Goal: Task Accomplishment & Management: Manage account settings

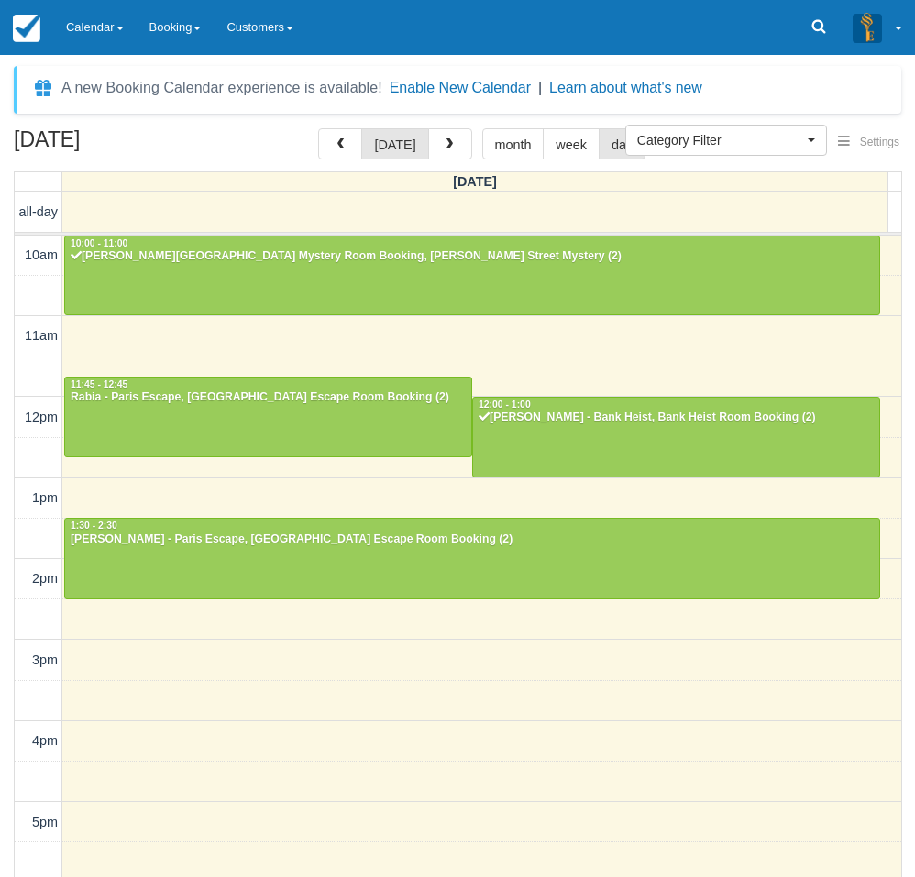
select select
drag, startPoint x: 0, startPoint y: 0, endPoint x: 5, endPoint y: 642, distance: 642.5
click at [5, 642] on div "October 2, 2025 today month week day Thursday all-day 10am 11am 12pm 1pm 2pm 3p…" at bounding box center [457, 529] width 915 height 803
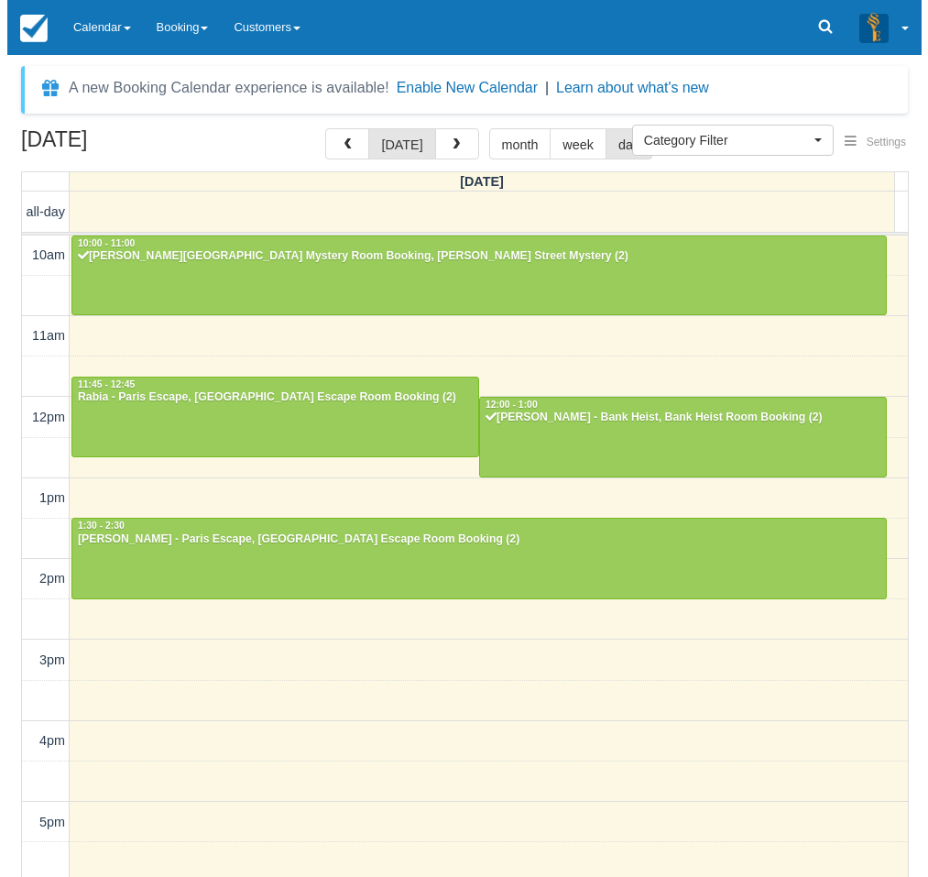
scroll to position [244, 0]
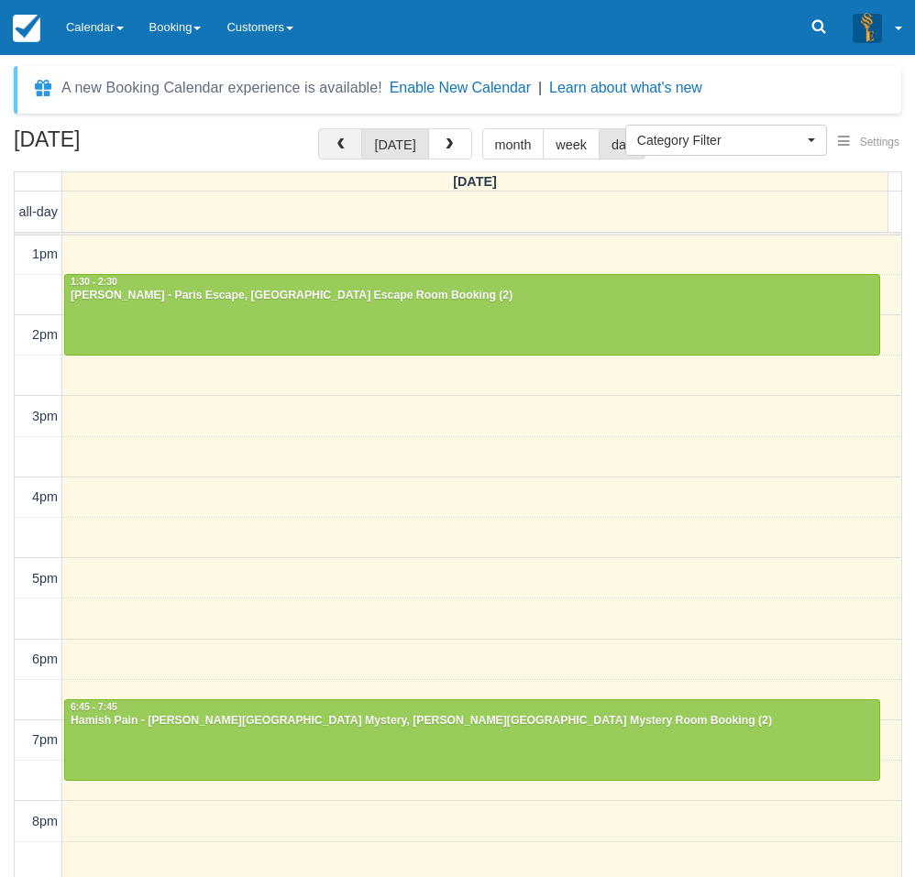
click at [336, 148] on button "button" at bounding box center [340, 143] width 44 height 31
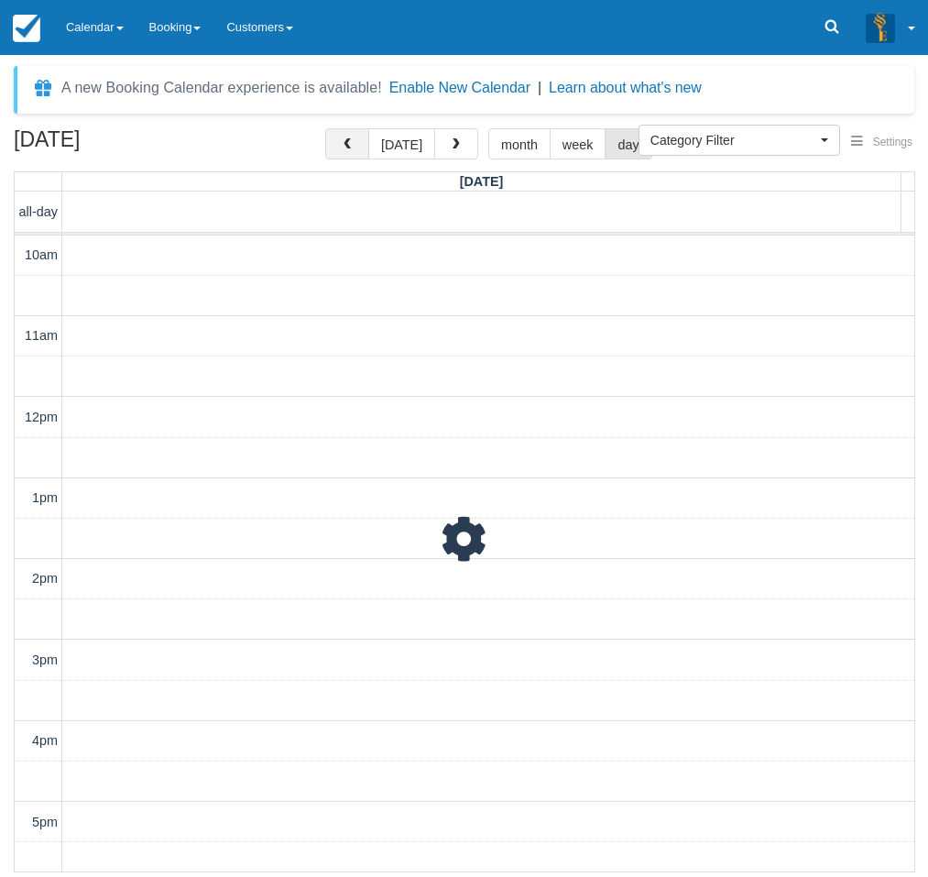
scroll to position [244, 0]
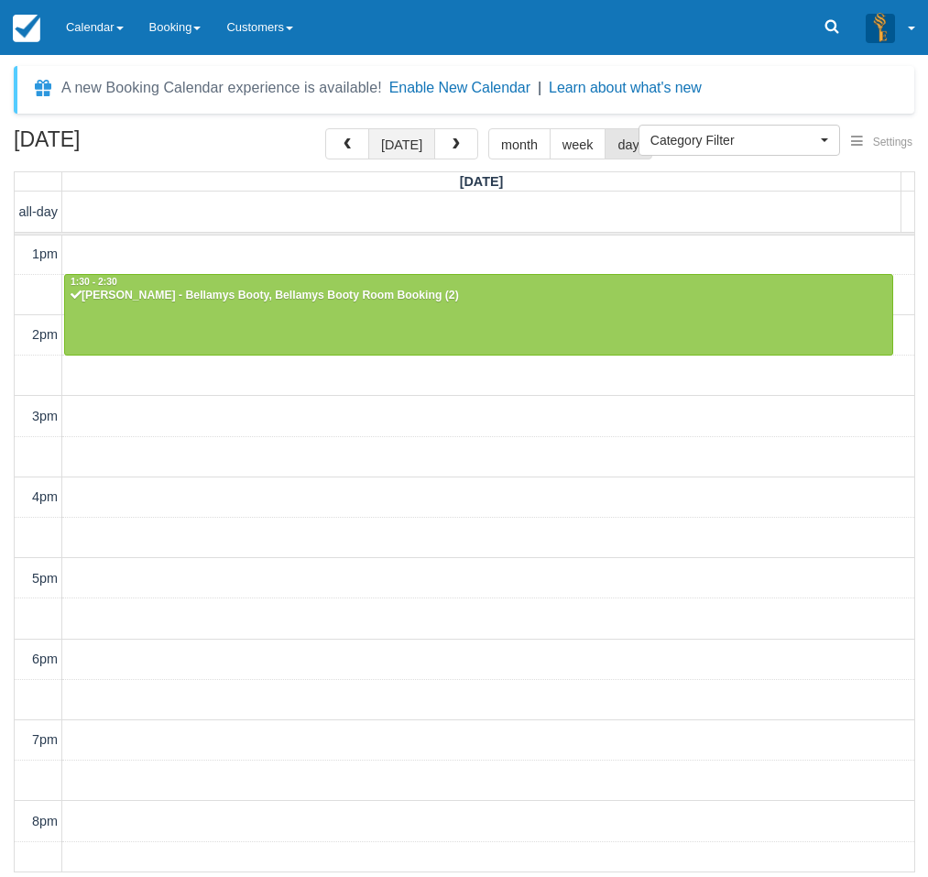
click at [408, 142] on button "[DATE]" at bounding box center [401, 143] width 67 height 31
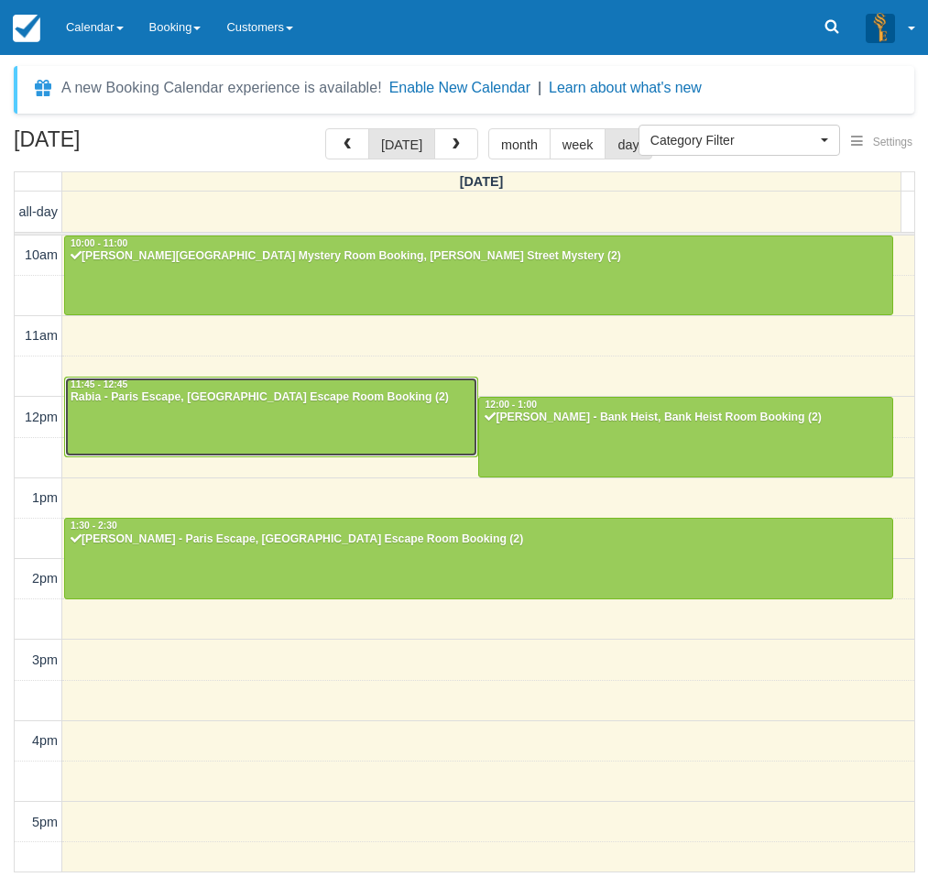
click at [246, 423] on div at bounding box center [271, 417] width 412 height 79
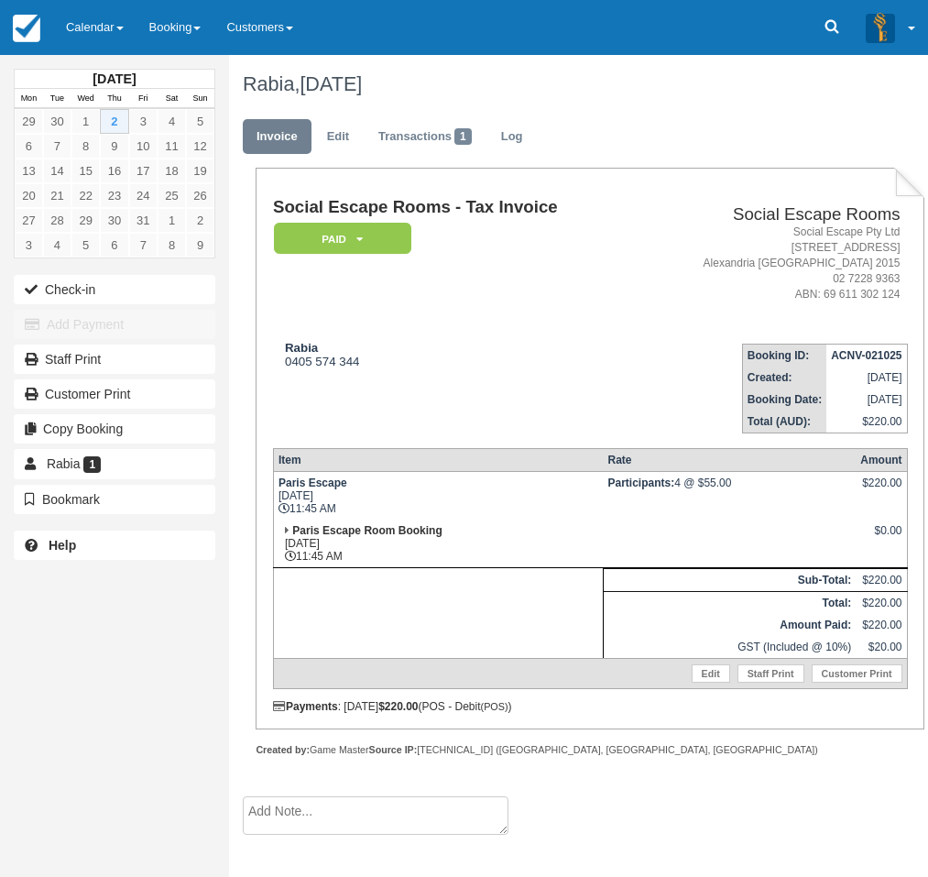
click at [313, 827] on textarea at bounding box center [376, 815] width 266 height 38
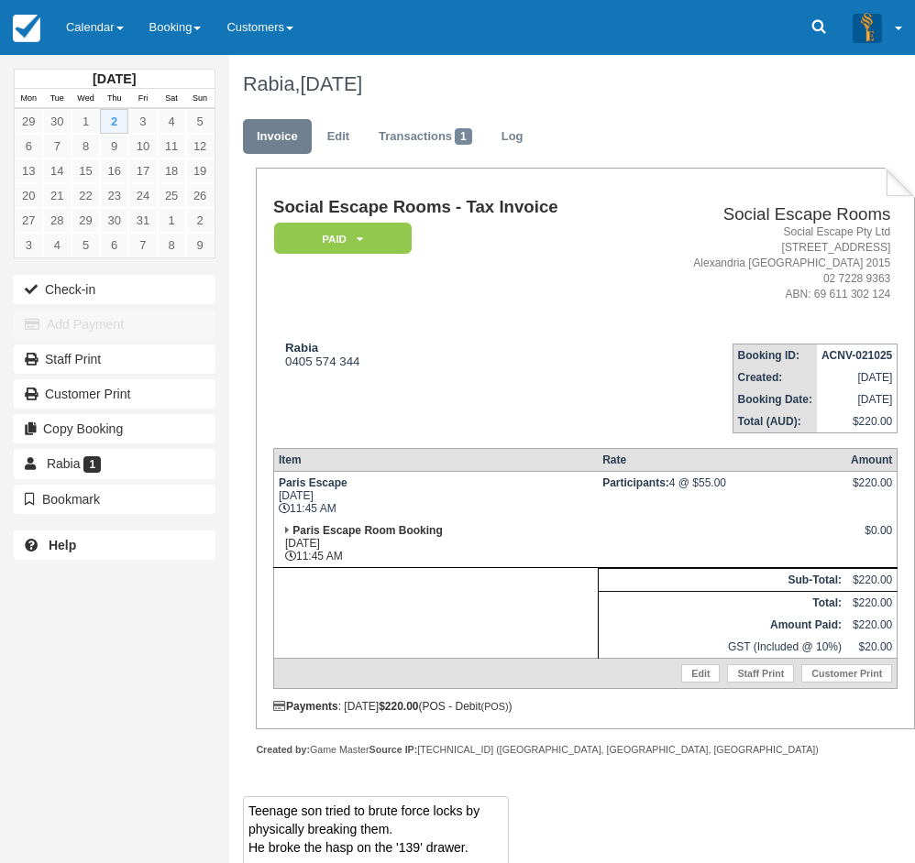
scroll to position [11, 0]
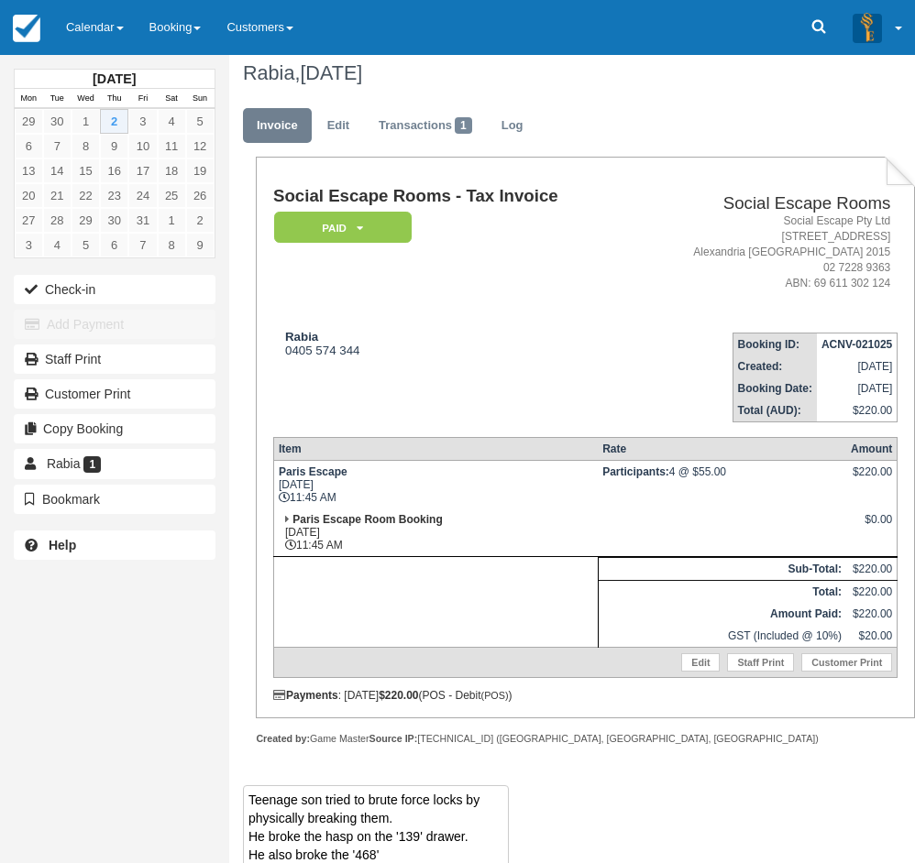
click at [428, 840] on textarea "Teenage son tried to brute force locks by physically breaking them. He broke th…" at bounding box center [376, 836] width 266 height 103
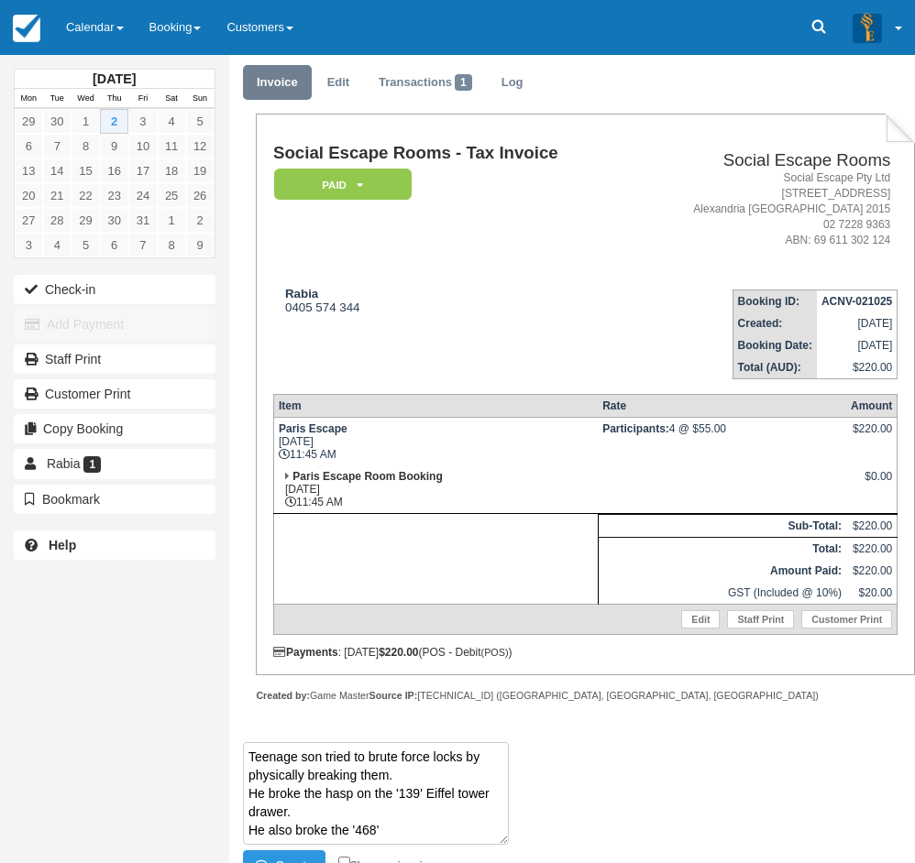
scroll to position [77, 0]
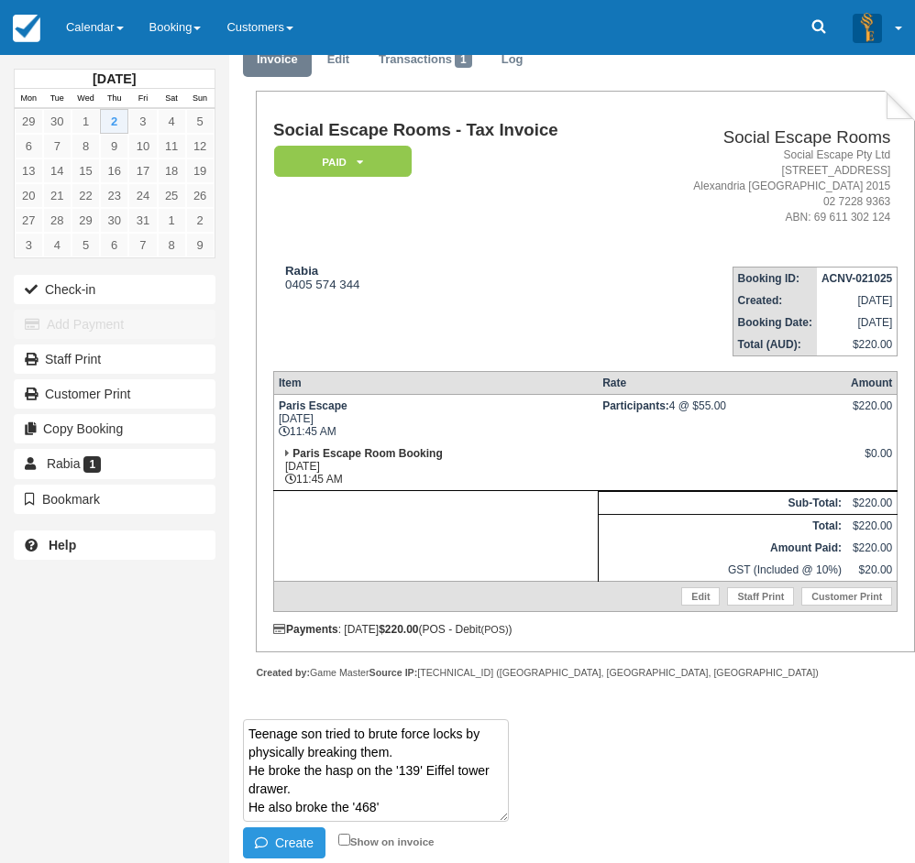
click at [400, 807] on textarea "Teenage son tried to brute force locks by physically breaking them. He broke th…" at bounding box center [376, 770] width 266 height 103
click at [383, 808] on textarea "Teenage son tried to brute force locks by physically breaking them. He broke th…" at bounding box center [376, 770] width 266 height 103
click at [483, 810] on textarea "Teenage son tried to brute force locks by physically breaking them. He broke th…" at bounding box center [376, 770] width 266 height 103
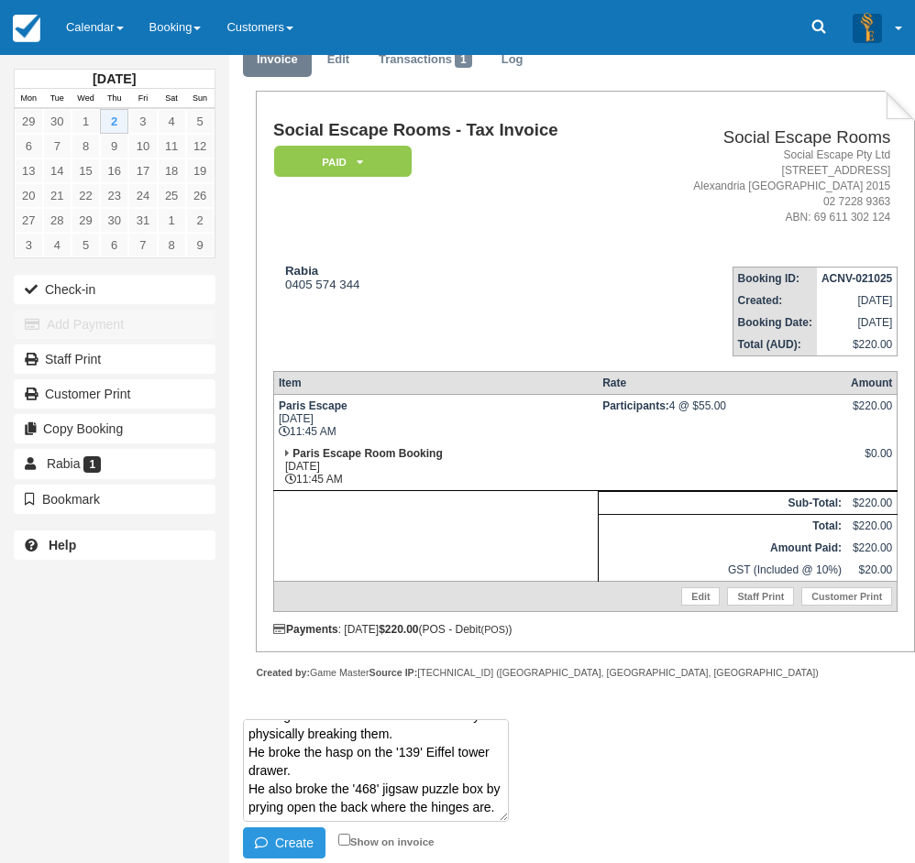
scroll to position [37, 0]
type textarea "Teenage son tried to brute force locks by physically breaking them. He broke th…"
click at [275, 842] on button "Create" at bounding box center [284, 843] width 82 height 31
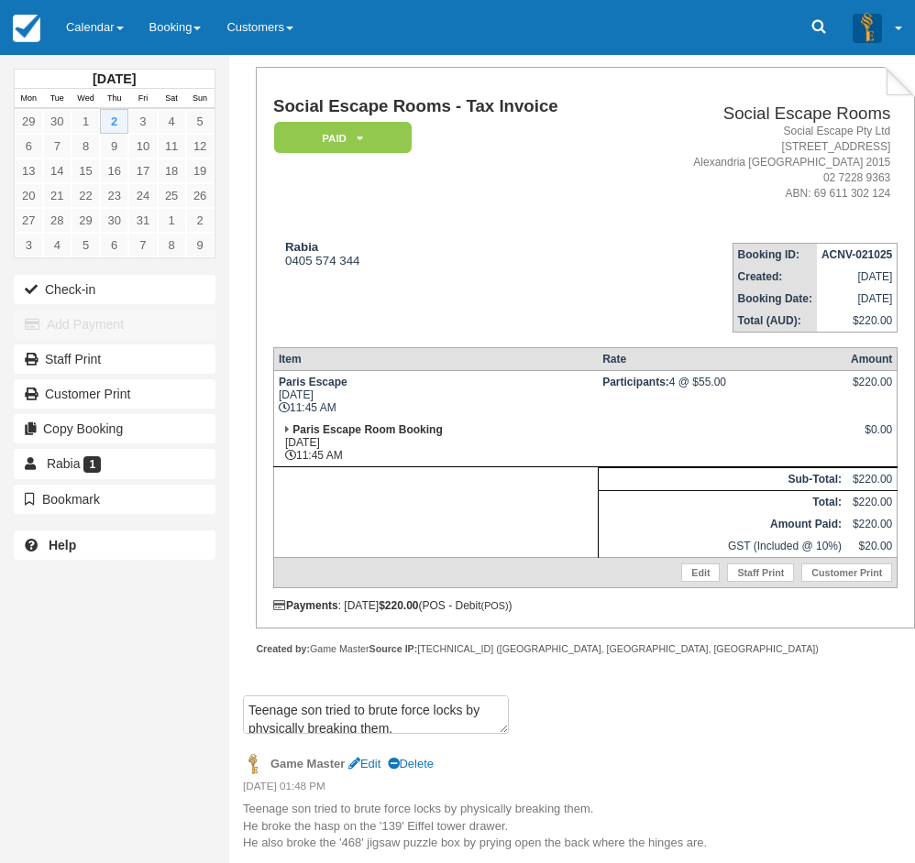
scroll to position [102, 0]
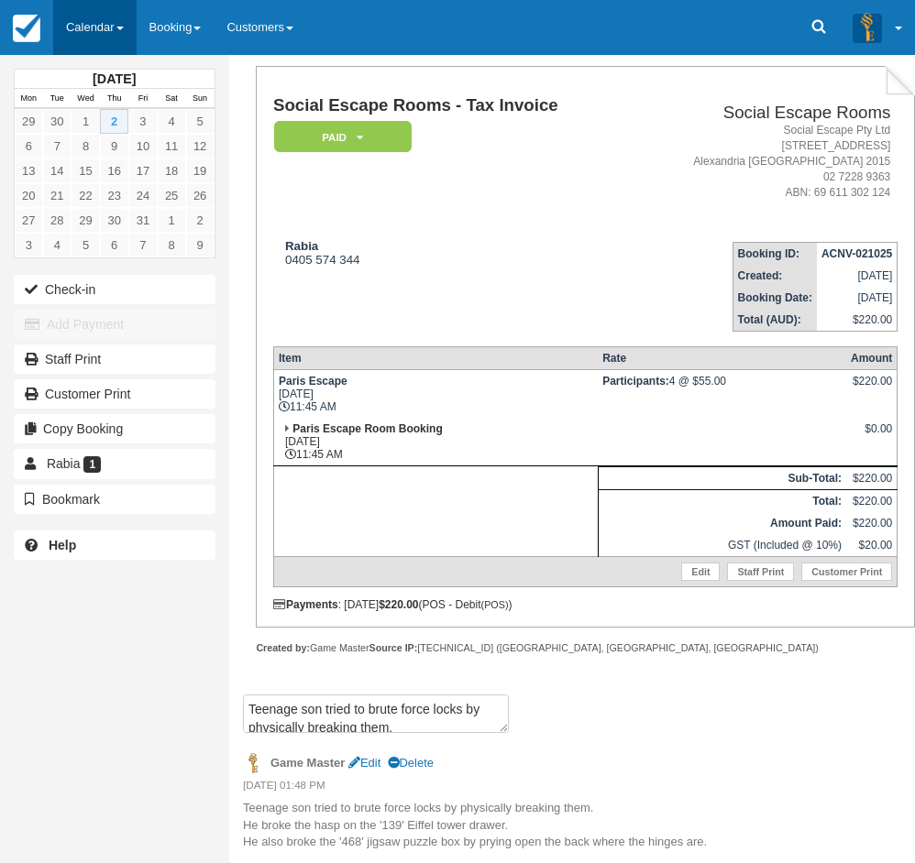
click at [89, 19] on link "Calendar" at bounding box center [94, 27] width 83 height 55
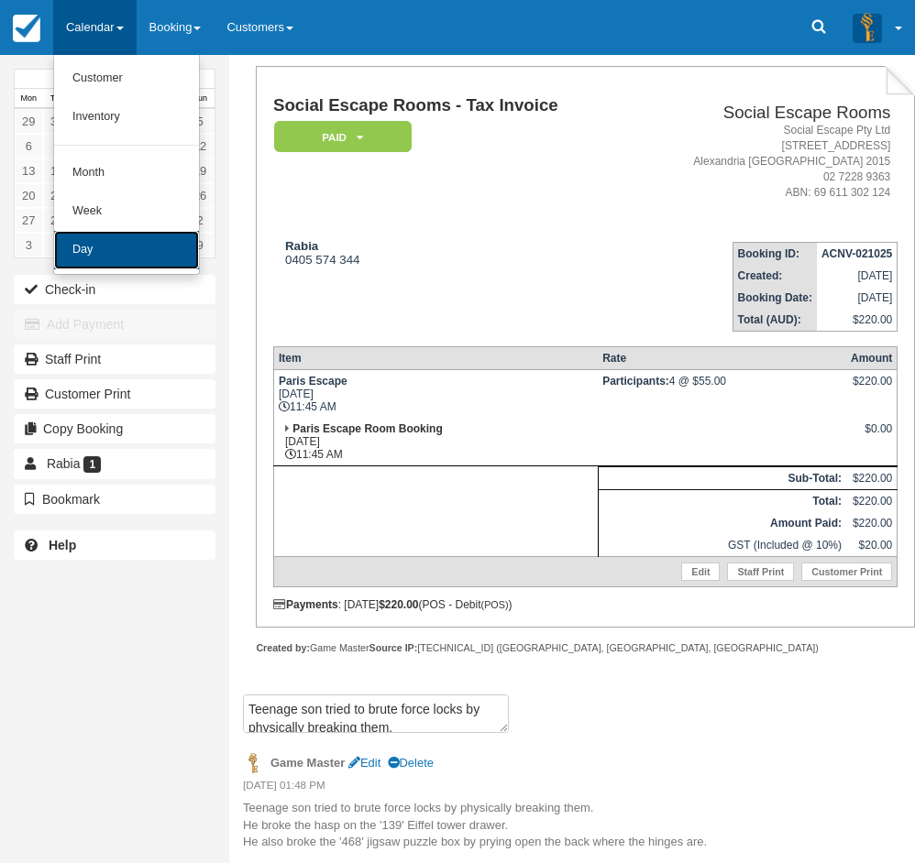
click at [101, 251] on link "Day" at bounding box center [126, 250] width 145 height 38
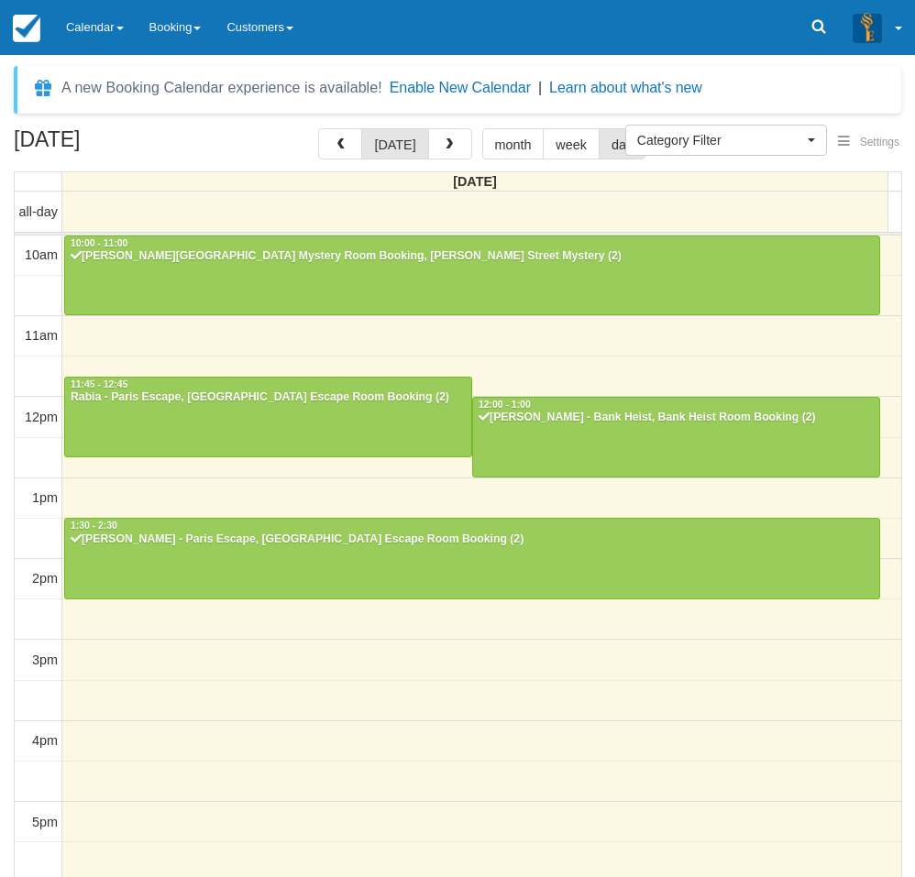
select select
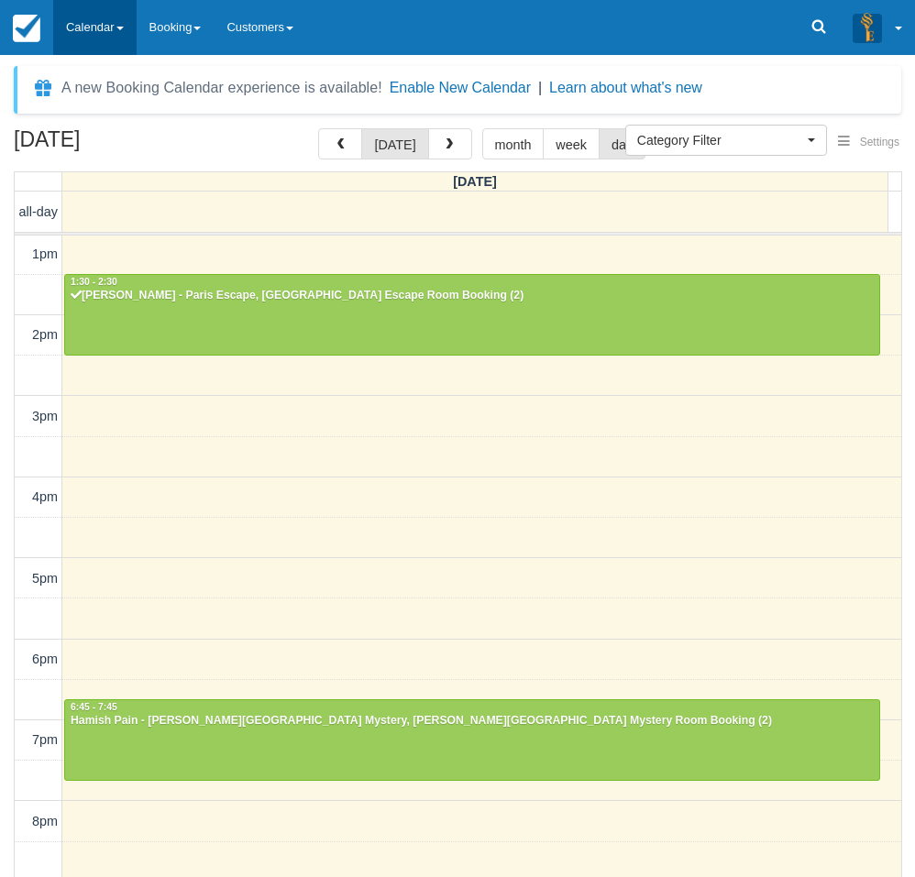
click at [88, 31] on link "Calendar" at bounding box center [94, 27] width 83 height 55
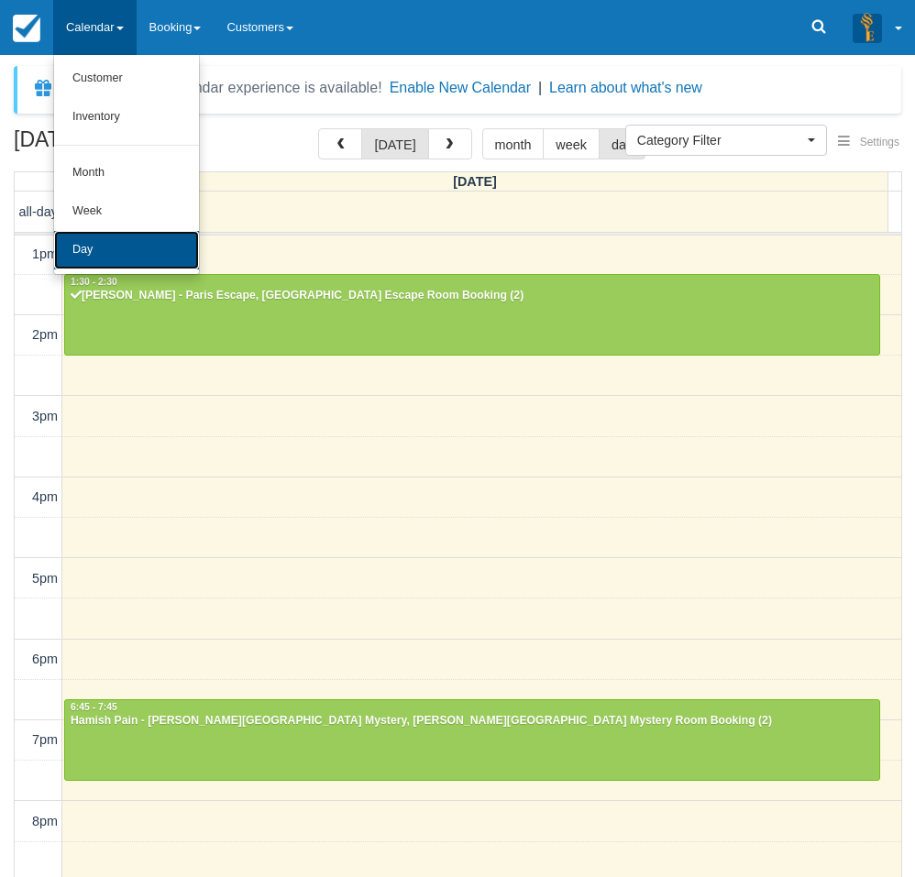
click at [115, 254] on link "Day" at bounding box center [126, 250] width 145 height 38
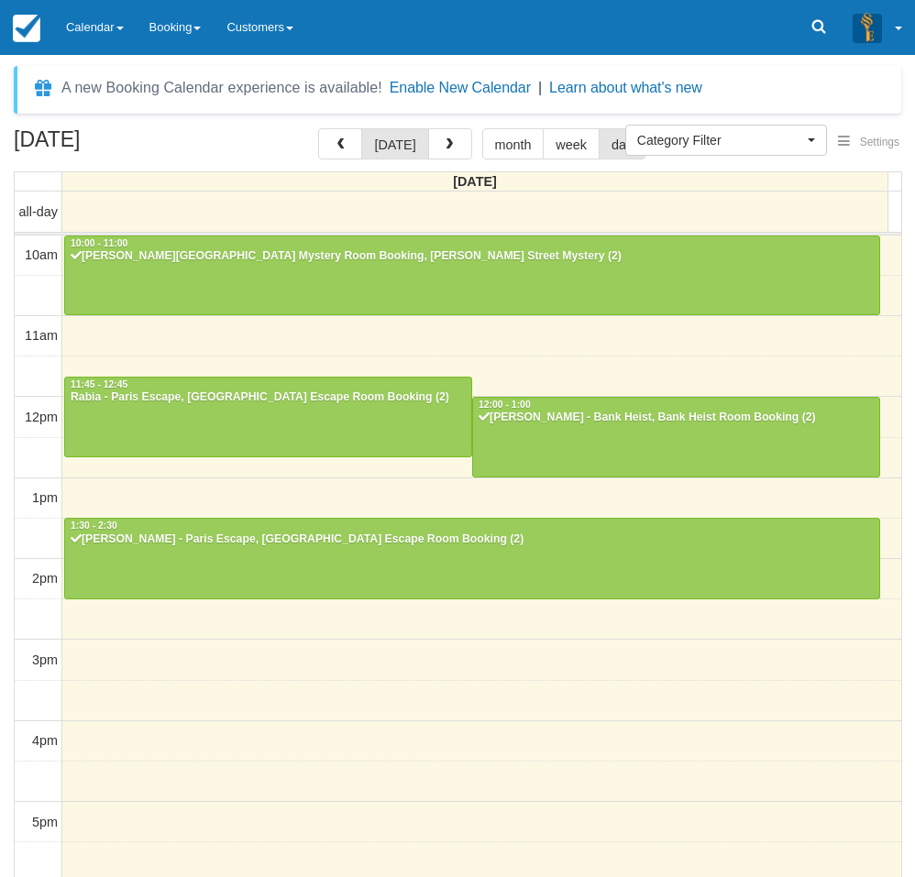
select select
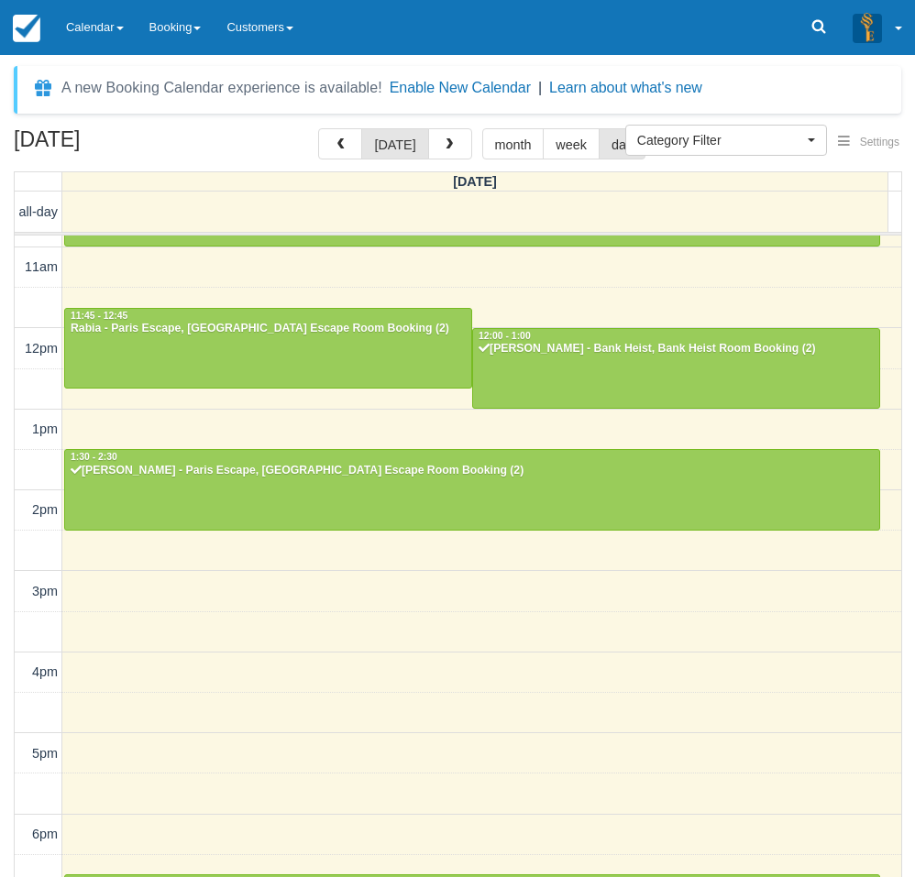
scroll to position [60, 0]
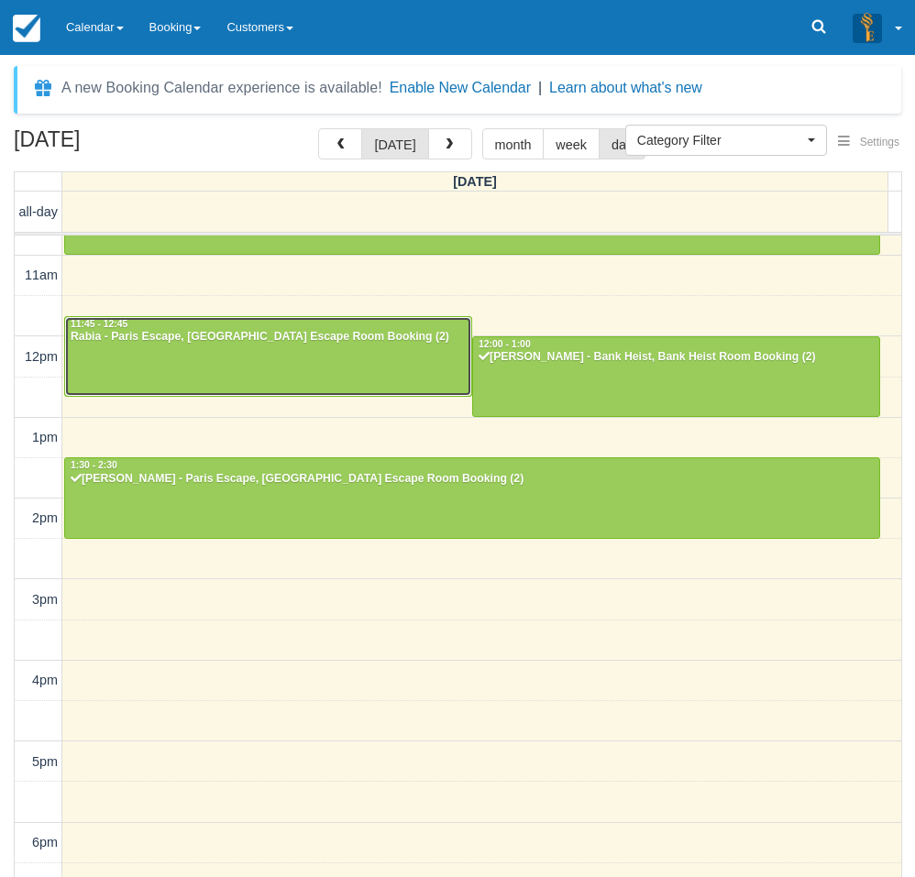
click at [183, 374] on div at bounding box center [268, 356] width 406 height 79
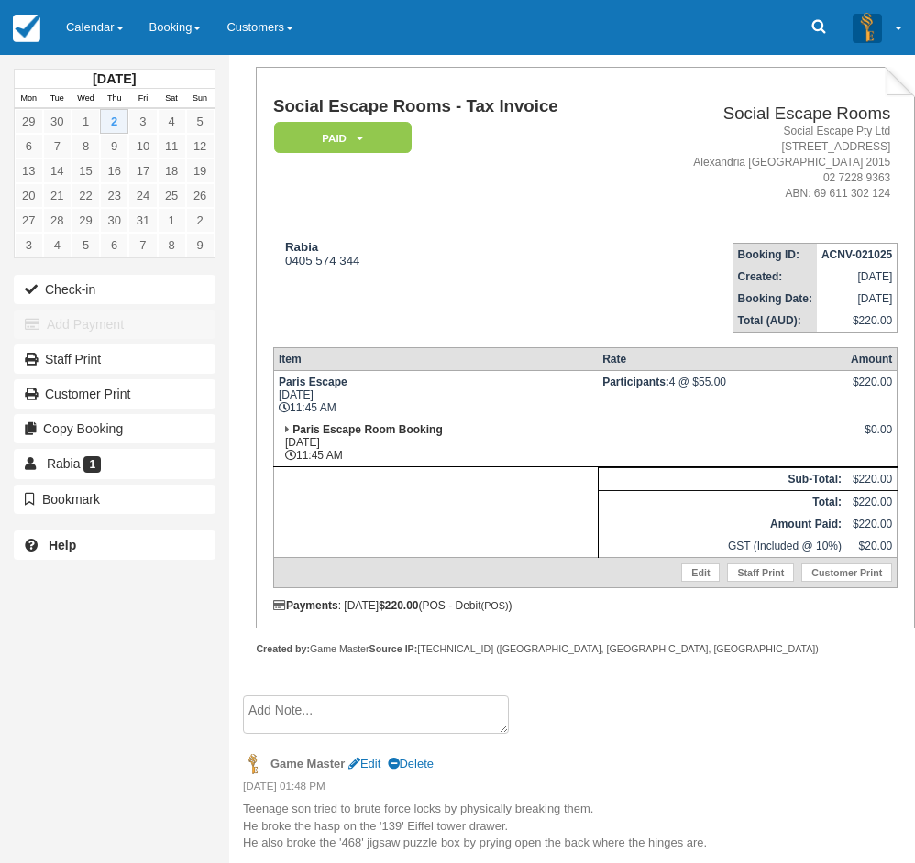
scroll to position [102, 0]
click at [327, 709] on textarea at bounding box center [376, 714] width 266 height 38
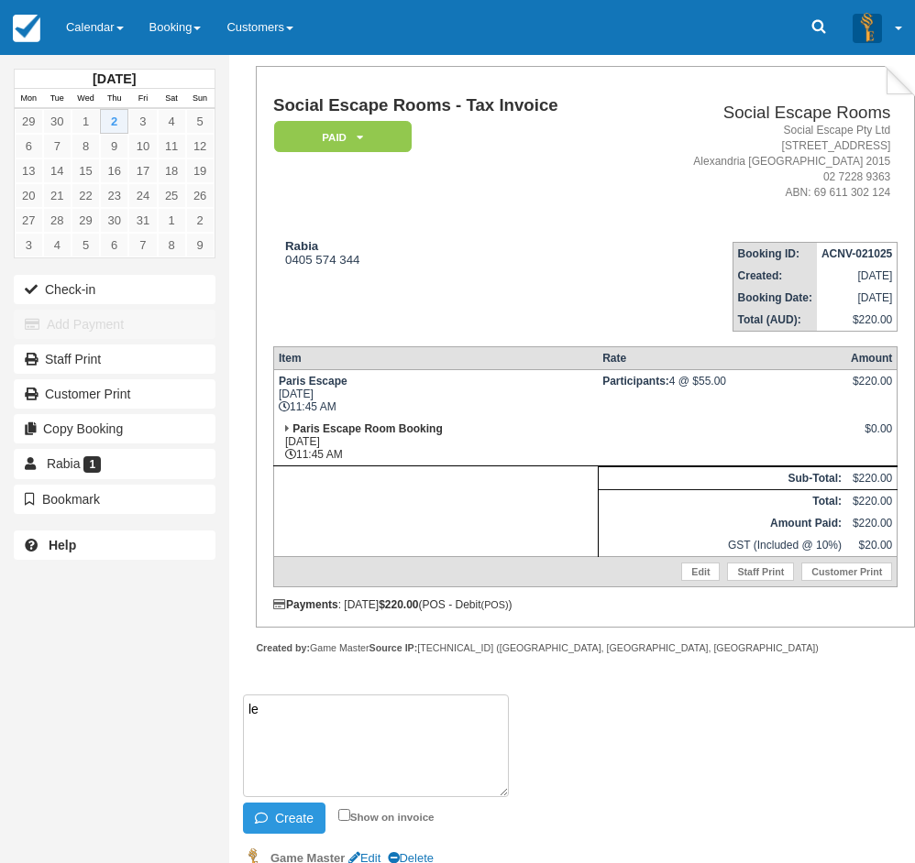
type textarea "l"
paste textarea "For Paris/France room theanswer code is 3528#"
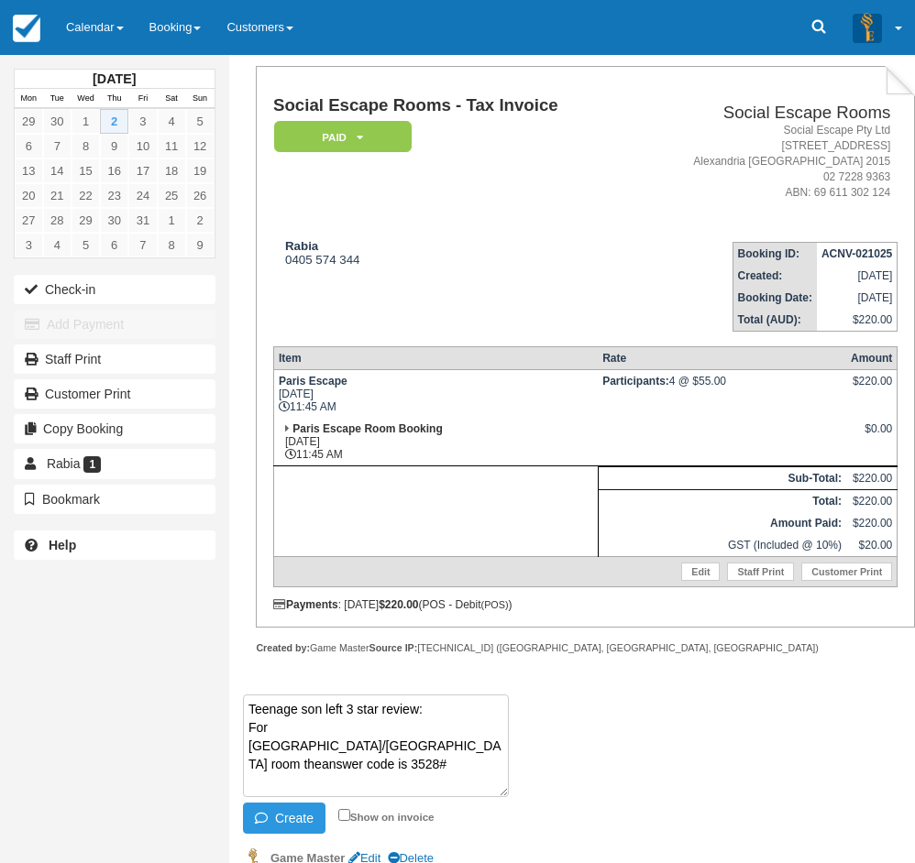
click at [245, 727] on textarea "Teenage son left 3 star review: For Paris/France room theanswer code is 3528#" at bounding box center [376, 746] width 266 height 103
click at [405, 730] on textarea "Teenage son left 3 star review: "For Paris/France room theanswer code is 3528#" at bounding box center [376, 746] width 266 height 103
click at [327, 752] on textarea "Teenage son left 3 star review: "For Paris/France room the answer code is 3528#" at bounding box center [376, 746] width 266 height 103
type textarea "Teenage son left 3 star review: "For Paris/France room the answer code is 3528#""
click at [293, 816] on button "Create" at bounding box center [284, 818] width 82 height 31
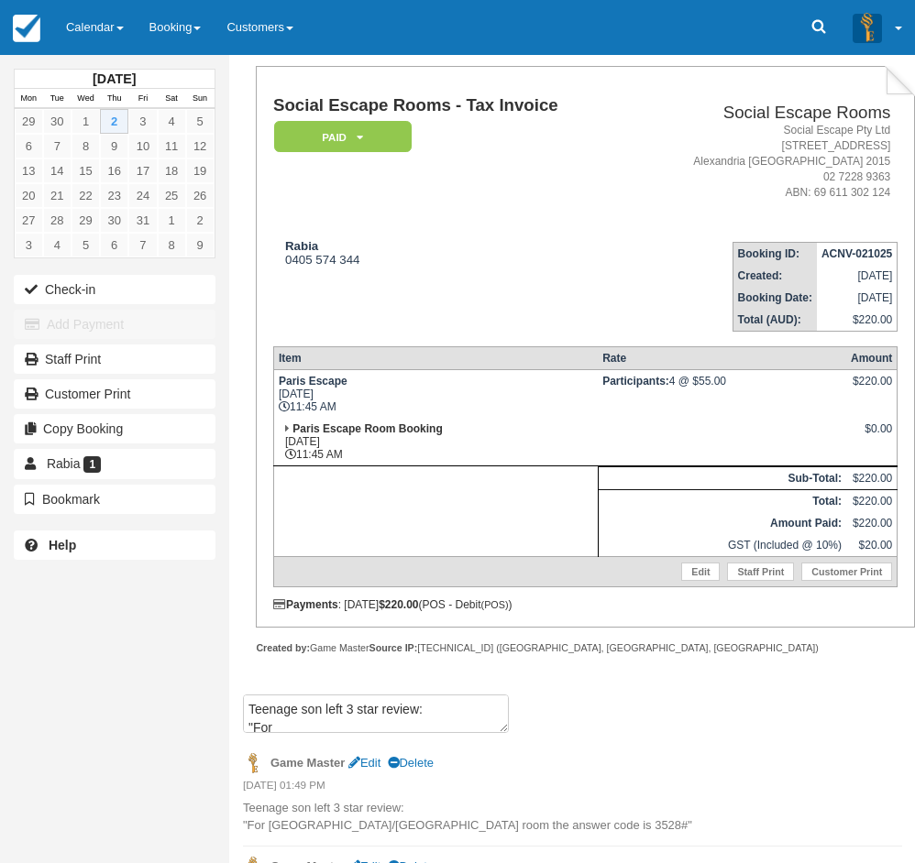
click at [9, 651] on div "October 2025 Mon Tue Wed Thu Fri Sat Sun 29 30 1 2 3 4 5 6 7 8 9 10 11 12 13 14…" at bounding box center [114, 431] width 229 height 863
click at [78, 25] on link "Calendar" at bounding box center [94, 27] width 83 height 55
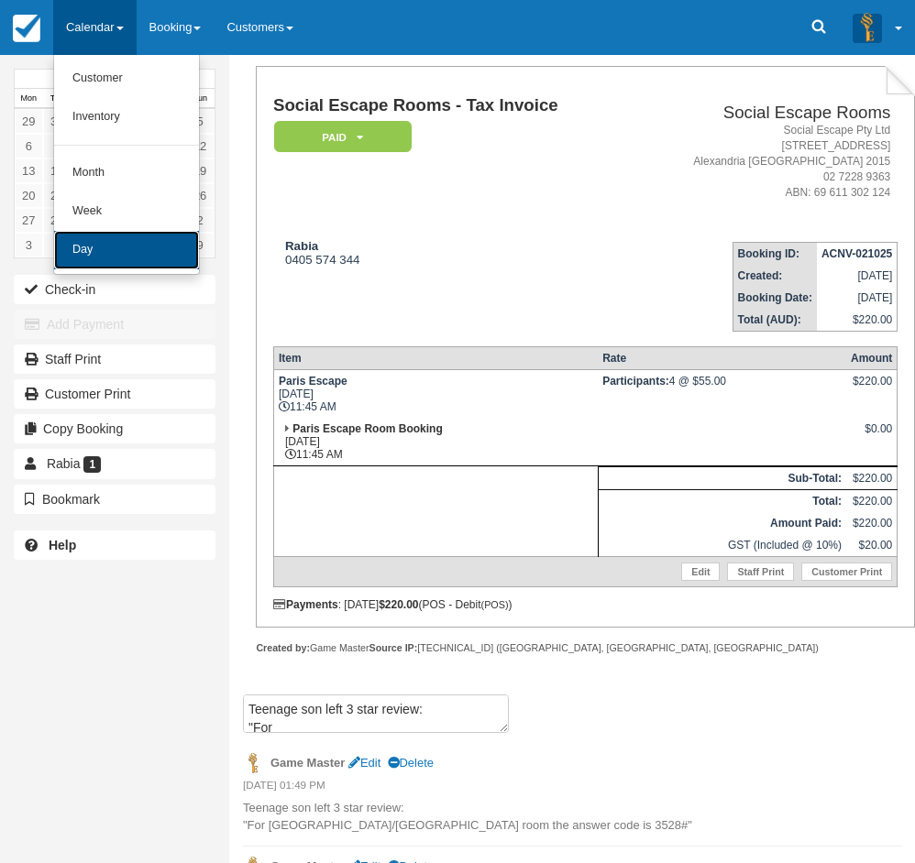
click at [101, 241] on link "Day" at bounding box center [126, 250] width 145 height 38
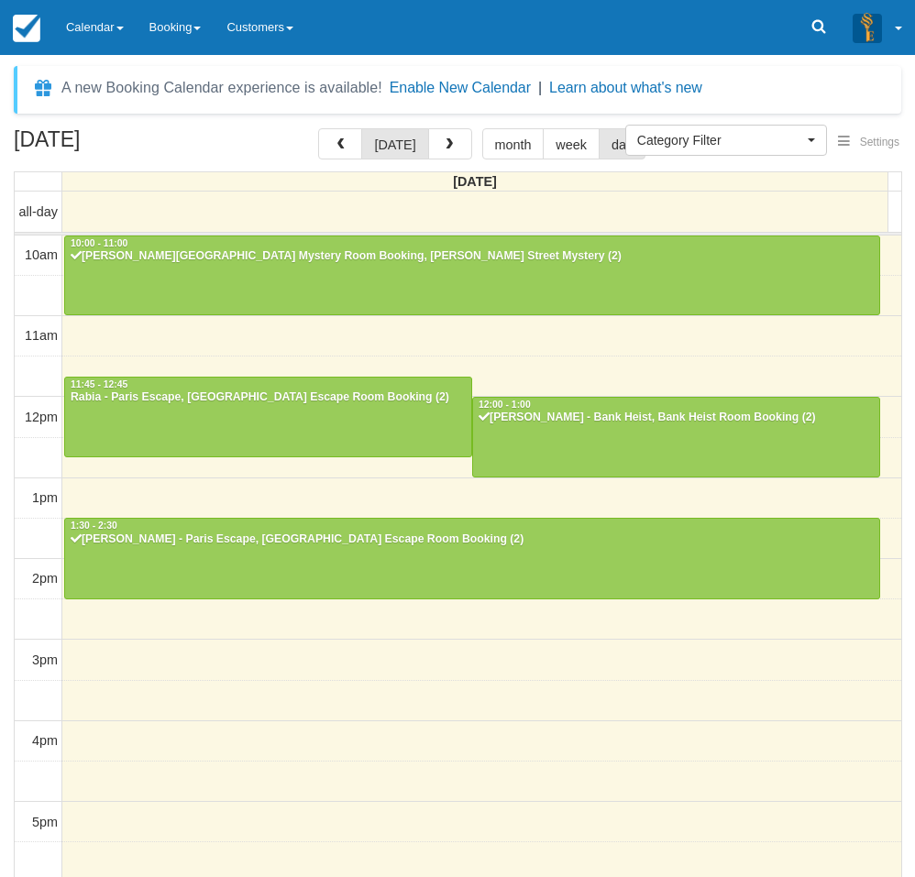
select select
click at [188, 408] on div at bounding box center [268, 417] width 406 height 79
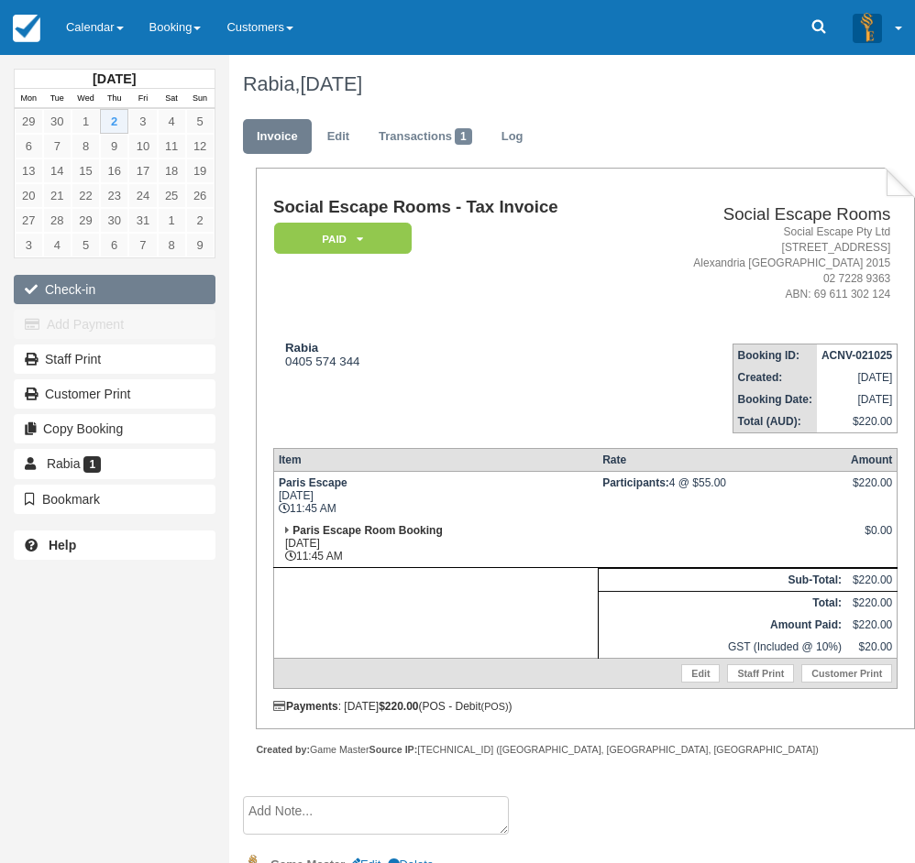
click at [60, 289] on button "Check-in" at bounding box center [115, 289] width 202 height 29
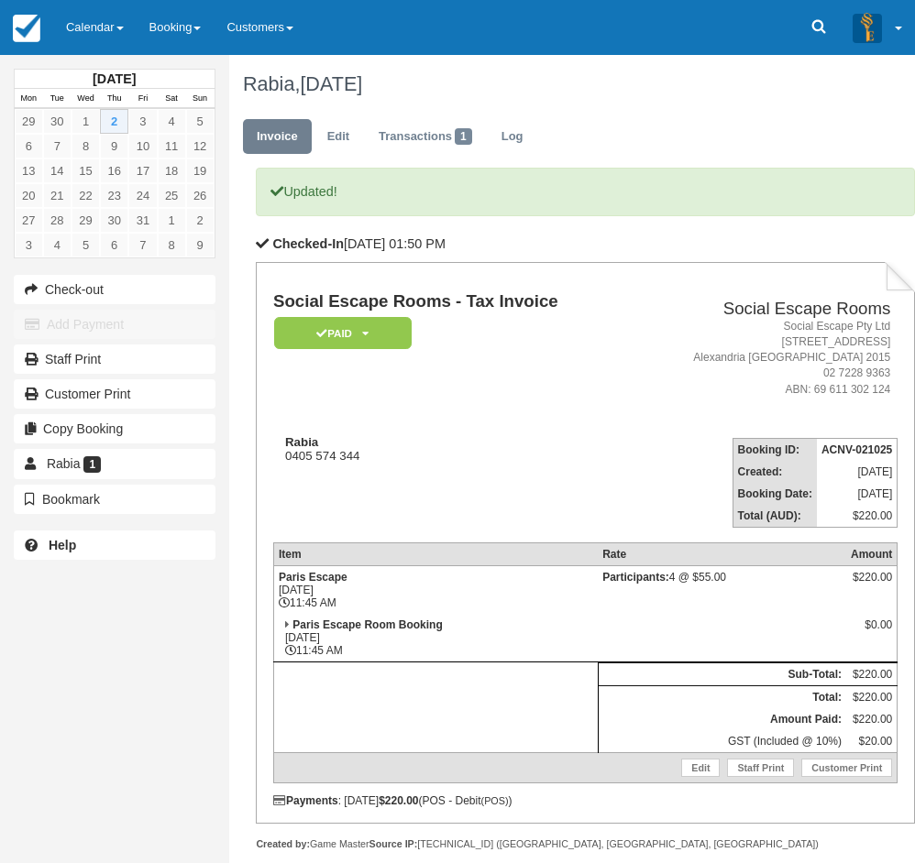
click at [85, 24] on link "Calendar" at bounding box center [94, 27] width 83 height 55
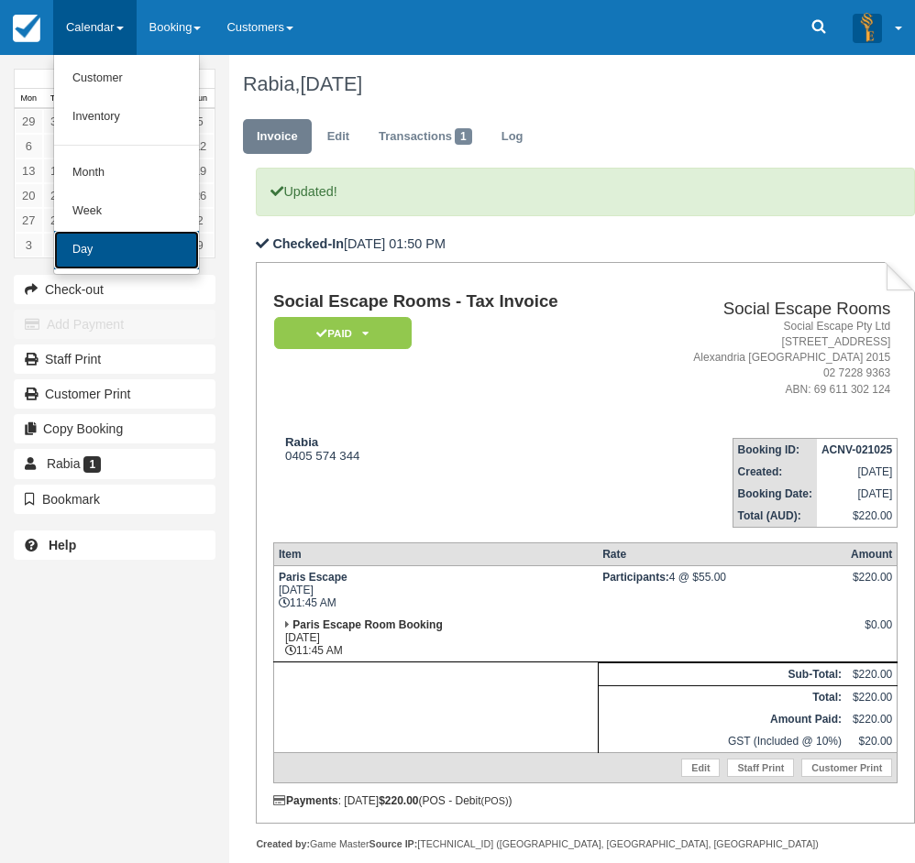
click at [106, 255] on link "Day" at bounding box center [126, 250] width 145 height 38
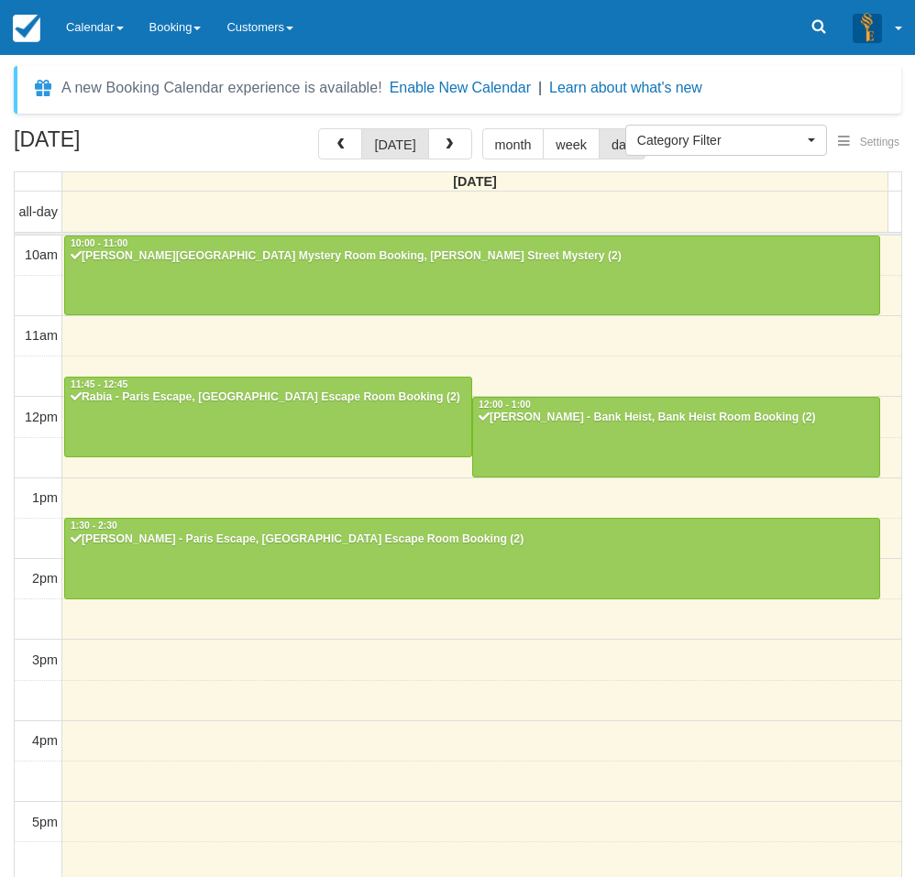
select select
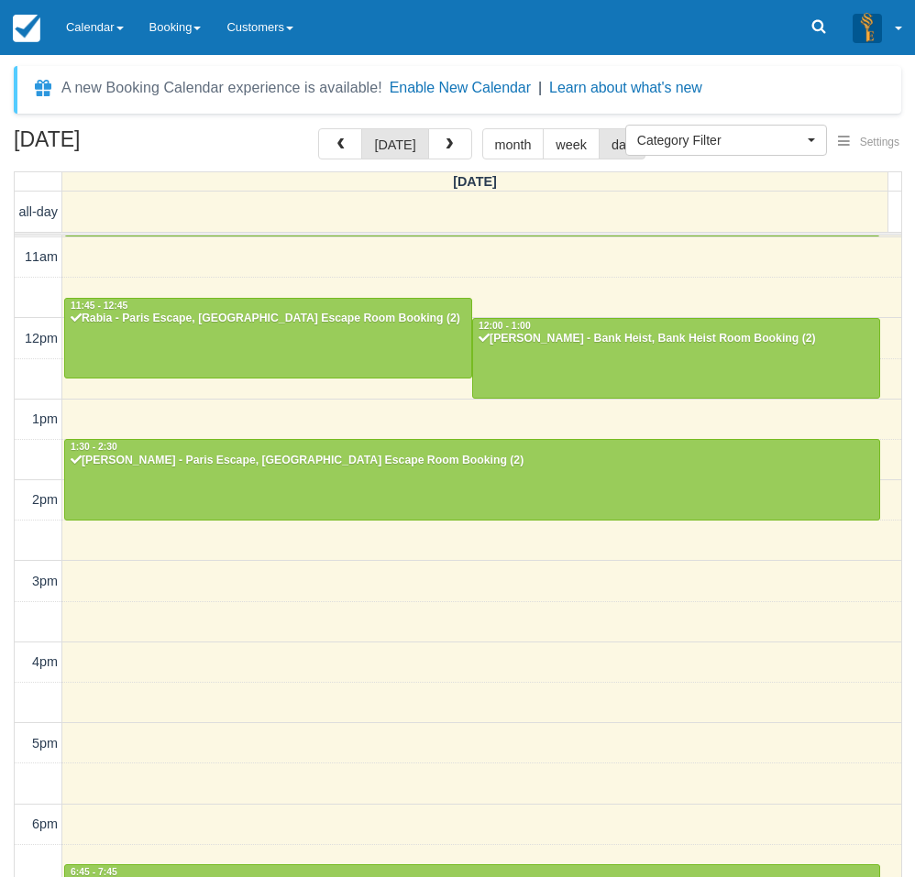
scroll to position [60, 0]
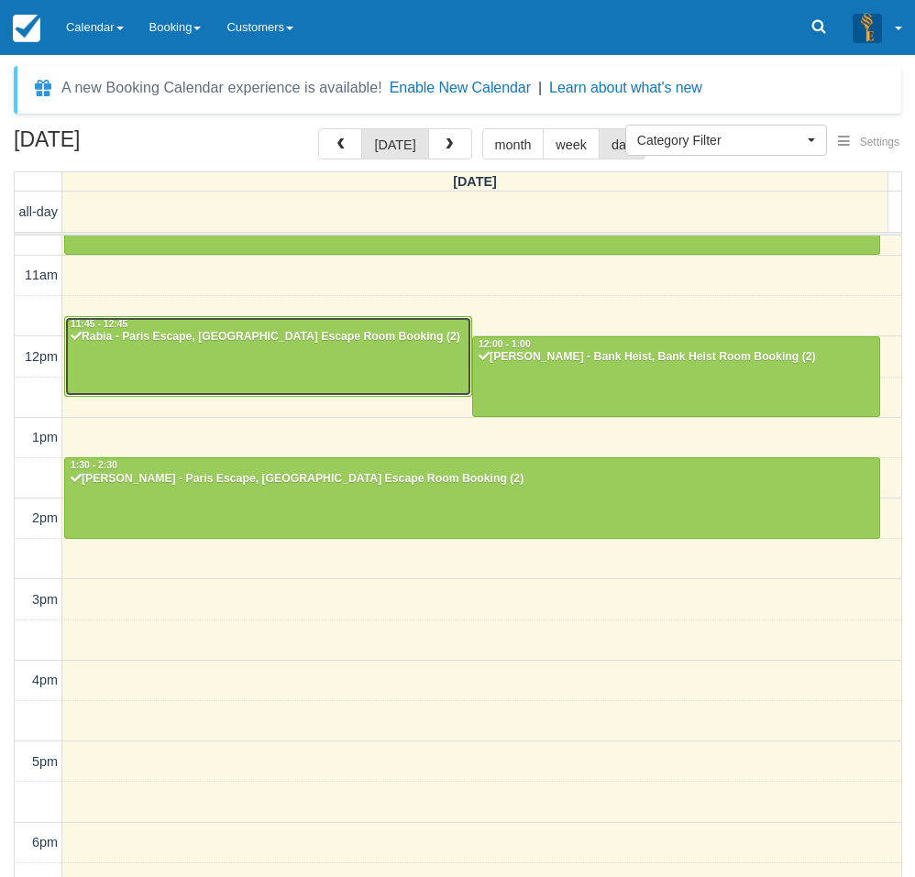
click at [263, 364] on div at bounding box center [268, 356] width 406 height 79
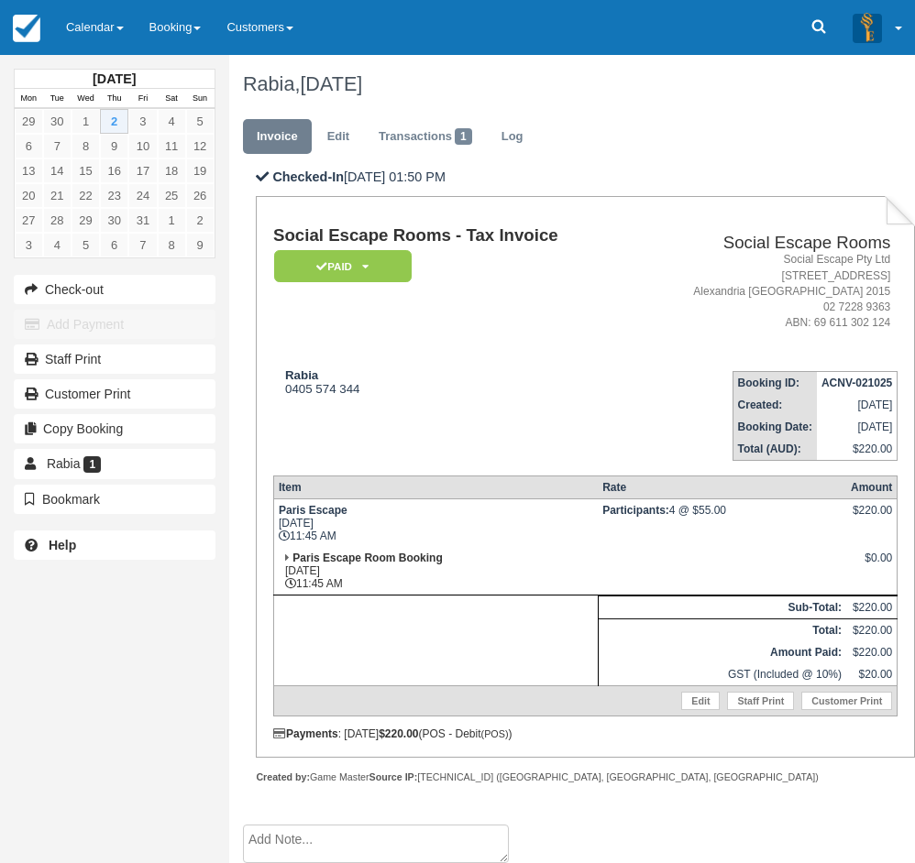
click at [20, 614] on div "[DATE] Mon Tue Wed Thu Fri Sat Sun 29 30 1 2 3 4 5 6 7 8 9 10 11 12 13 14 15 16…" at bounding box center [114, 431] width 229 height 863
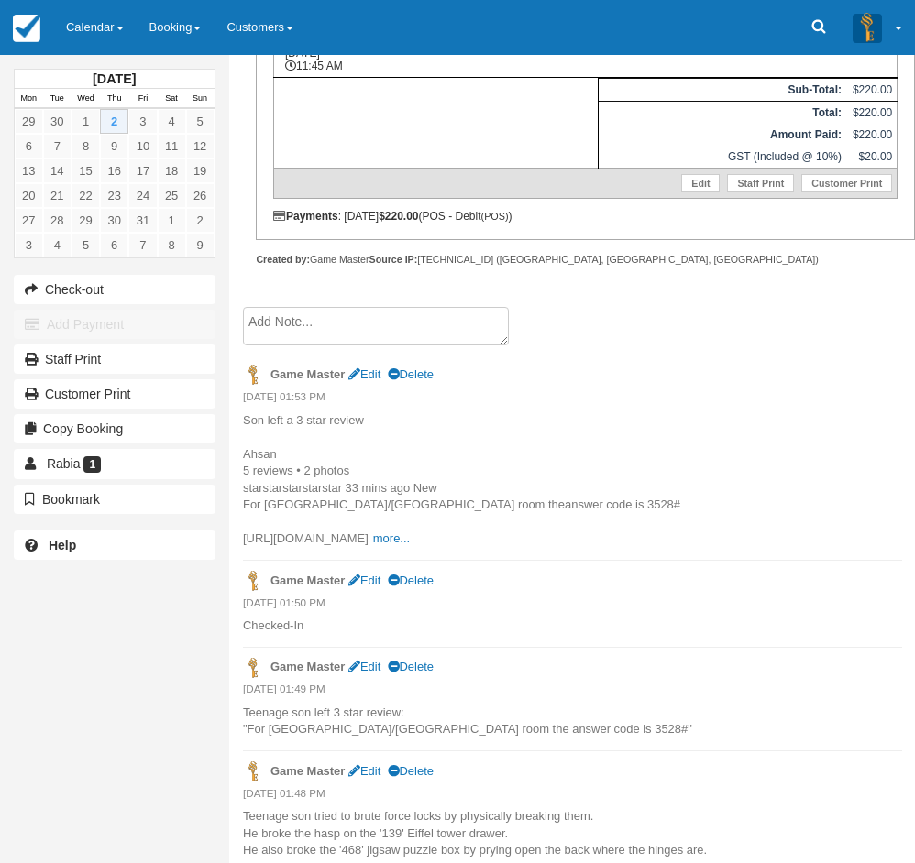
scroll to position [543, 0]
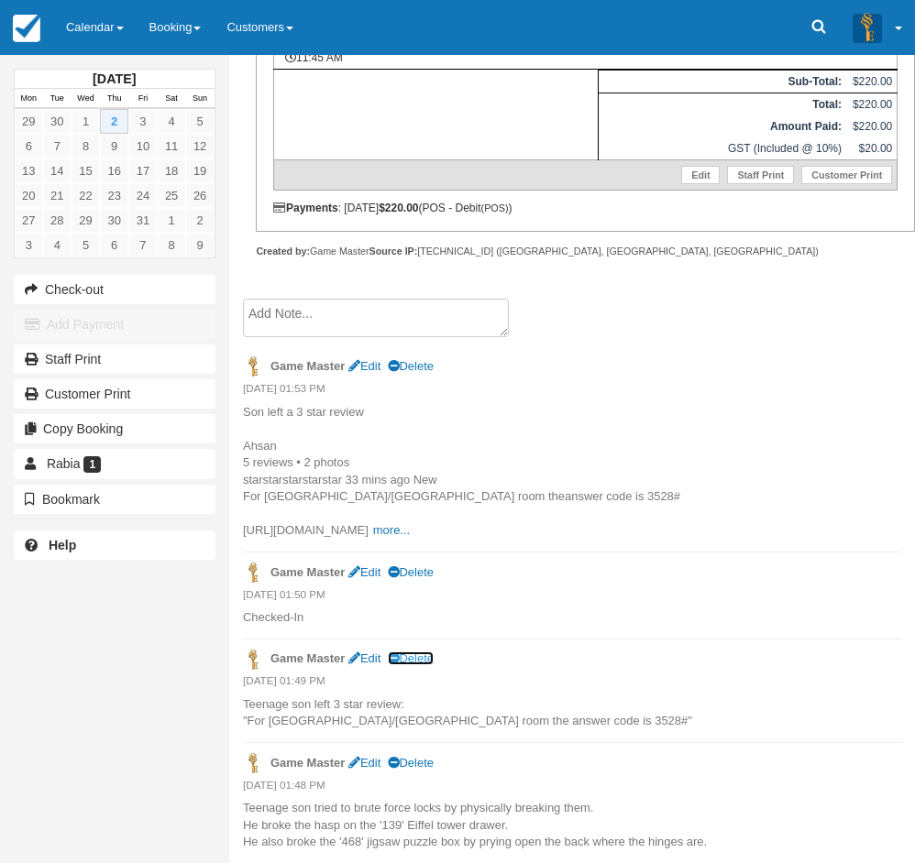
click at [427, 658] on link "Delete" at bounding box center [411, 659] width 46 height 14
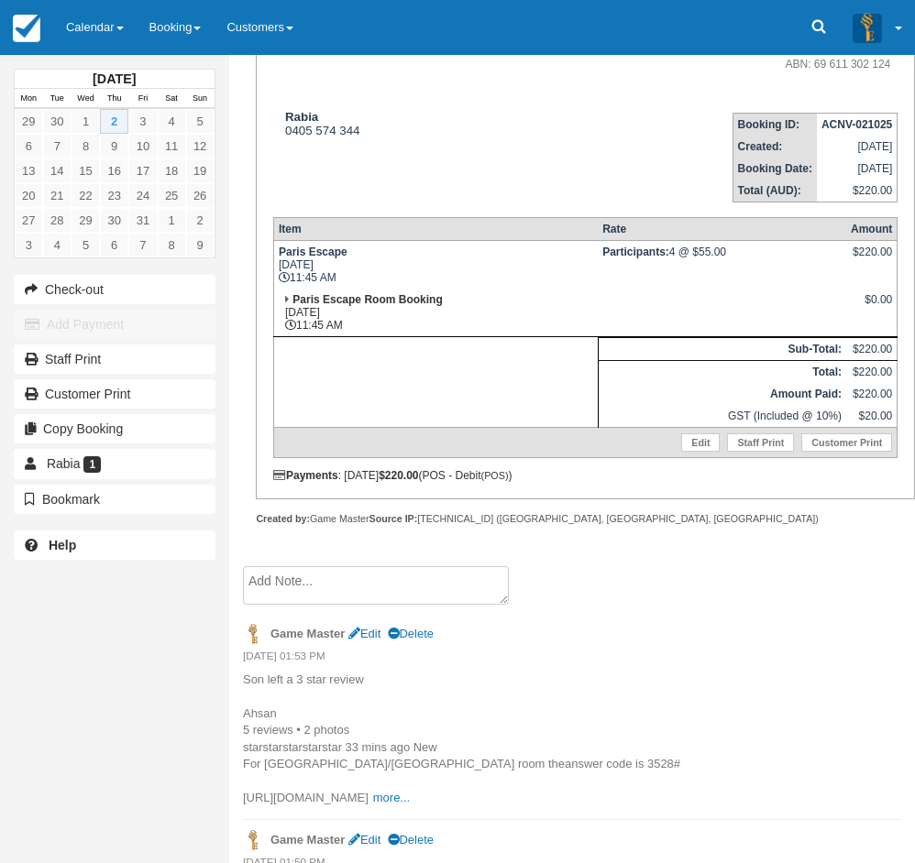
scroll to position [439, 0]
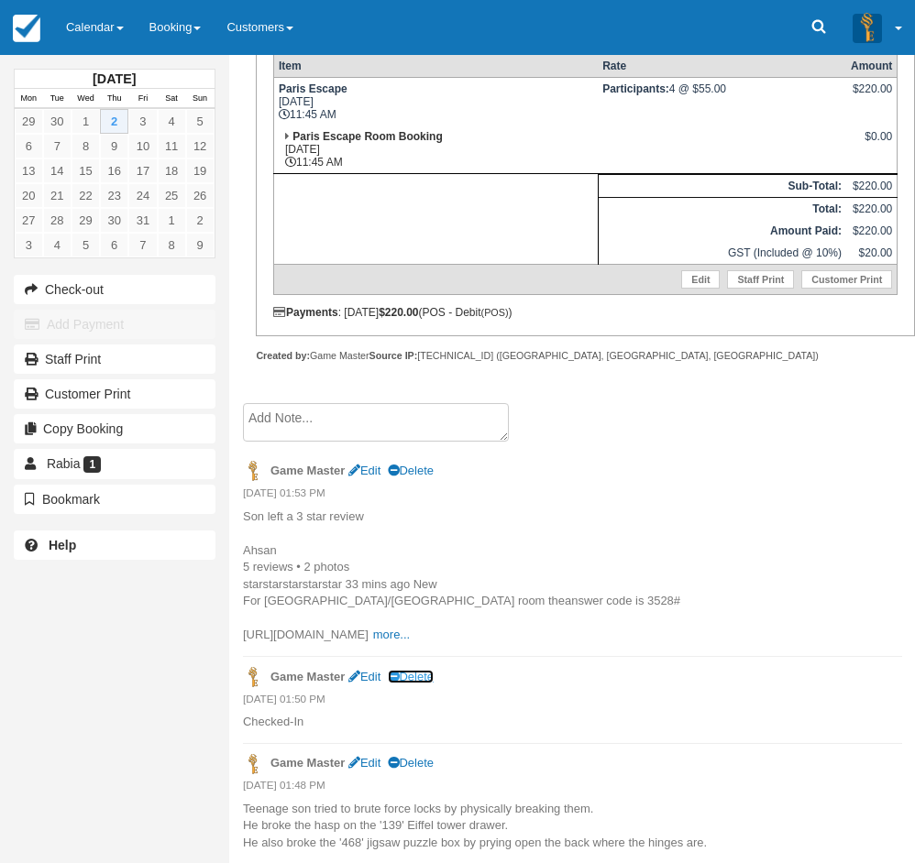
click at [423, 678] on link "Delete" at bounding box center [411, 677] width 46 height 14
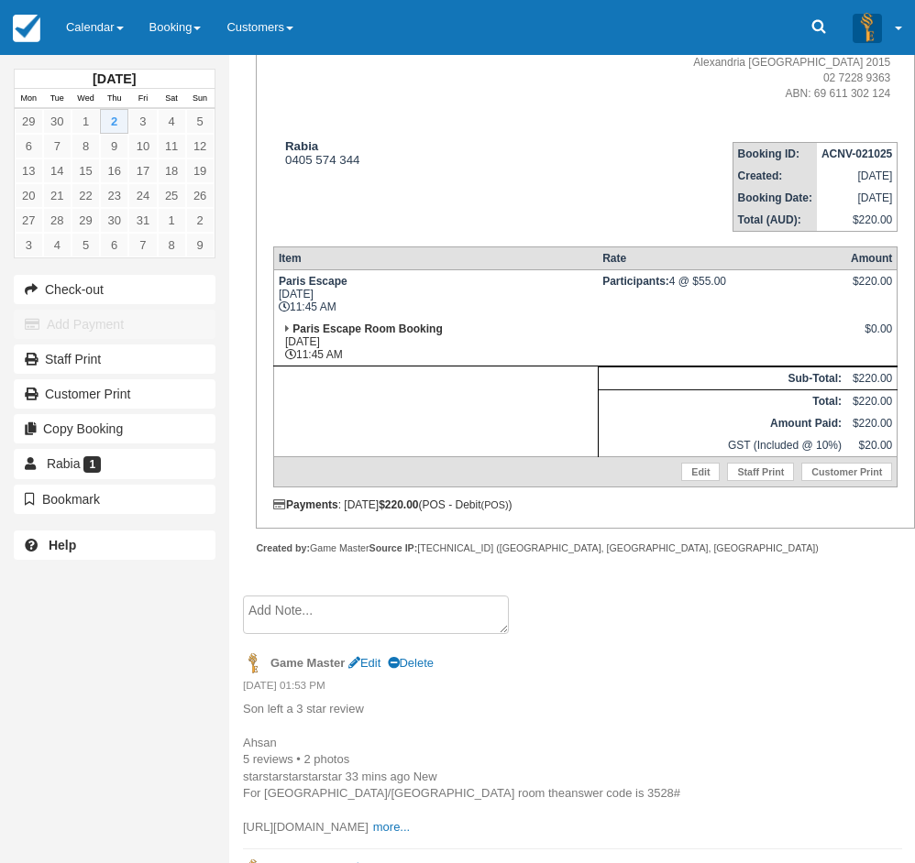
scroll to position [352, 0]
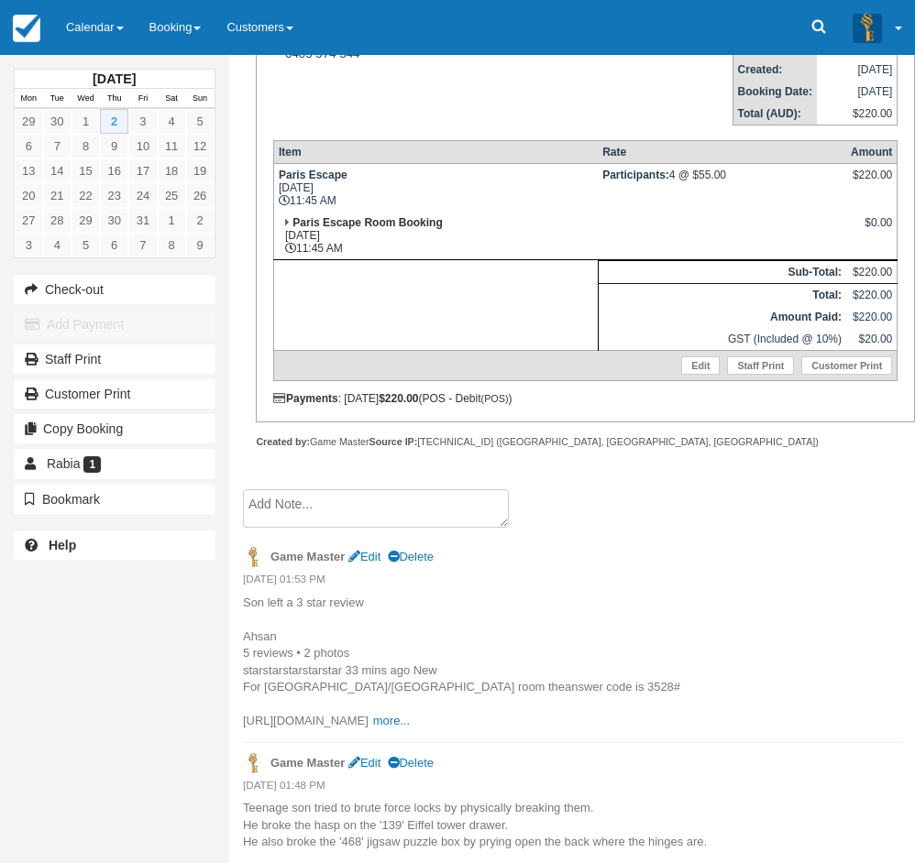
click at [5, 639] on div "October 2025 Mon Tue Wed Thu Fri Sat Sun 29 30 1 2 3 4 5 6 7 8 9 10 11 12 13 14…" at bounding box center [114, 431] width 229 height 863
click at [38, 742] on div "October 2025 Mon Tue Wed Thu Fri Sat Sun 29 30 1 2 3 4 5 6 7 8 9 10 11 12 13 14…" at bounding box center [114, 431] width 229 height 863
click at [69, 23] on link "Calendar" at bounding box center [94, 27] width 83 height 55
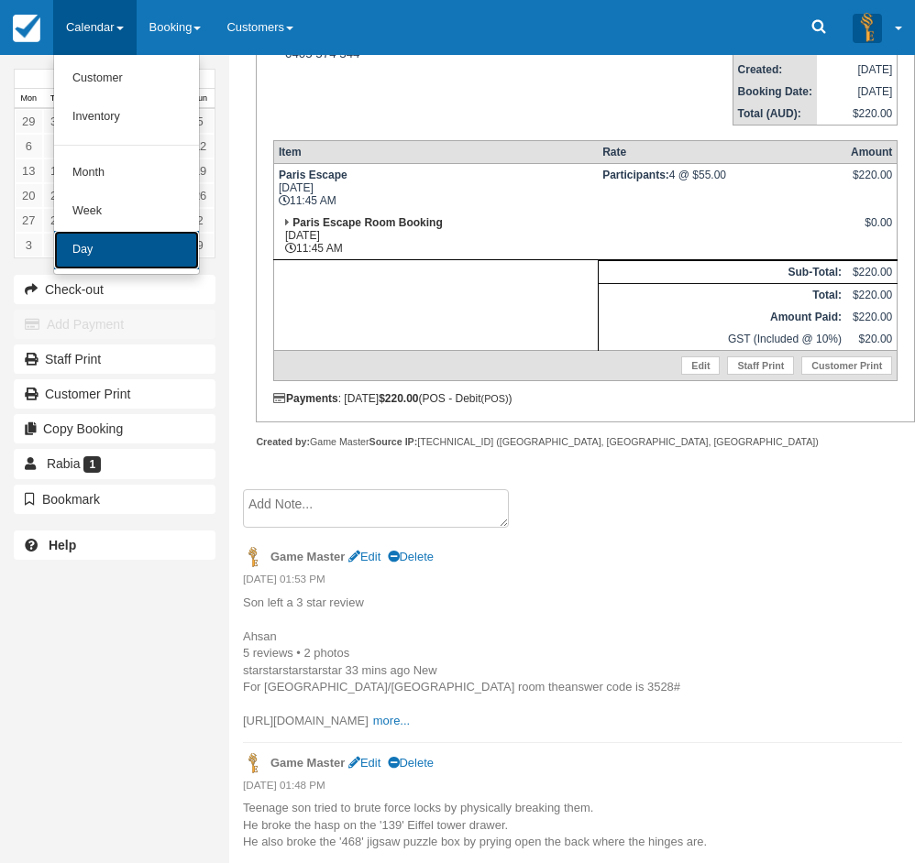
click at [86, 259] on link "Day" at bounding box center [126, 250] width 145 height 38
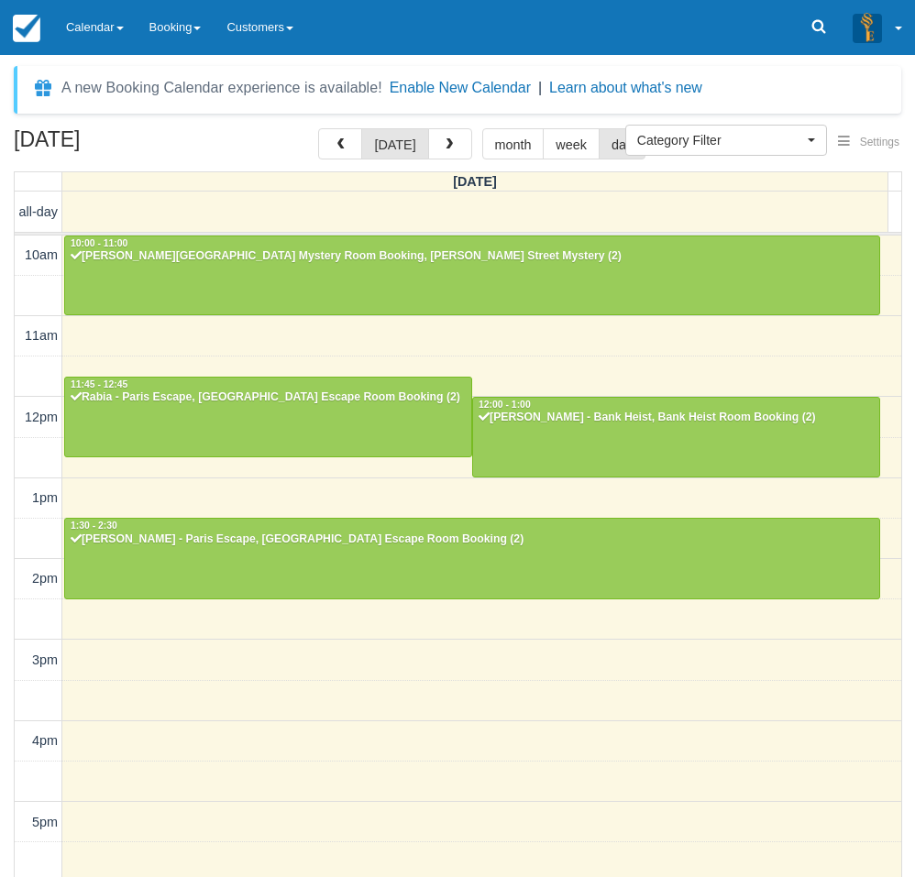
select select
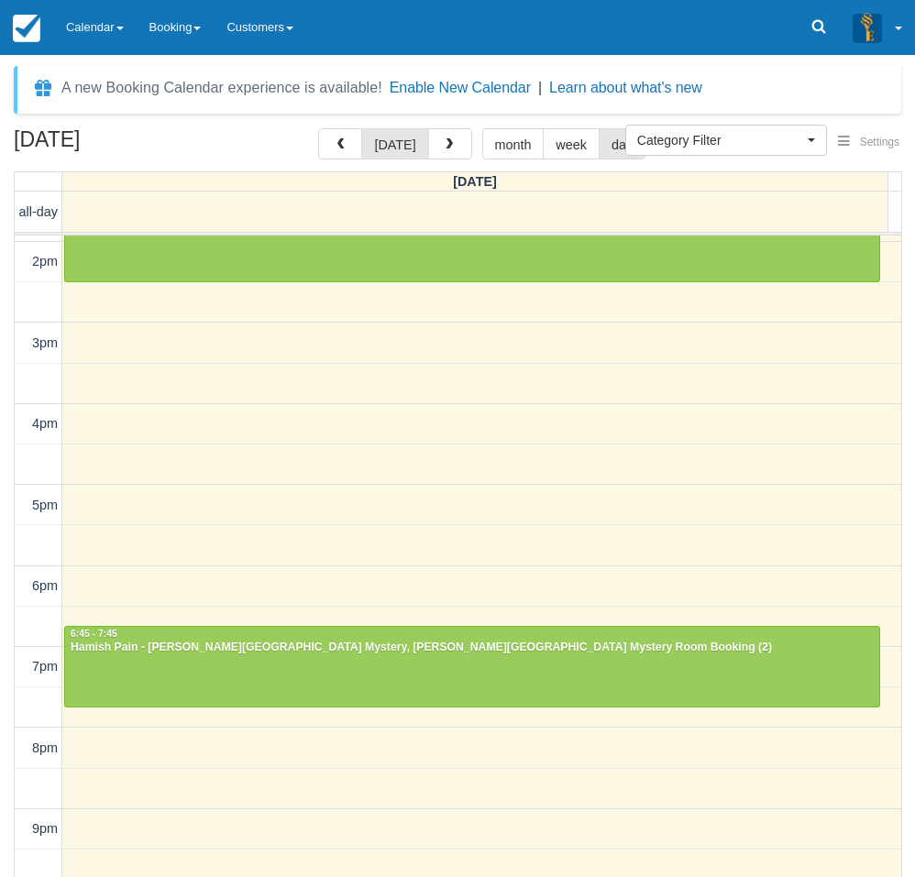
click at [7, 487] on div "October 2, 2025 today month week day Thursday all-day 10am 11am 12pm 1pm 2pm 3p…" at bounding box center [457, 529] width 915 height 803
click at [5, 642] on div "October 2, 2025 today month week day Thursday all-day 10am 11am 12pm 1pm 2pm 3p…" at bounding box center [457, 529] width 915 height 803
click at [108, 22] on link "Calendar" at bounding box center [94, 27] width 83 height 55
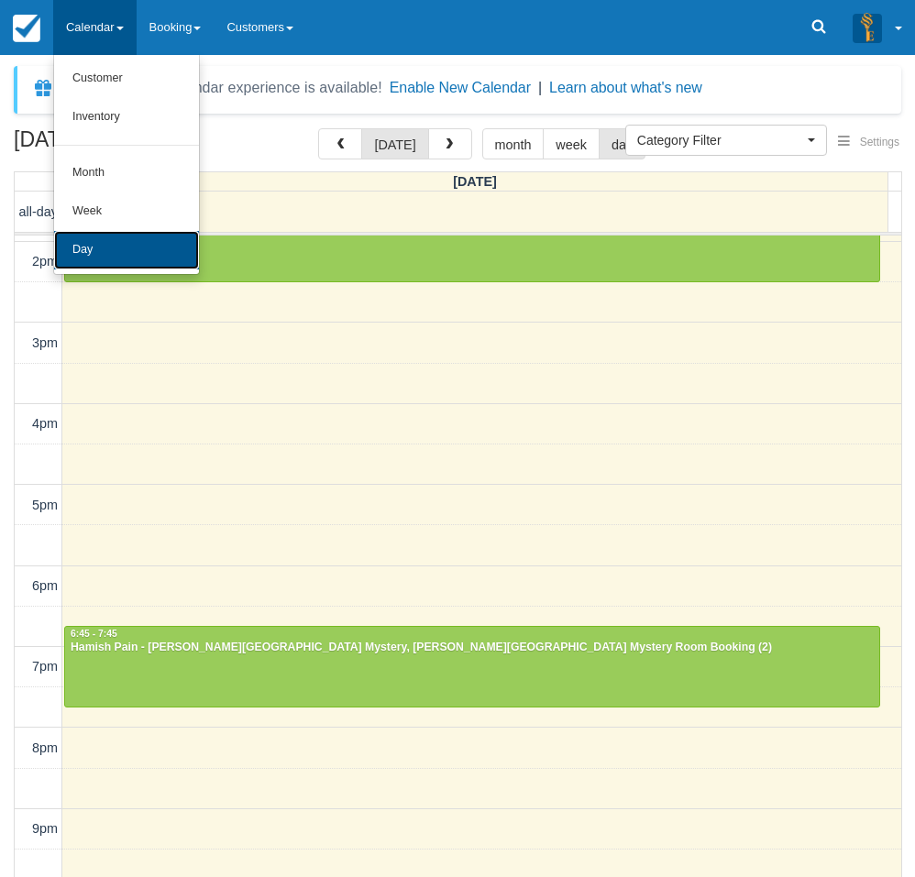
click at [115, 247] on link "Day" at bounding box center [126, 250] width 145 height 38
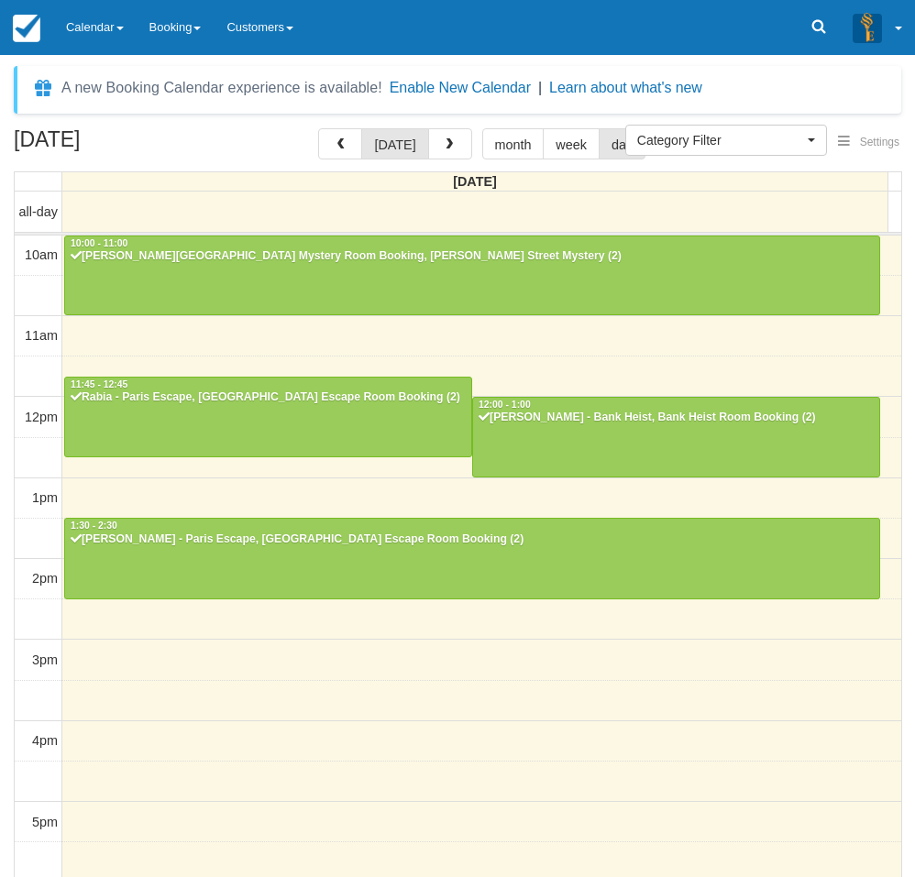
select select
click at [119, 31] on link "Calendar" at bounding box center [94, 27] width 83 height 55
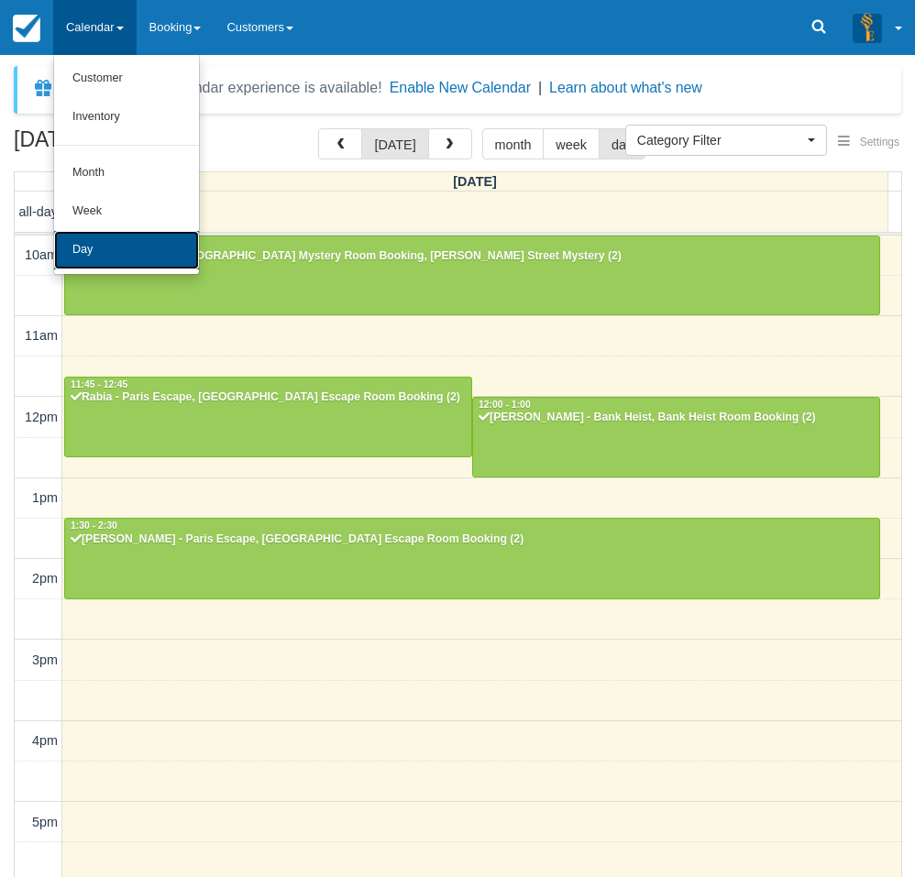
click at [112, 249] on link "Day" at bounding box center [126, 250] width 145 height 38
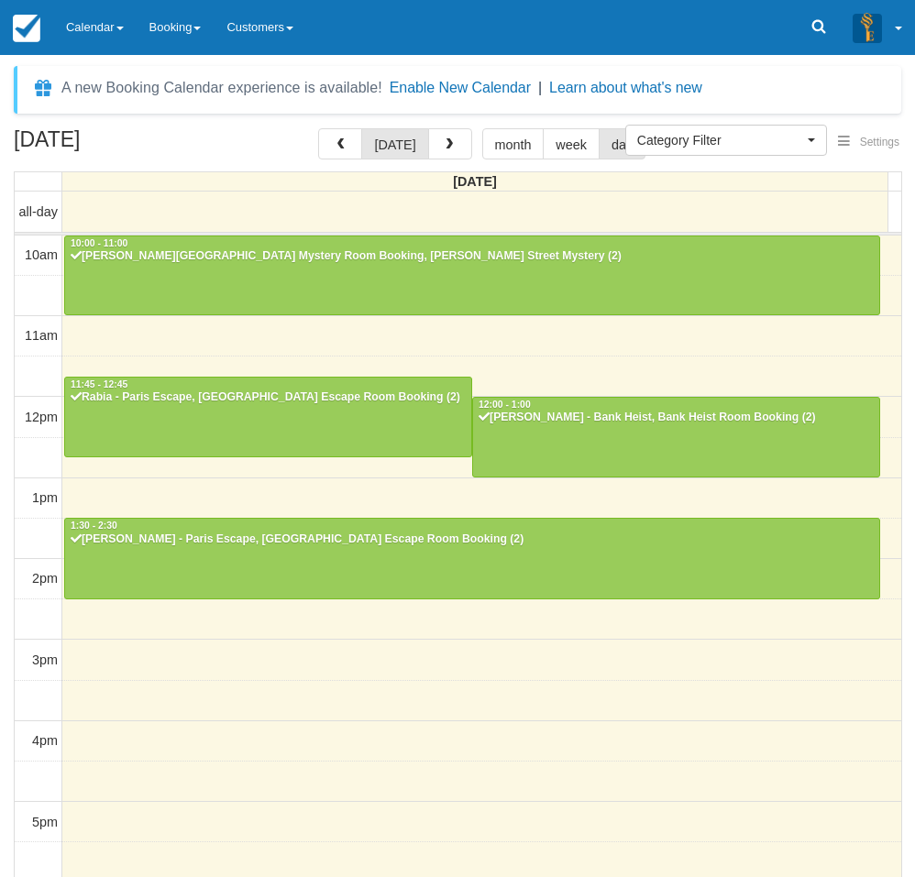
select select
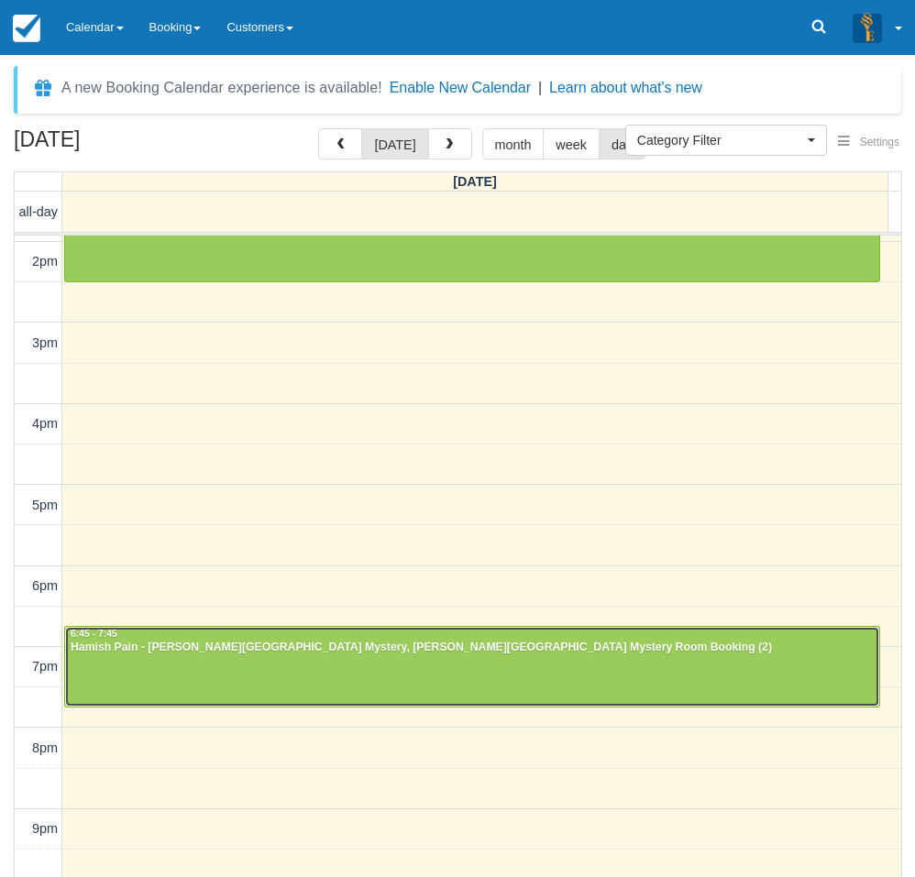
click at [103, 675] on div at bounding box center [472, 666] width 814 height 79
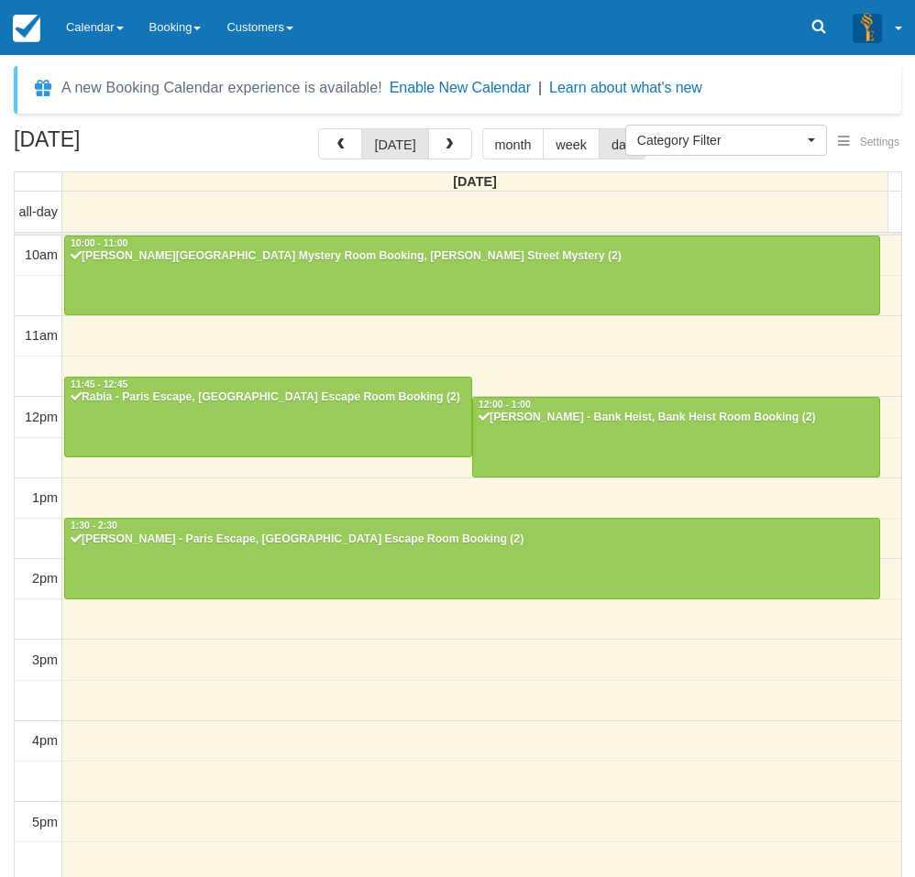
select select
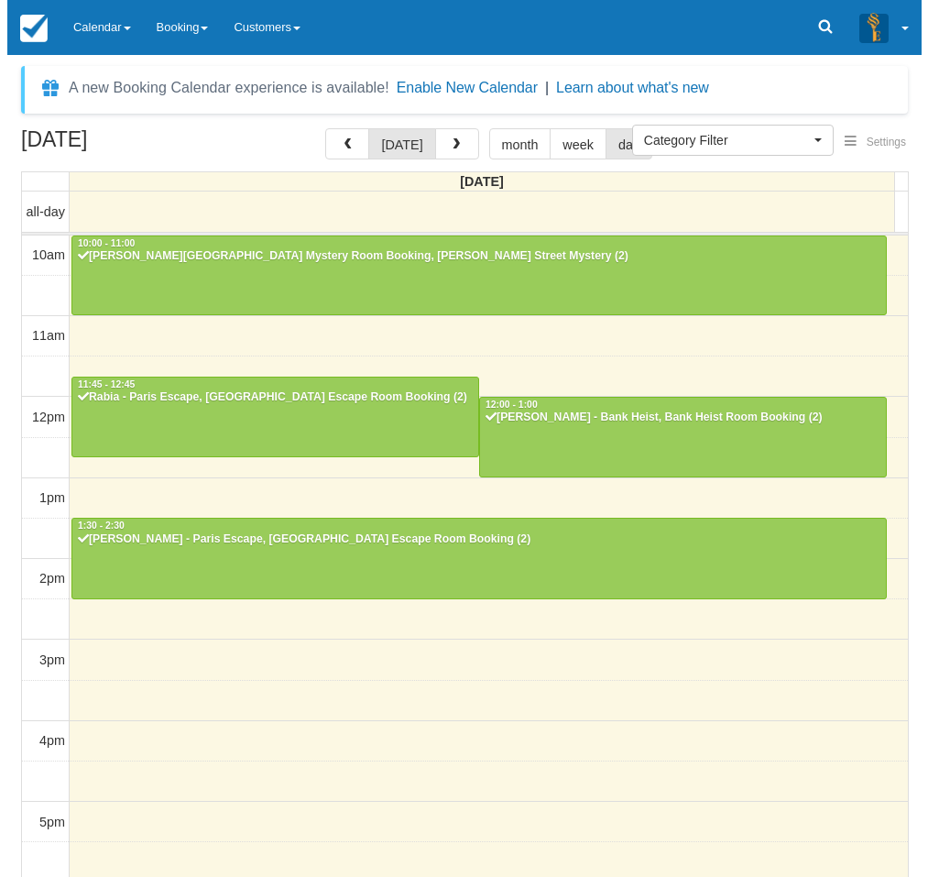
scroll to position [317, 0]
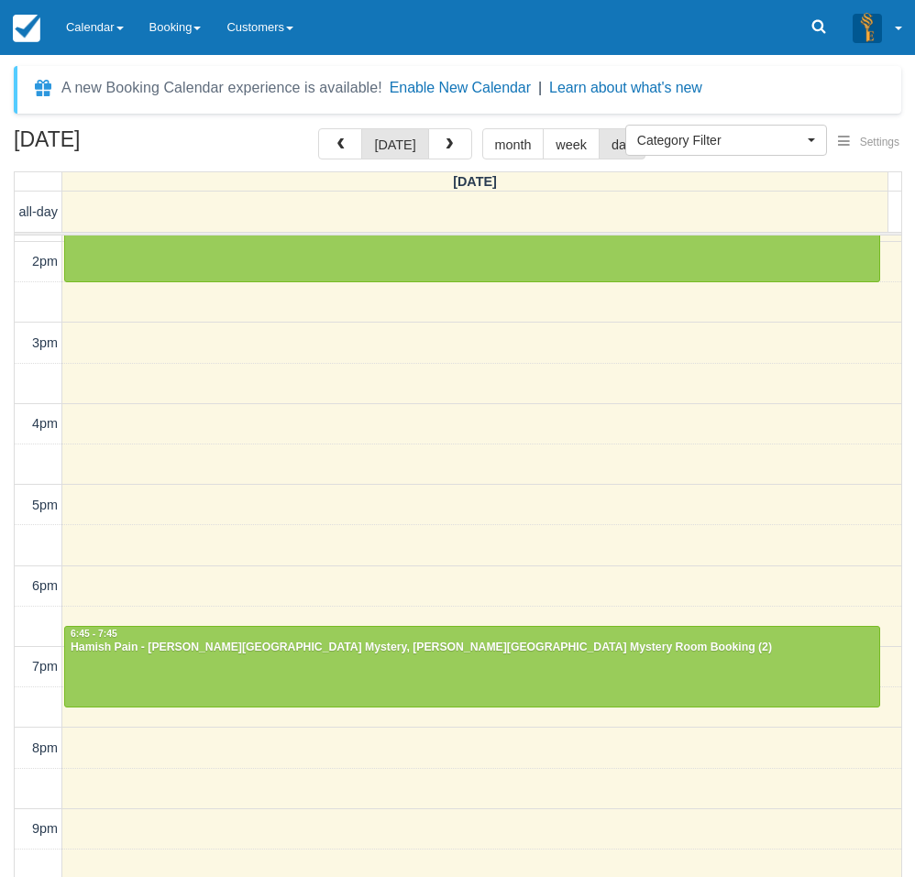
click at [571, 481] on div "10am 11am 12pm 1pm 2pm 3pm 4pm 5pm 6pm 7pm 8pm 9pm 10pm 10:00 - 11:00 Pascale -…" at bounding box center [458, 424] width 886 height 1012
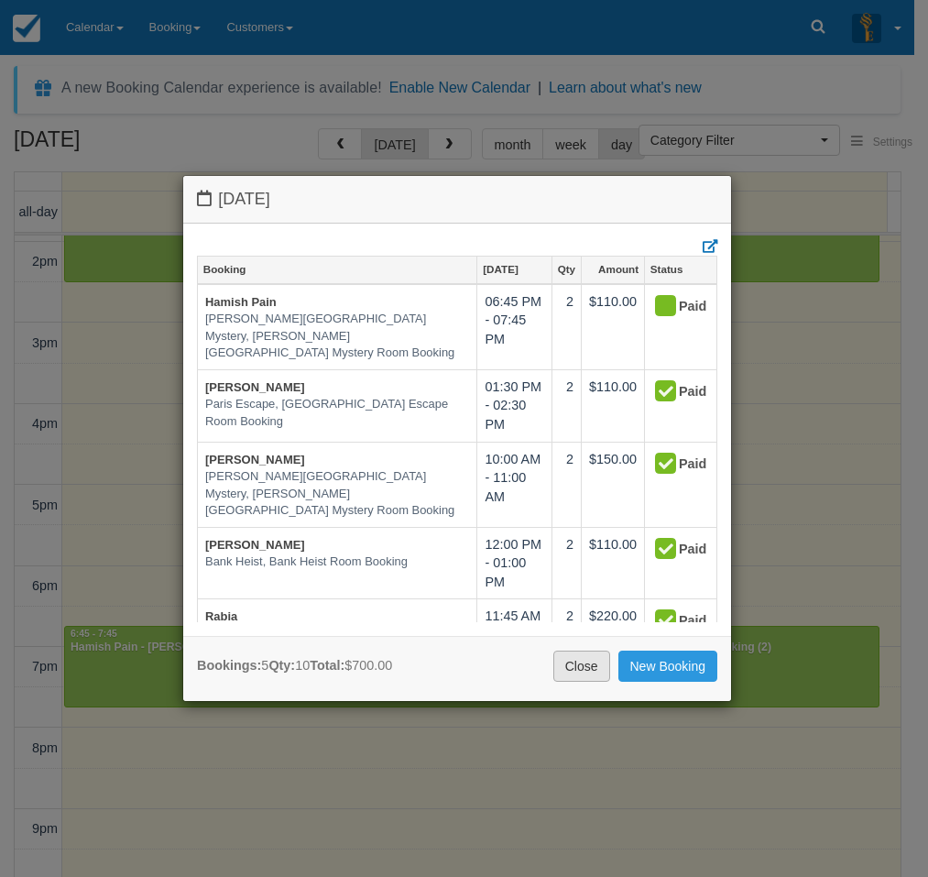
click at [571, 662] on link "Close" at bounding box center [582, 666] width 57 height 31
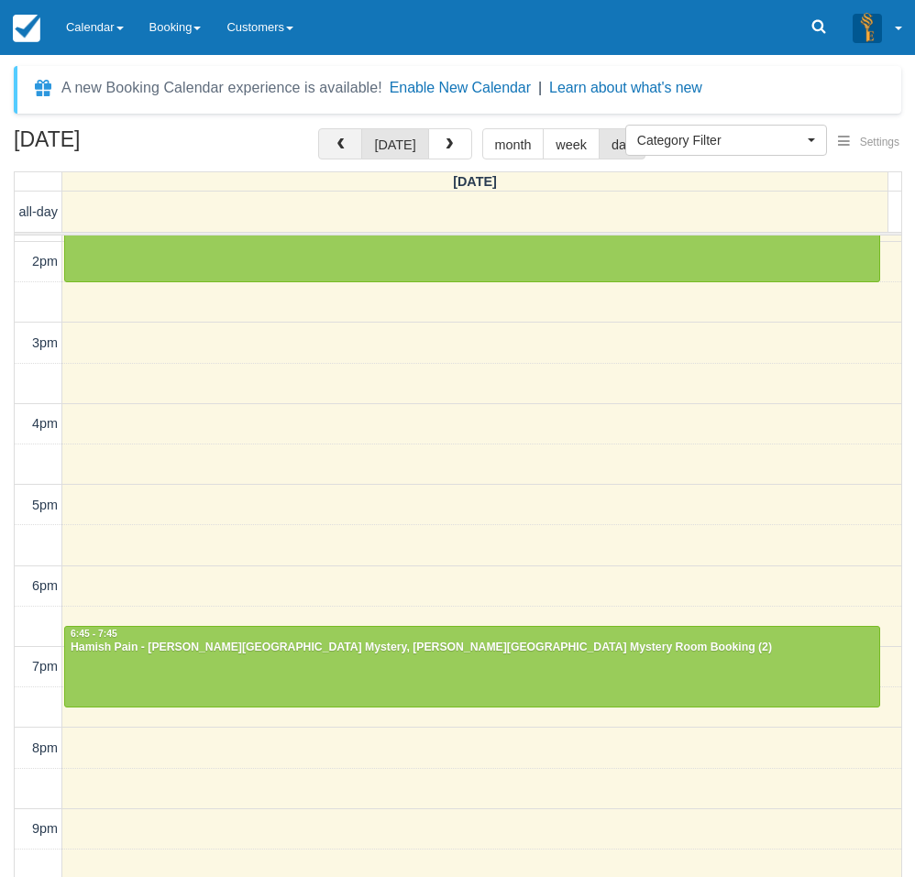
click at [344, 140] on span "button" at bounding box center [340, 144] width 13 height 13
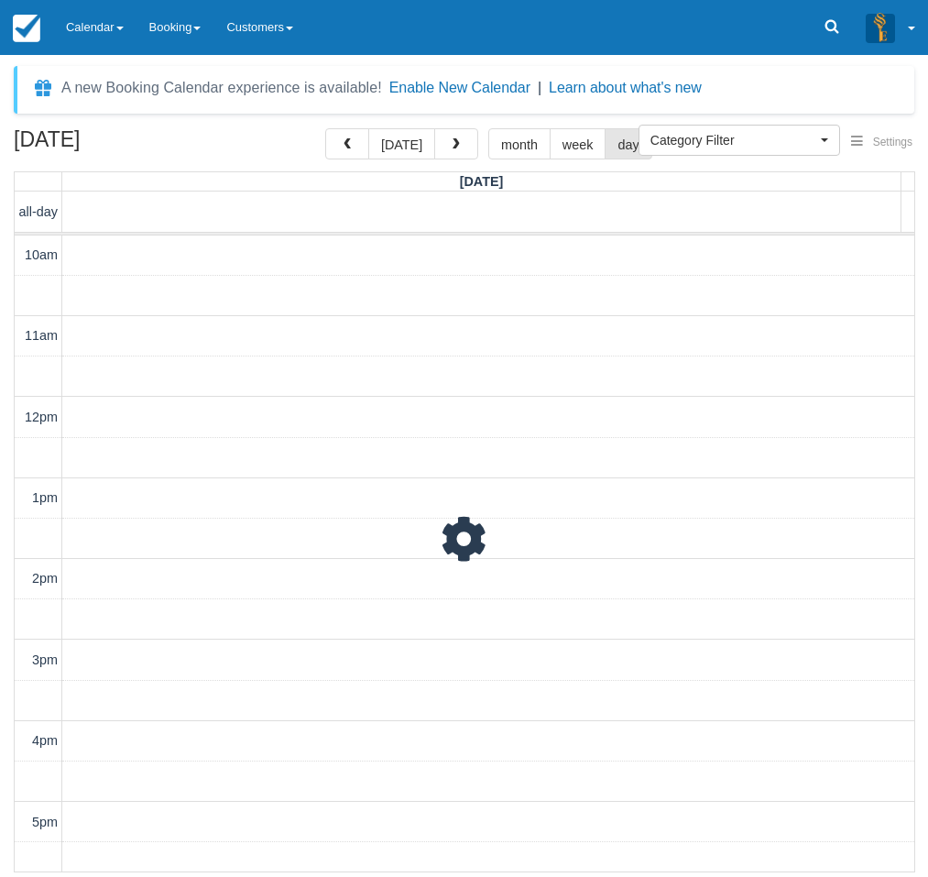
scroll to position [376, 0]
click at [576, 557] on div "10am 11am 12pm 1pm 2pm 3pm 4pm 5pm 6pm 7pm 8pm 9pm 10pm 10:00 - 11:00 Cynthia -…" at bounding box center [465, 366] width 900 height 1012
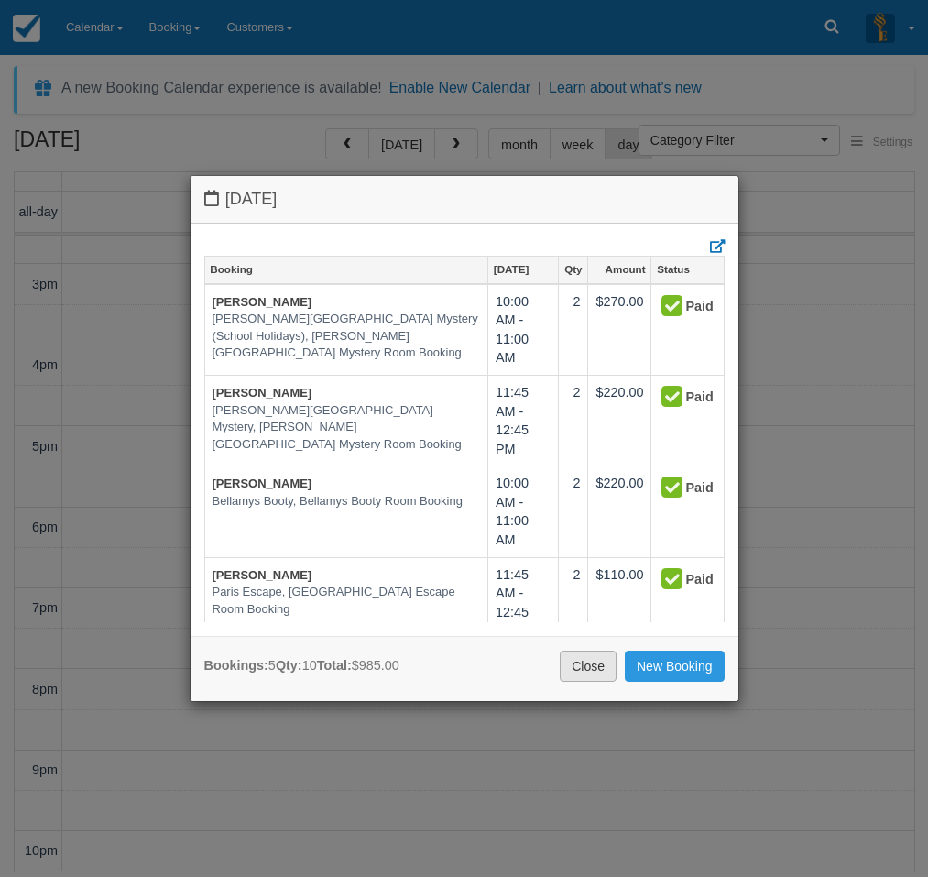
click at [603, 666] on link "Close" at bounding box center [588, 666] width 57 height 31
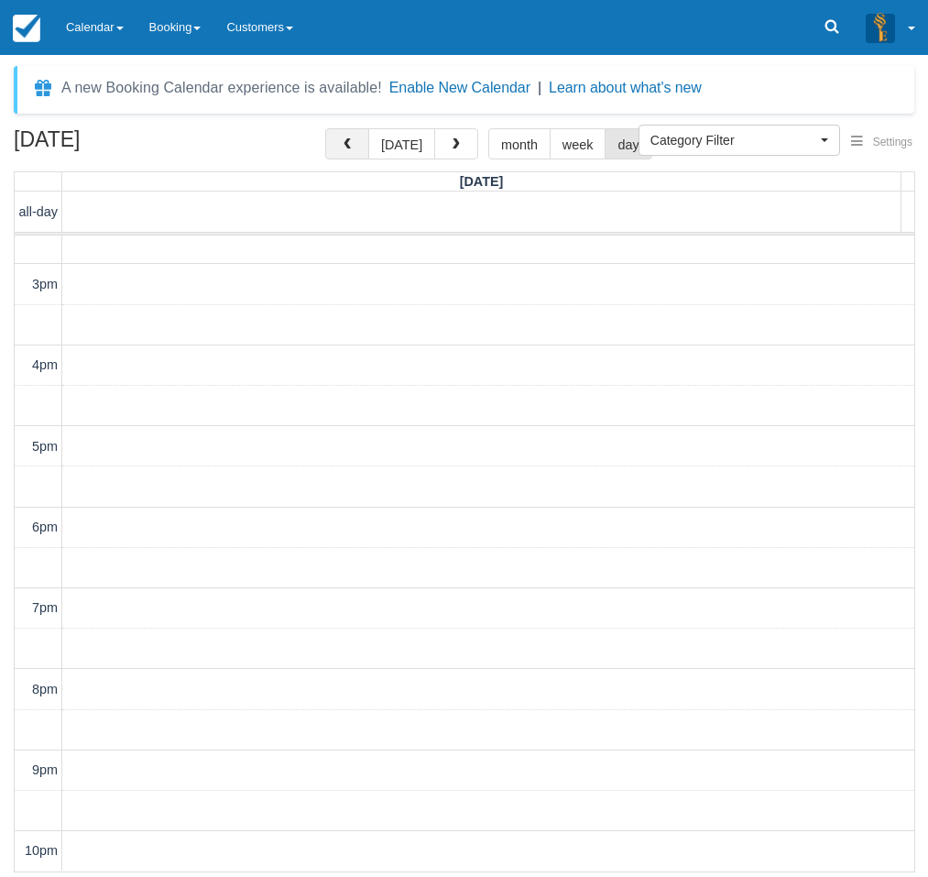
click at [354, 138] on span "button" at bounding box center [347, 144] width 13 height 13
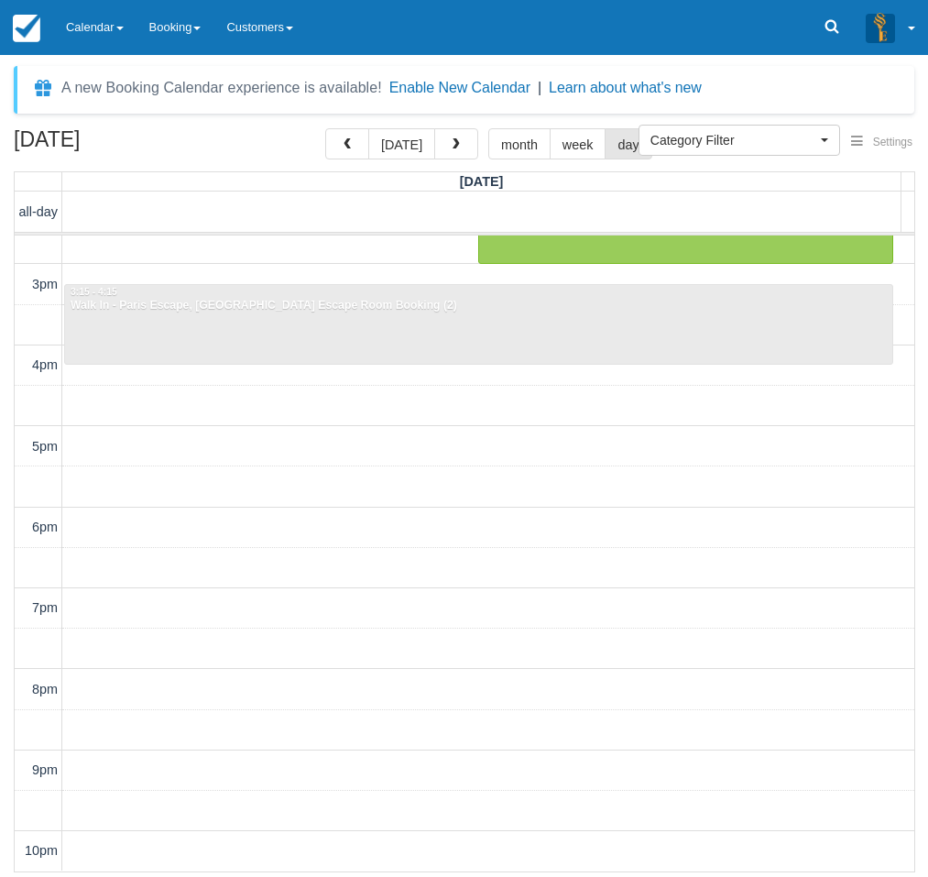
click at [620, 549] on div "10am 11am 12pm 1pm 2pm 3pm 4pm 5pm 6pm 7pm 8pm 9pm 10pm 1:30 - 2:30 Eric Tjetje…" at bounding box center [465, 366] width 900 height 1012
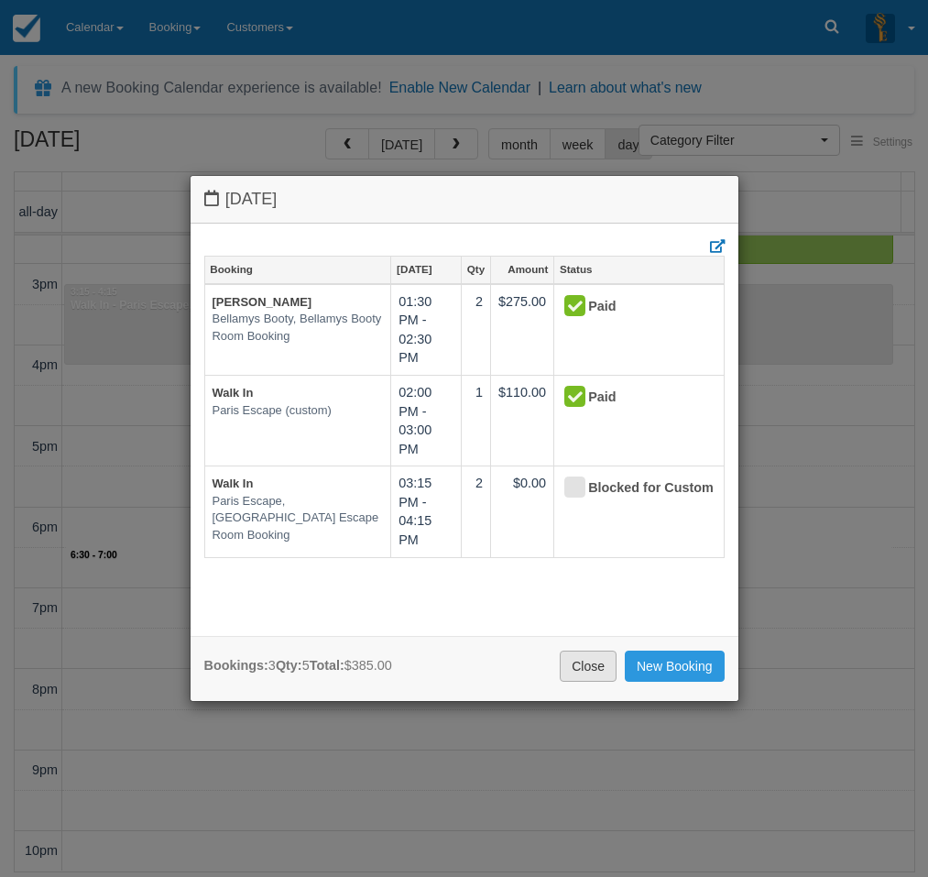
click at [598, 665] on link "Close" at bounding box center [588, 666] width 57 height 31
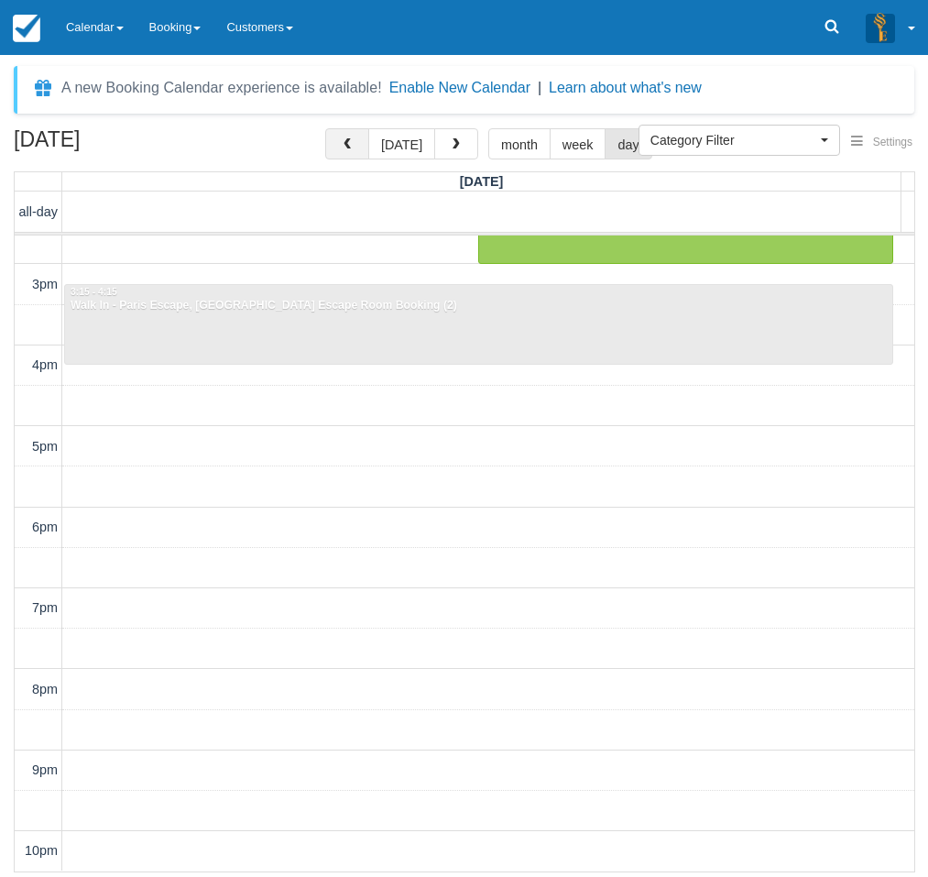
click at [363, 136] on button "button" at bounding box center [347, 143] width 44 height 31
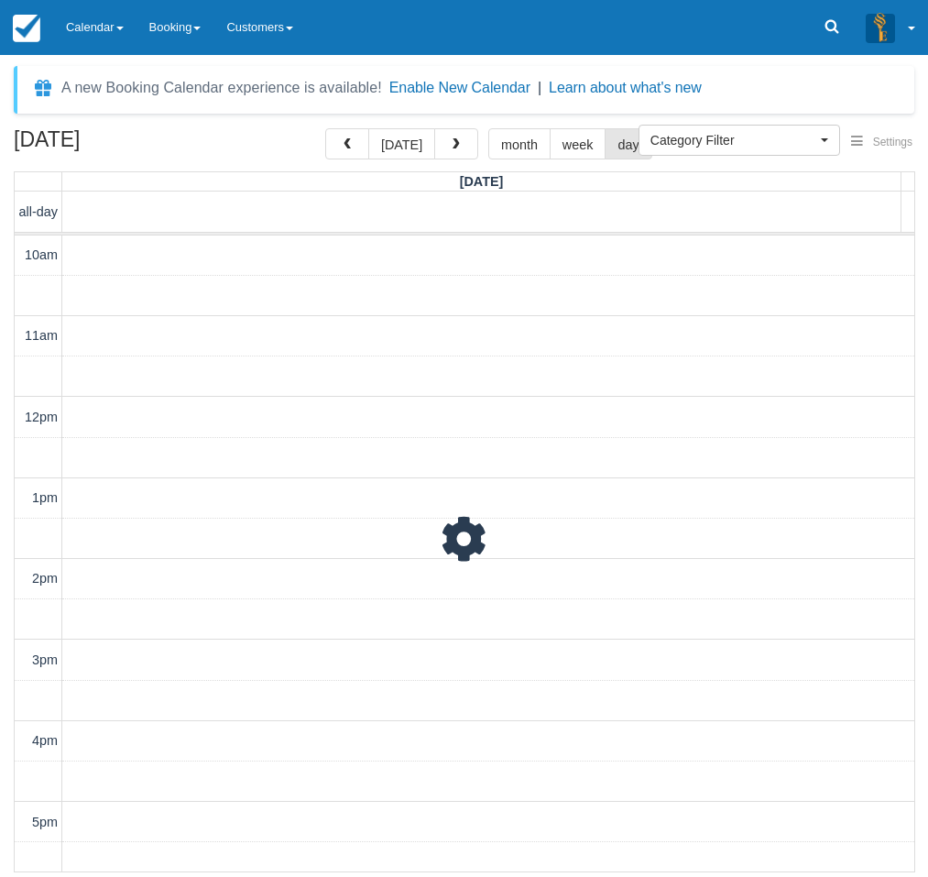
scroll to position [376, 0]
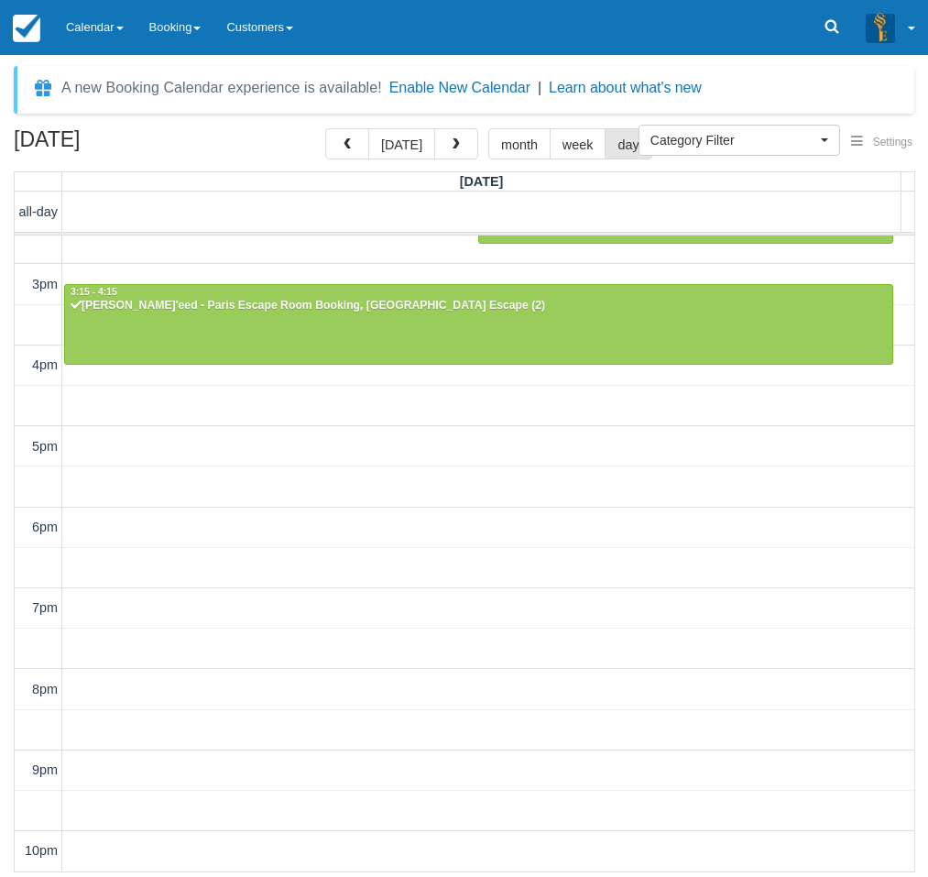
click at [565, 575] on div "10am 11am 12pm 1pm 2pm 3pm 4pm 5pm 6pm 7pm 8pm 9pm 10pm 12:00 - 1:00 Siqi - Ran…" at bounding box center [465, 366] width 900 height 1012
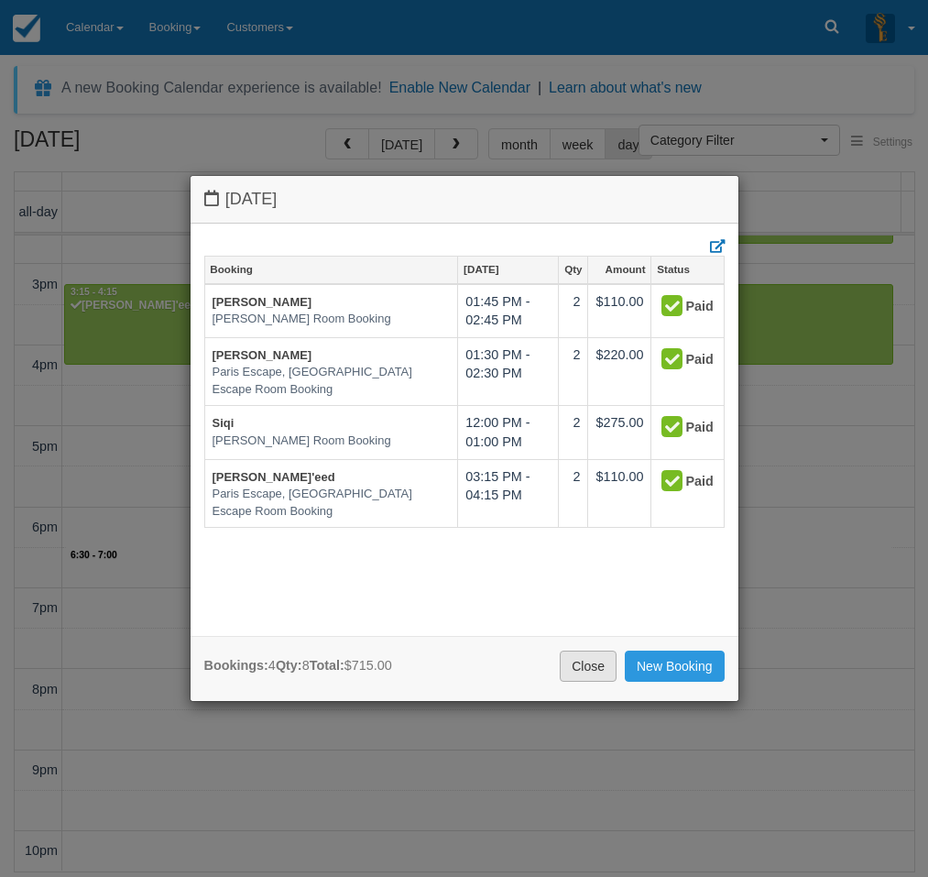
click at [602, 677] on link "Close" at bounding box center [588, 666] width 57 height 31
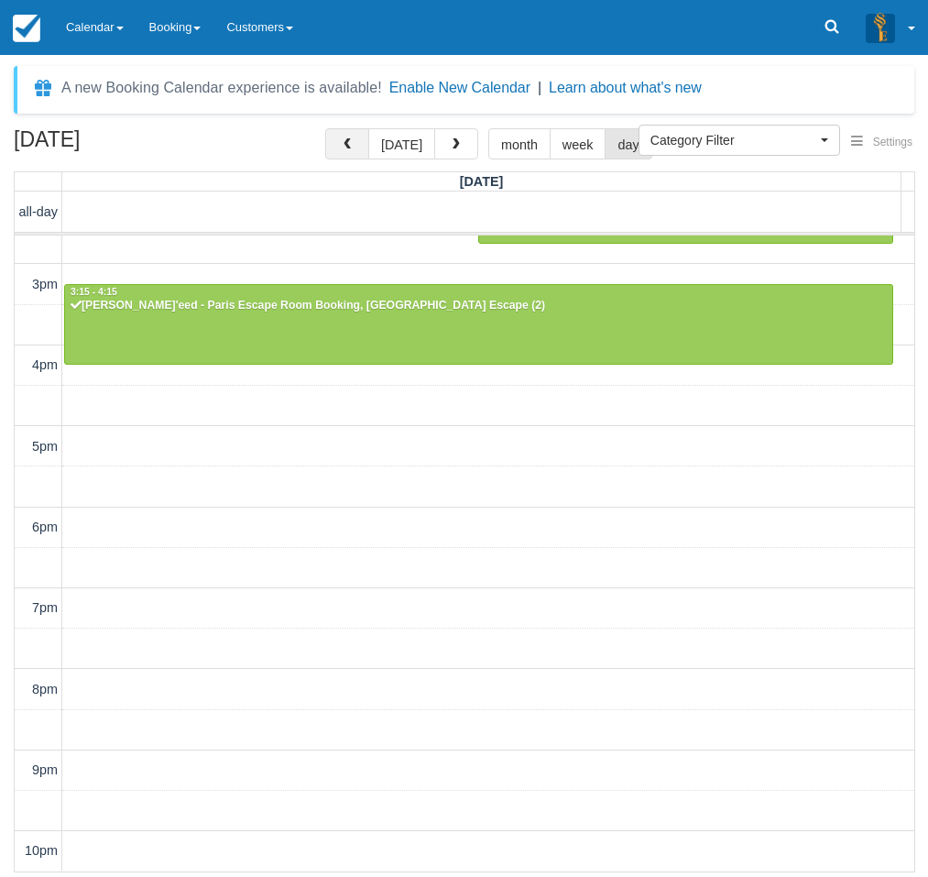
click at [335, 137] on button "button" at bounding box center [347, 143] width 44 height 31
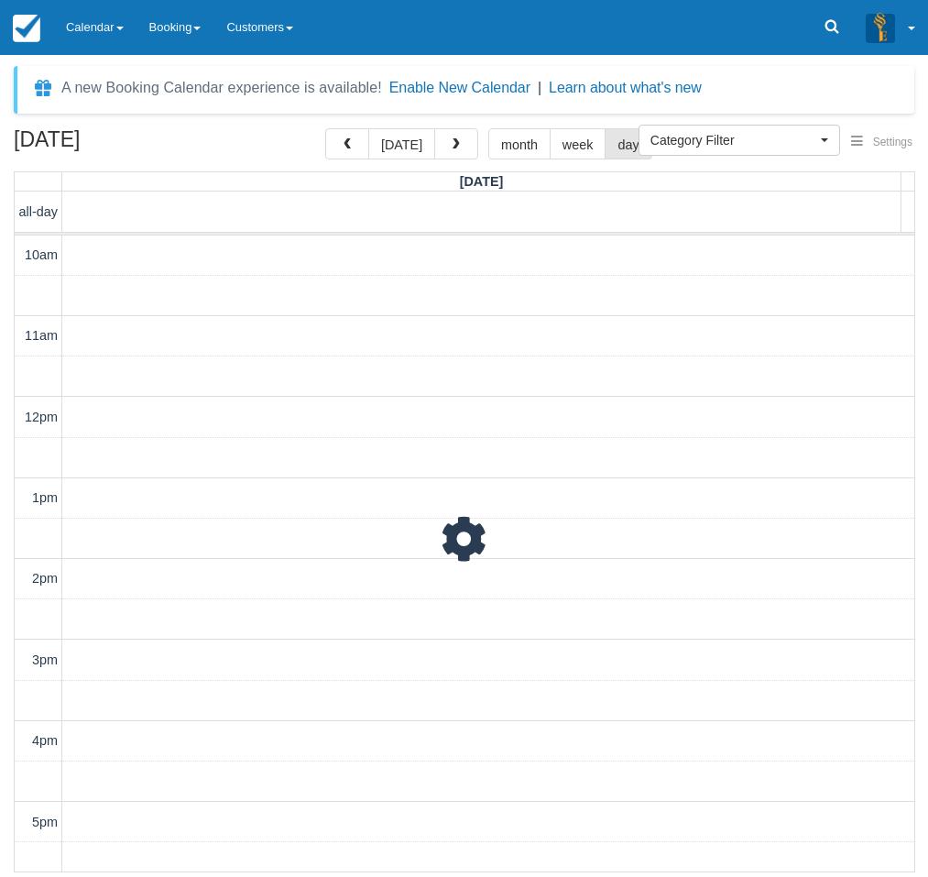
scroll to position [376, 0]
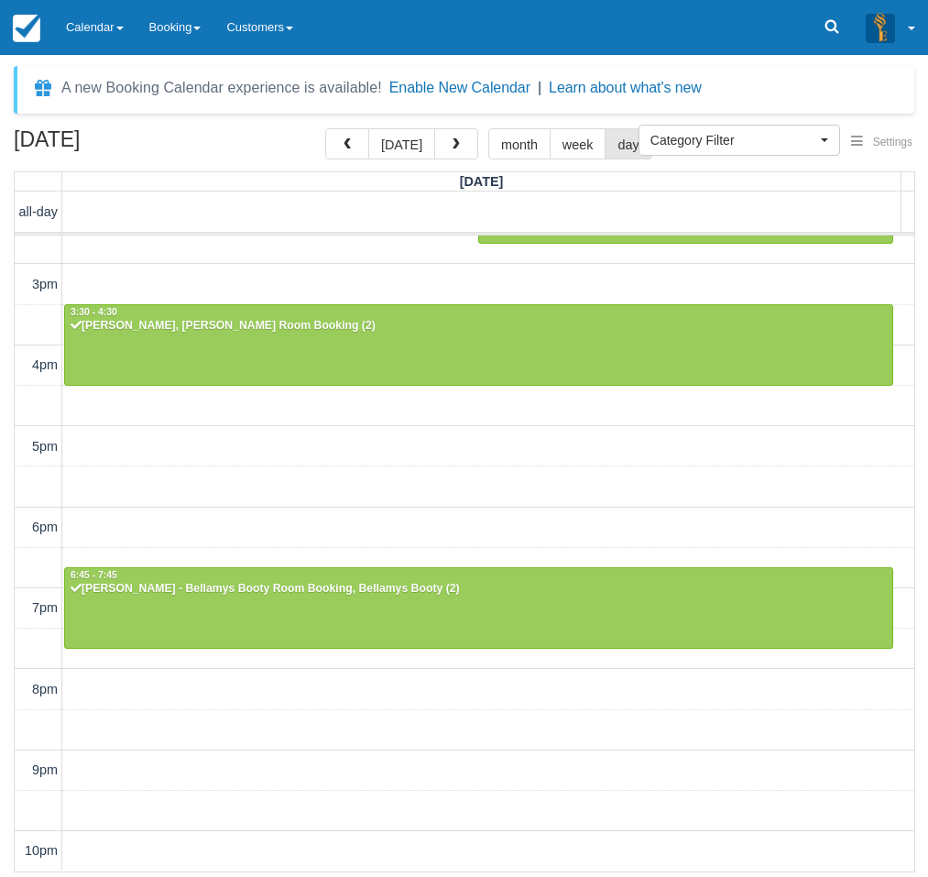
click at [560, 505] on div "10am 11am 12pm 1pm 2pm 3pm 4pm 5pm 6pm 7pm 8pm 9pm 10pm 10:00 - 11:00 Elsie Bar…" at bounding box center [465, 366] width 900 height 1012
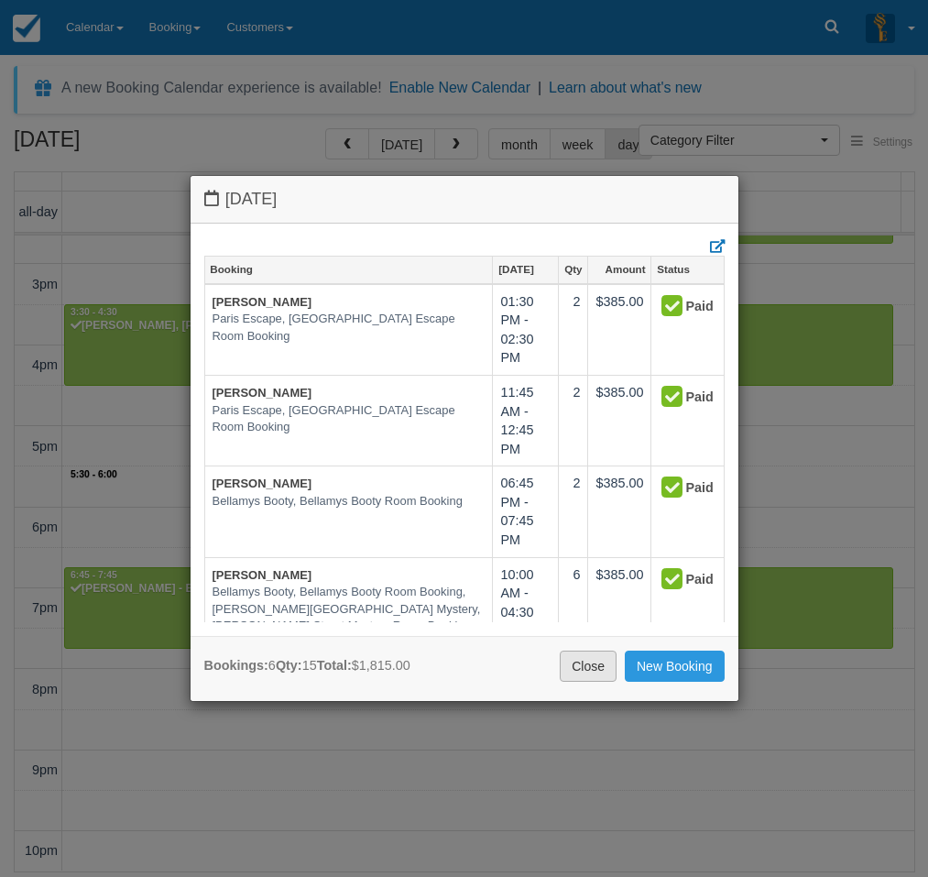
click at [576, 671] on link "Close" at bounding box center [588, 666] width 57 height 31
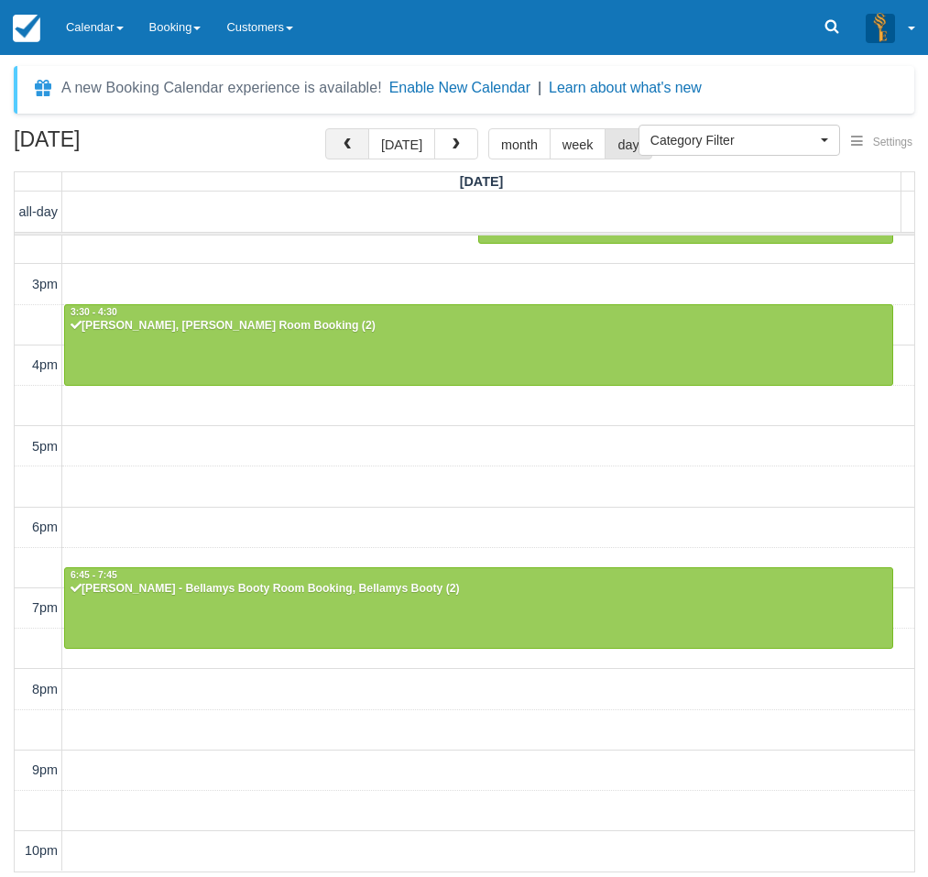
click at [348, 142] on span "button" at bounding box center [347, 144] width 13 height 13
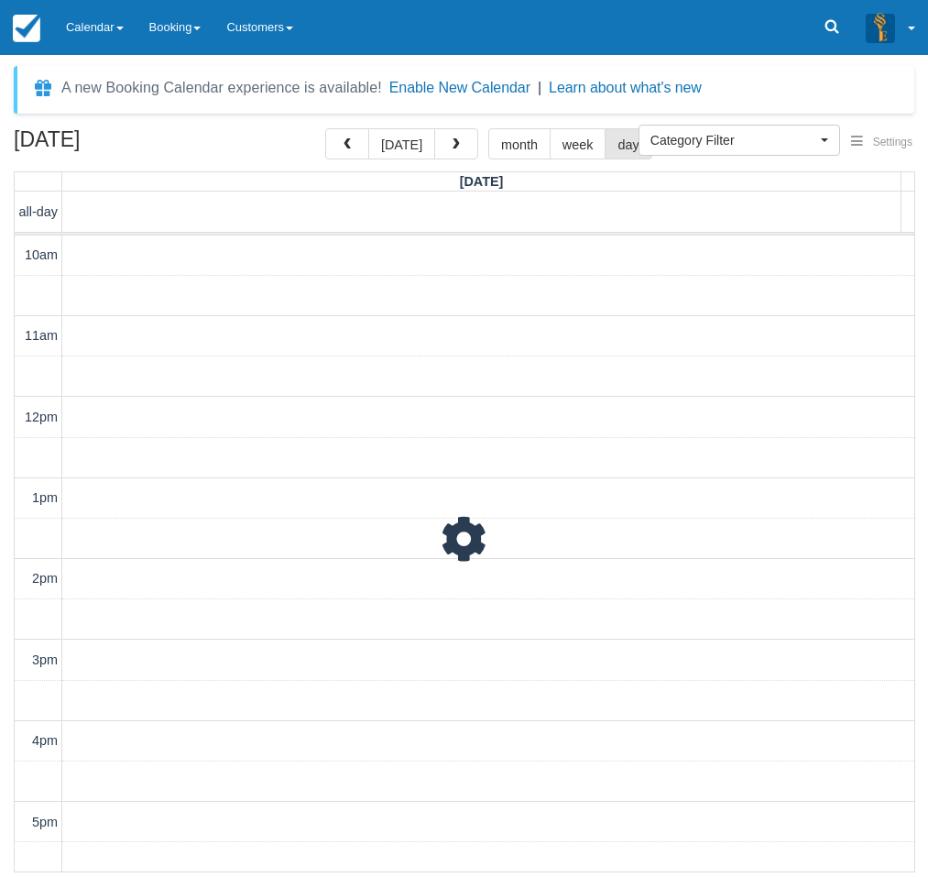
scroll to position [376, 0]
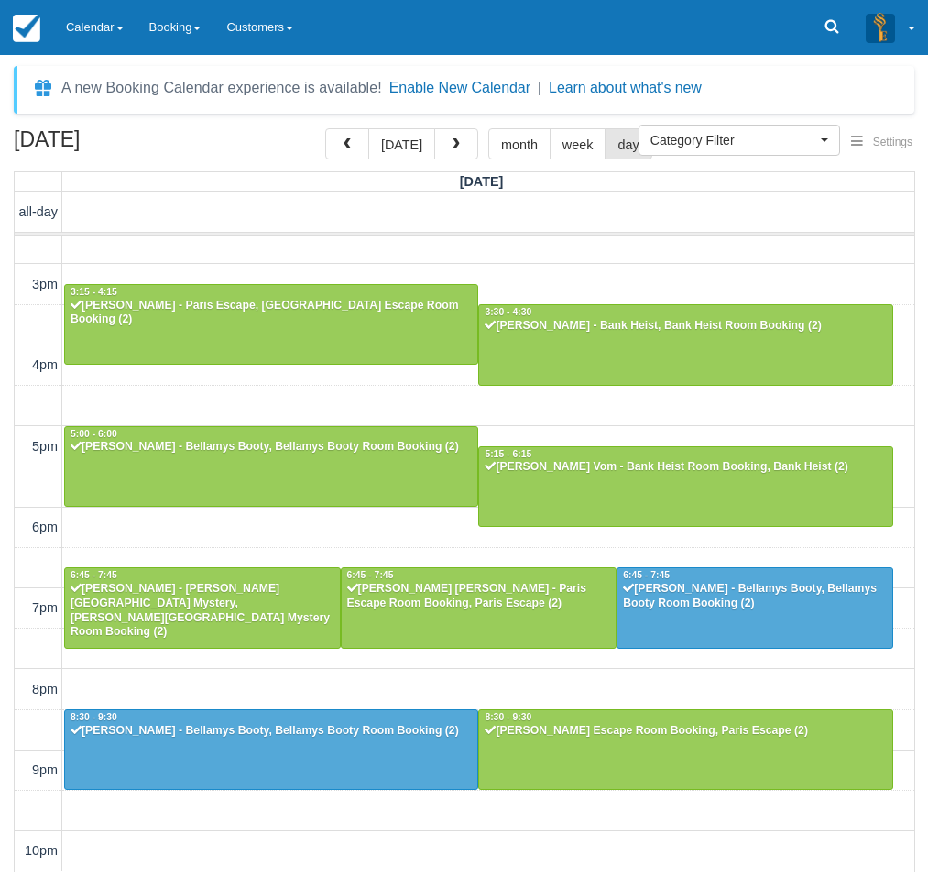
click at [392, 521] on div "10am 11am 12pm 1pm 2pm 3pm 4pm 5pm 6pm 7pm 8pm 9pm 10pm 12:00 - 1:00 Ben Stanic…" at bounding box center [465, 366] width 900 height 1012
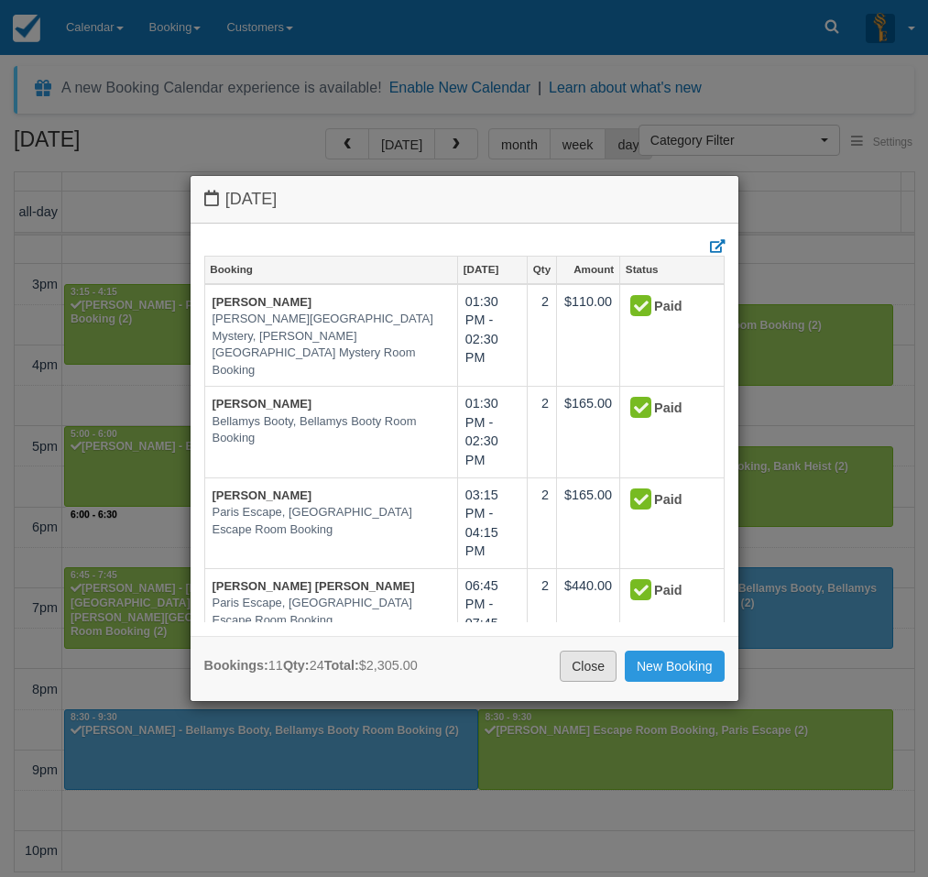
click at [593, 676] on link "Close" at bounding box center [588, 666] width 57 height 31
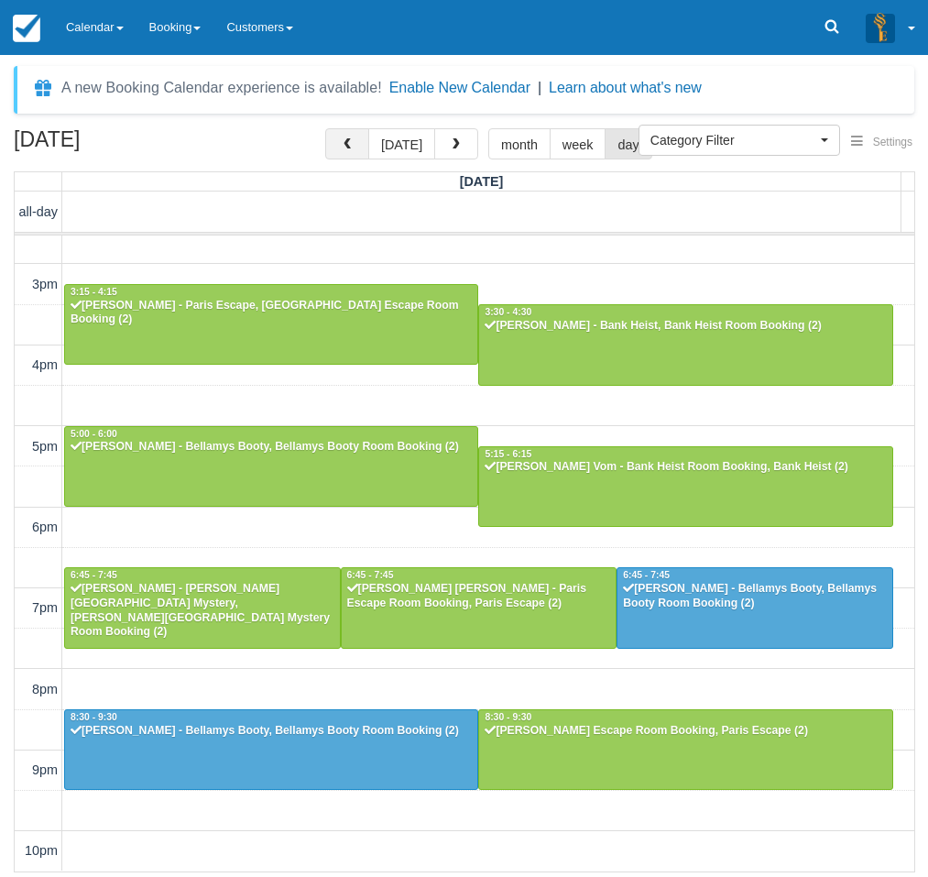
click at [352, 137] on button "button" at bounding box center [347, 143] width 44 height 31
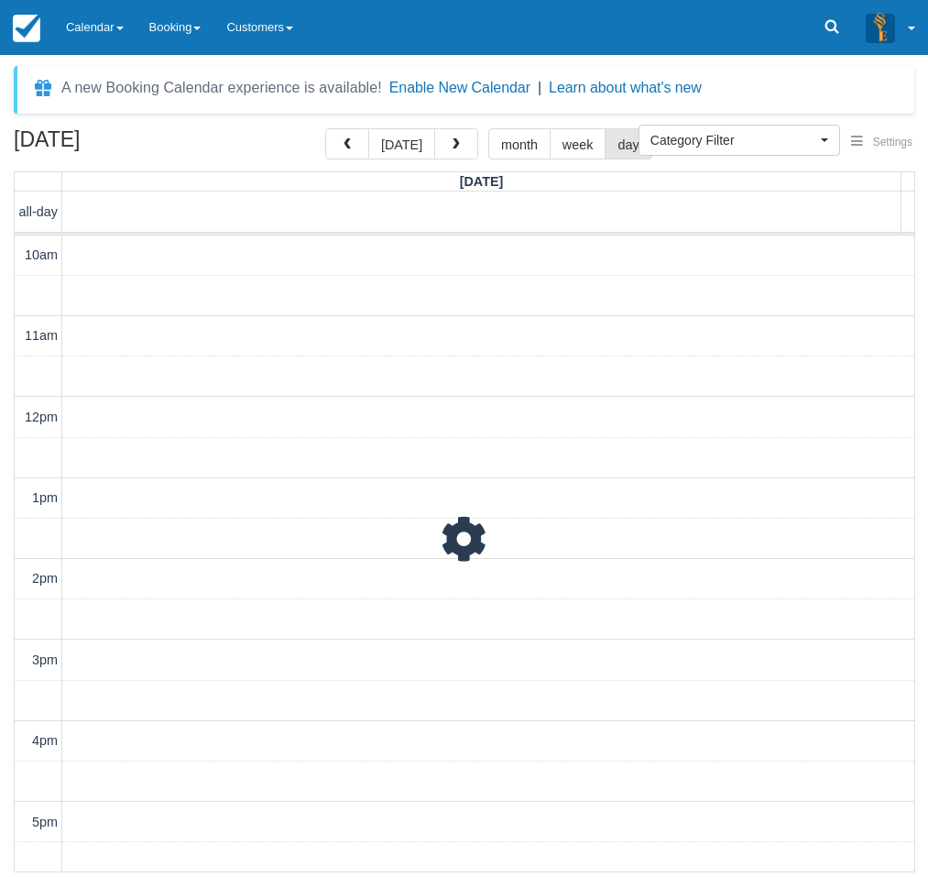
scroll to position [376, 0]
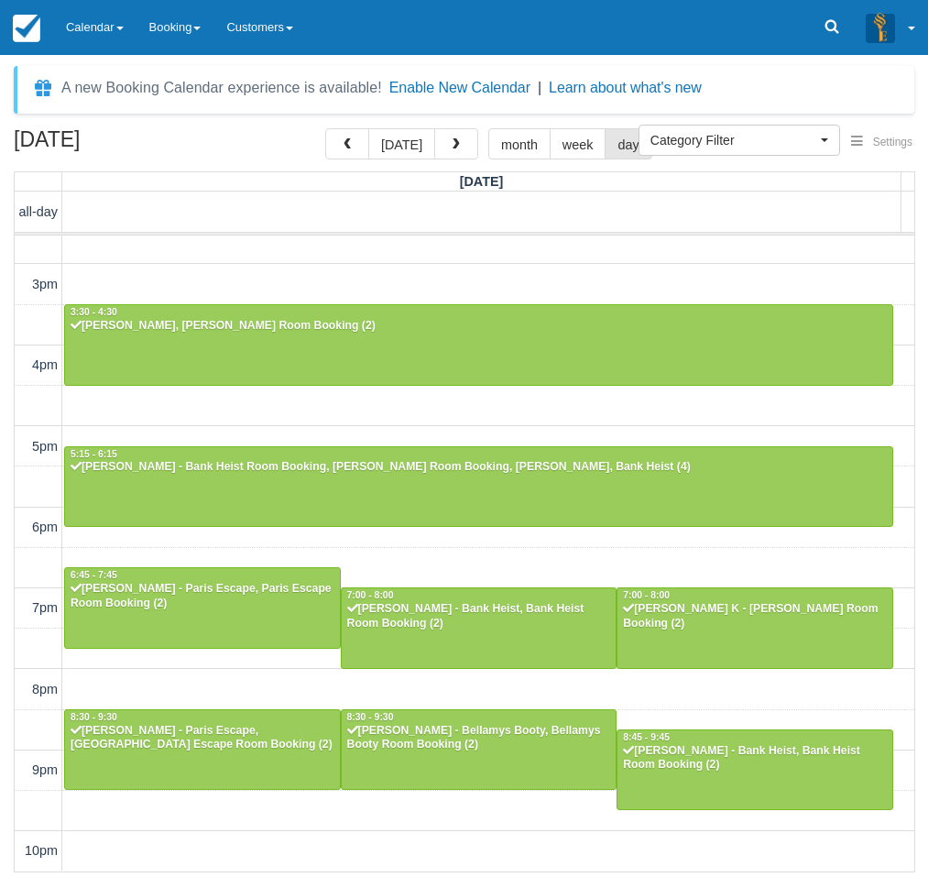
click at [438, 543] on div "10am 11am 12pm 1pm 2pm 3pm 4pm 5pm 6pm 7pm 8pm 9pm 10pm 11:45 - 12:45 Kristen H…" at bounding box center [465, 366] width 900 height 1012
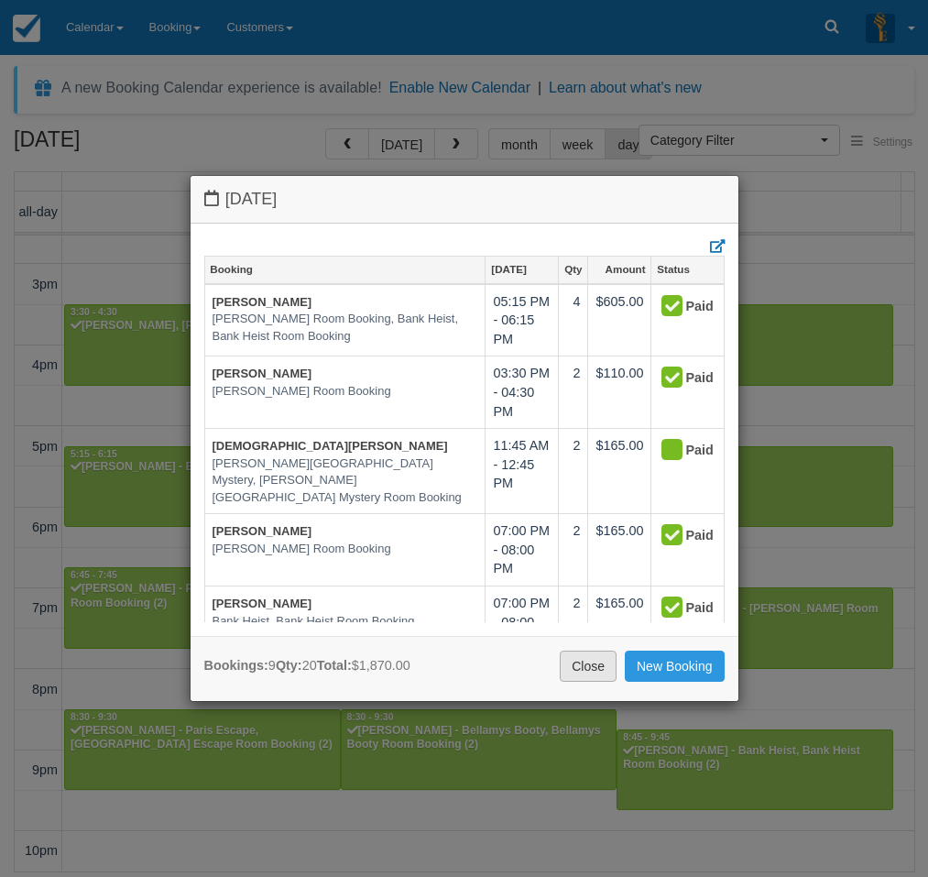
click at [574, 675] on link "Close" at bounding box center [588, 666] width 57 height 31
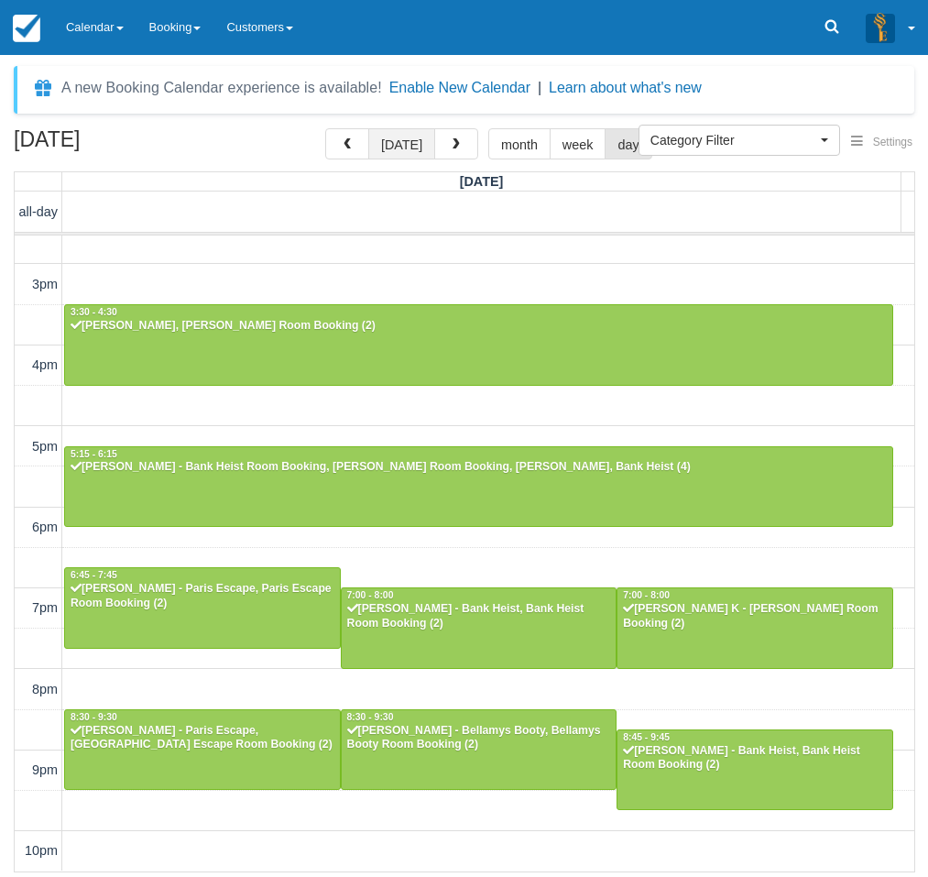
click at [405, 147] on button "today" at bounding box center [401, 143] width 67 height 31
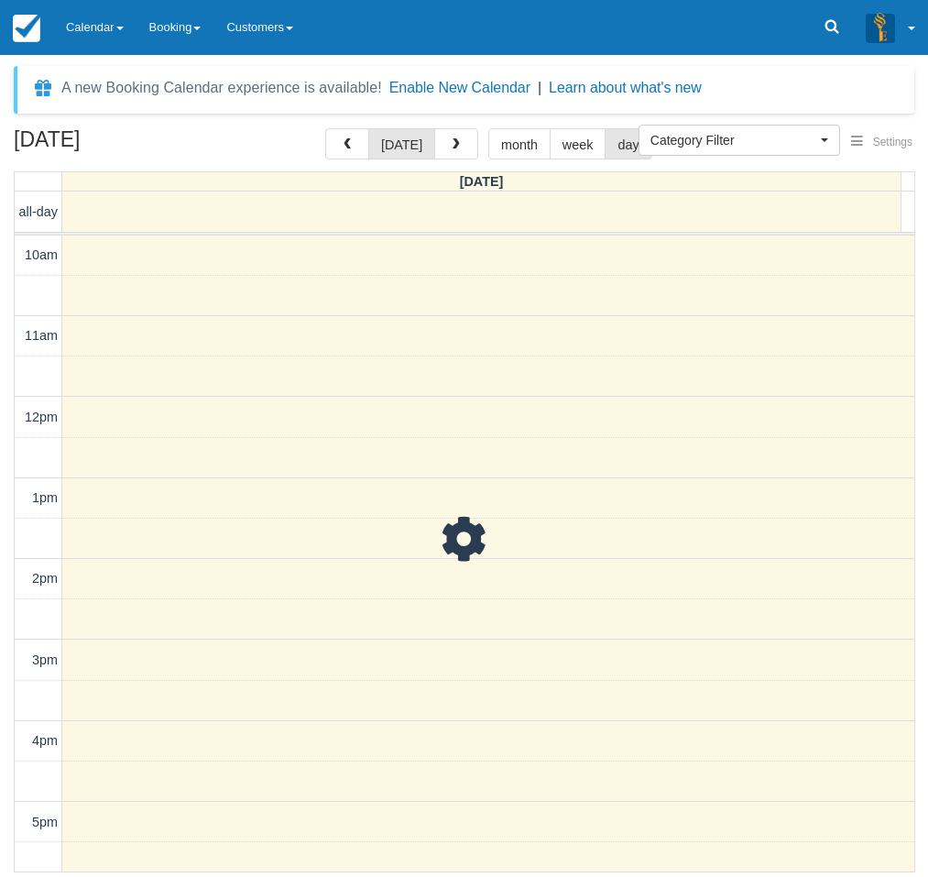
scroll to position [376, 0]
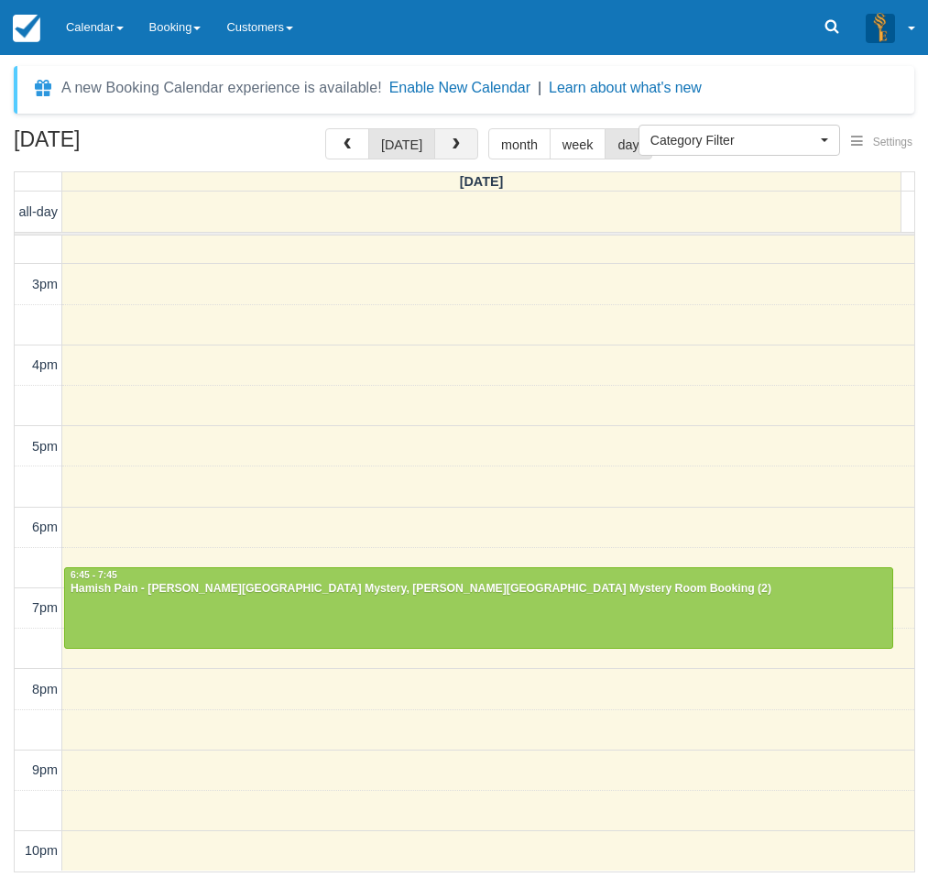
click at [443, 143] on button "button" at bounding box center [456, 143] width 44 height 31
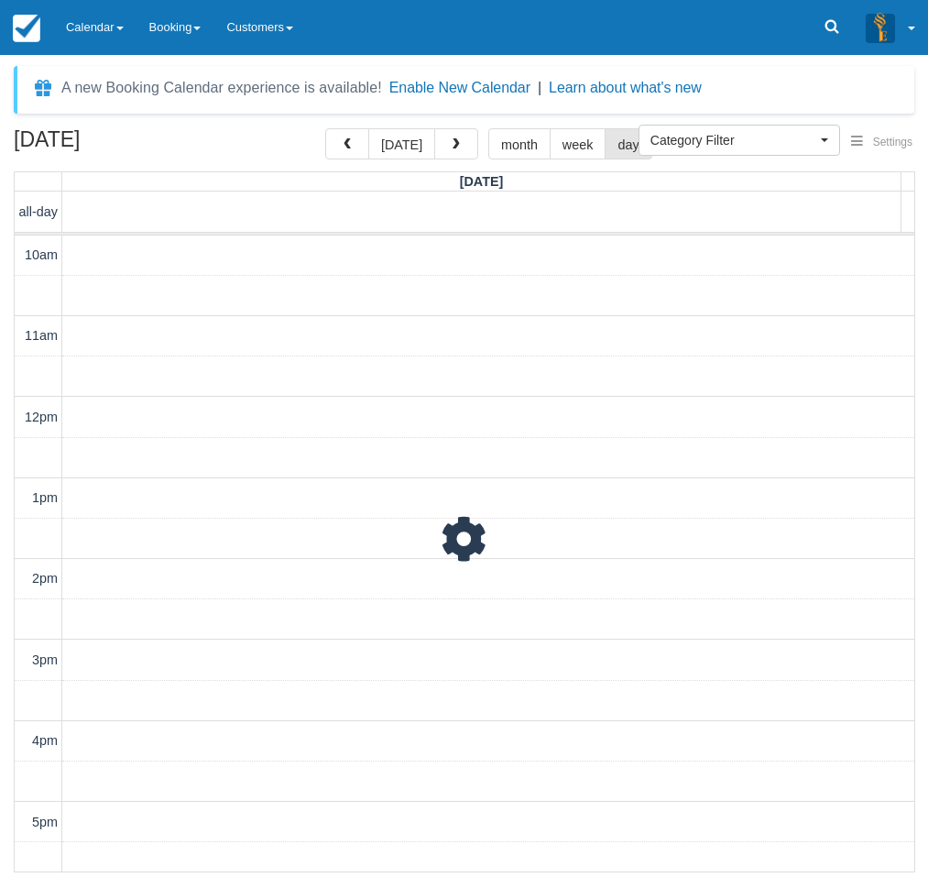
scroll to position [376, 0]
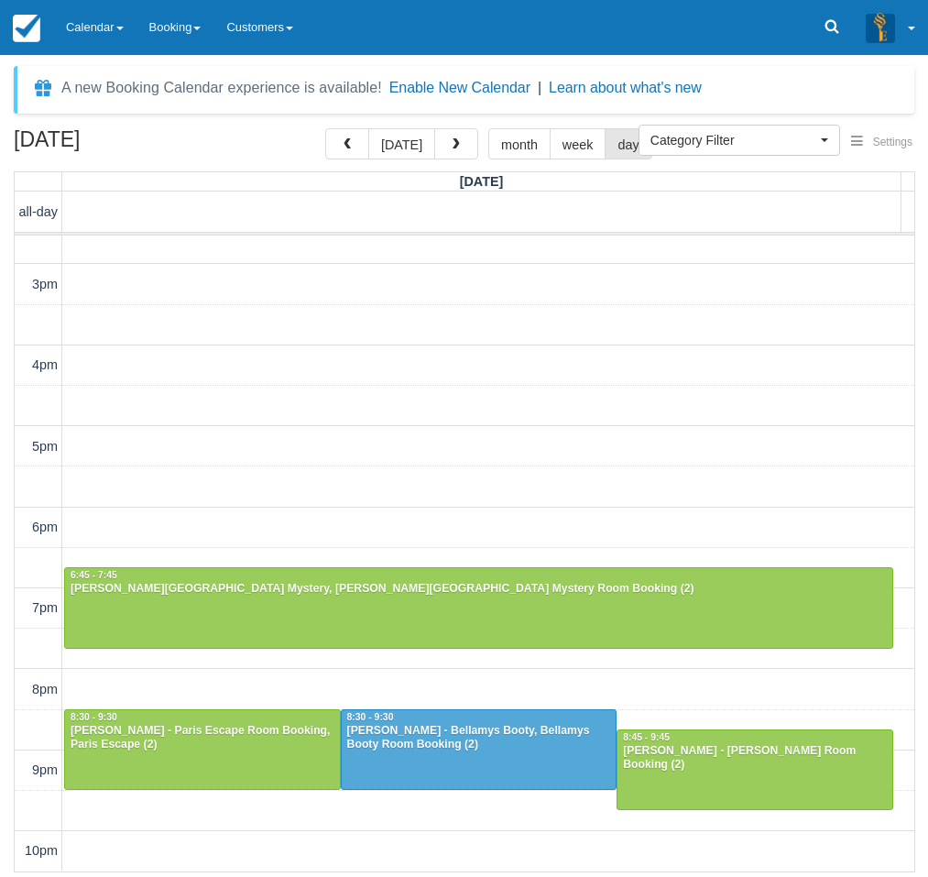
click at [497, 375] on div "10am 11am 12pm 1pm 2pm 3pm 4pm 5pm 6pm 7pm 8pm 9pm 10pm 6:45 - 7:45 Sam weise -…" at bounding box center [465, 366] width 900 height 1012
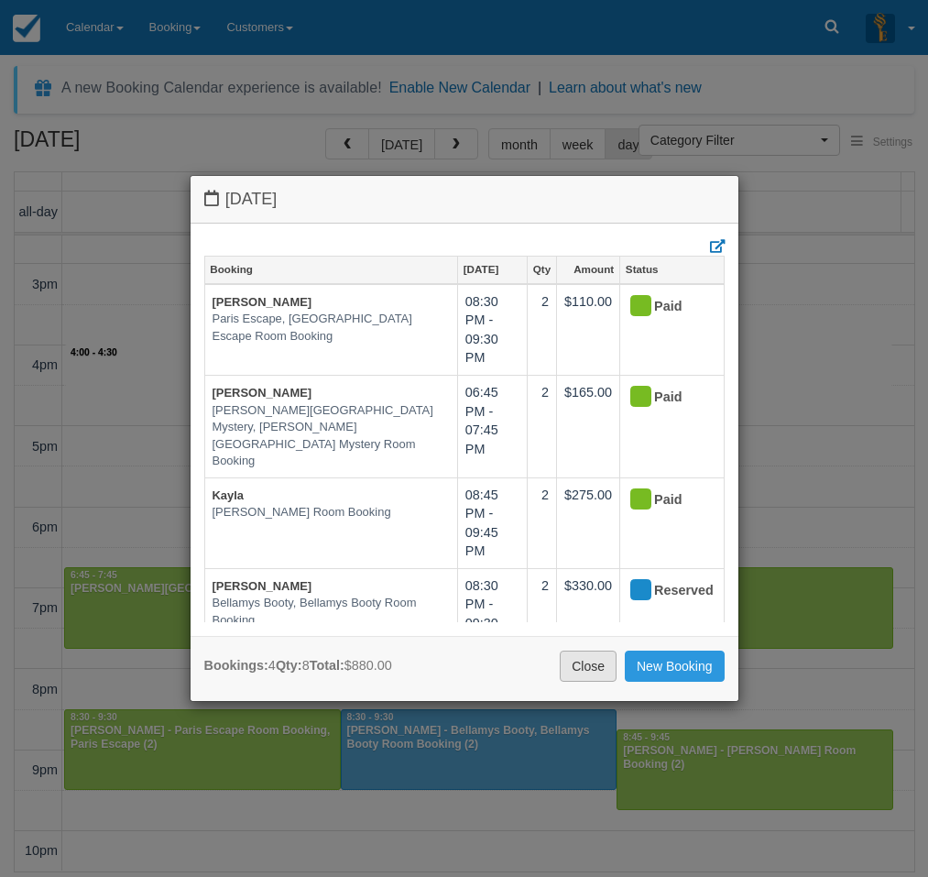
click at [587, 659] on link "Close" at bounding box center [588, 666] width 57 height 31
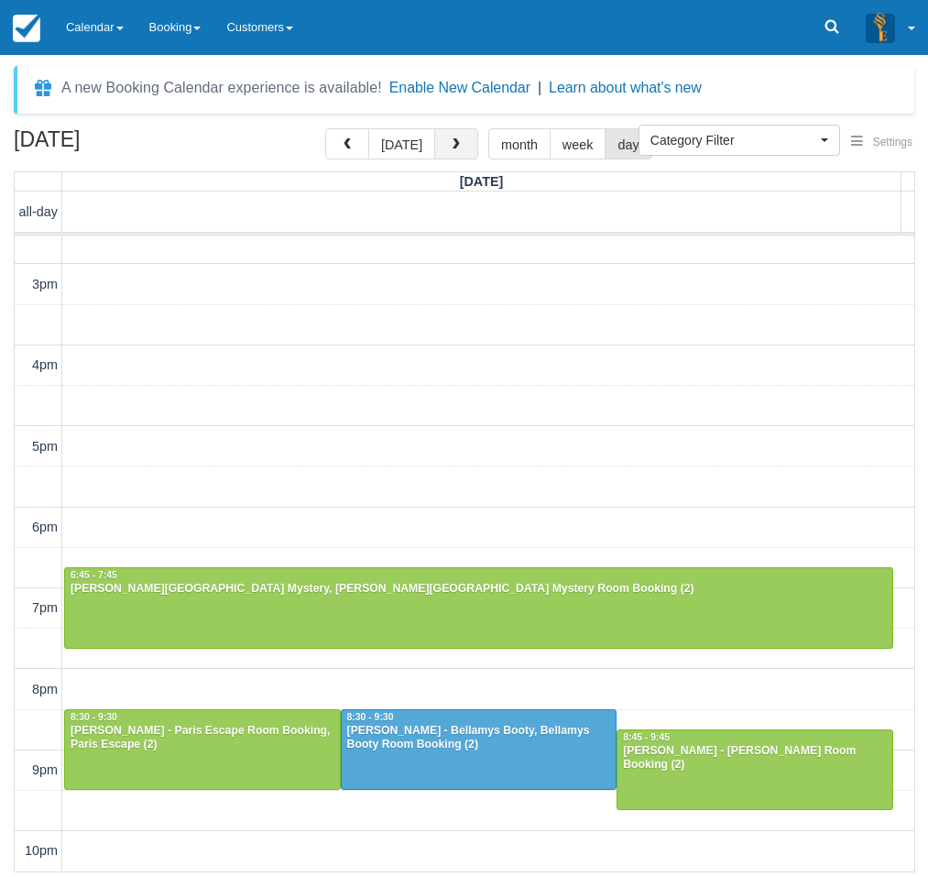
click at [450, 143] on span "button" at bounding box center [456, 144] width 13 height 13
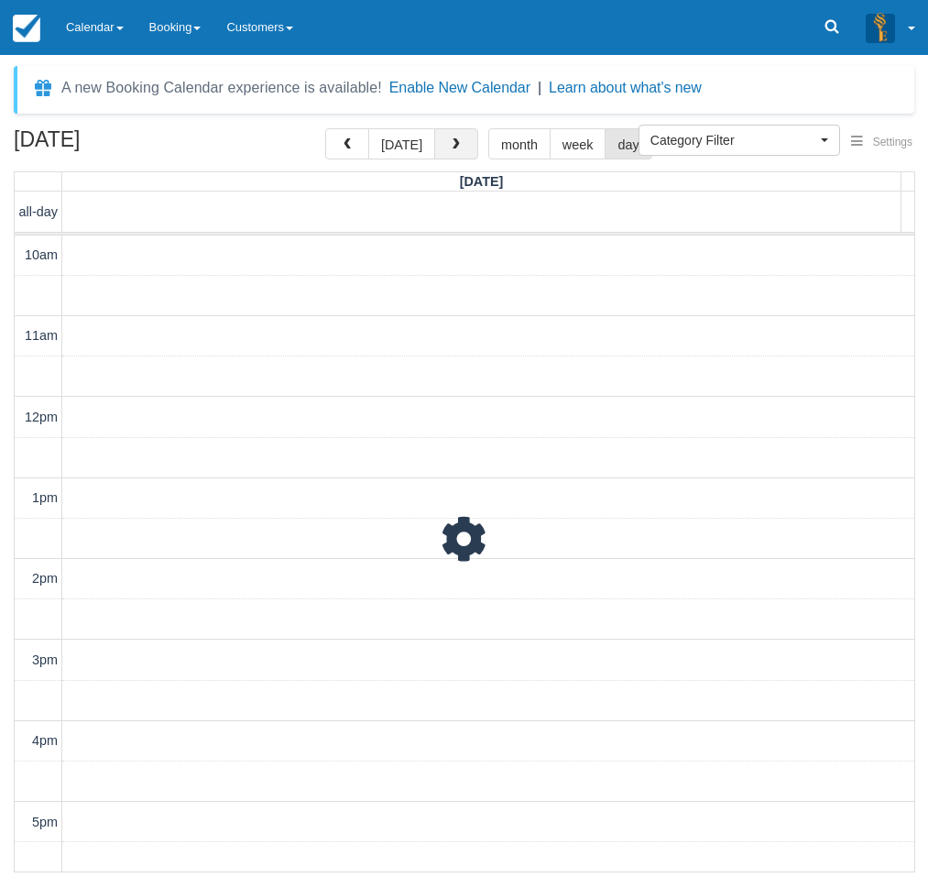
scroll to position [376, 0]
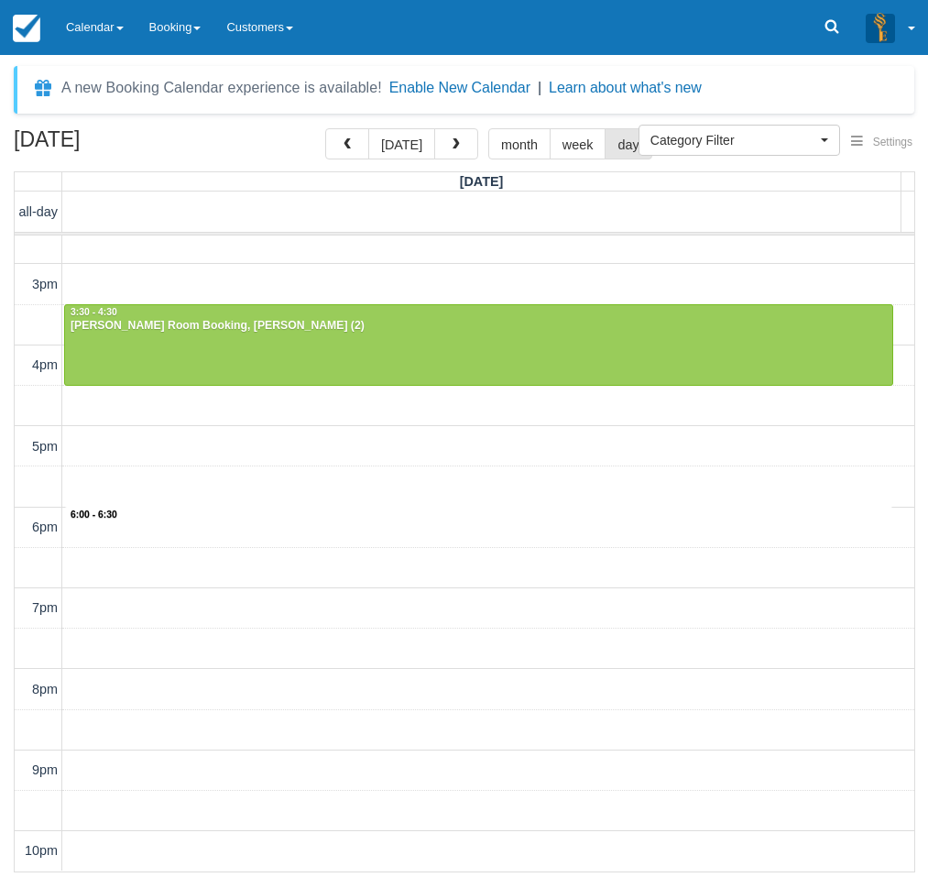
click at [378, 547] on div "10am 11am 12pm 1pm 2pm 3pm 4pm 5pm 6pm 7pm 8pm 9pm 10pm 6:00 - 6:30 11:45 - 12:…" at bounding box center [465, 366] width 900 height 1012
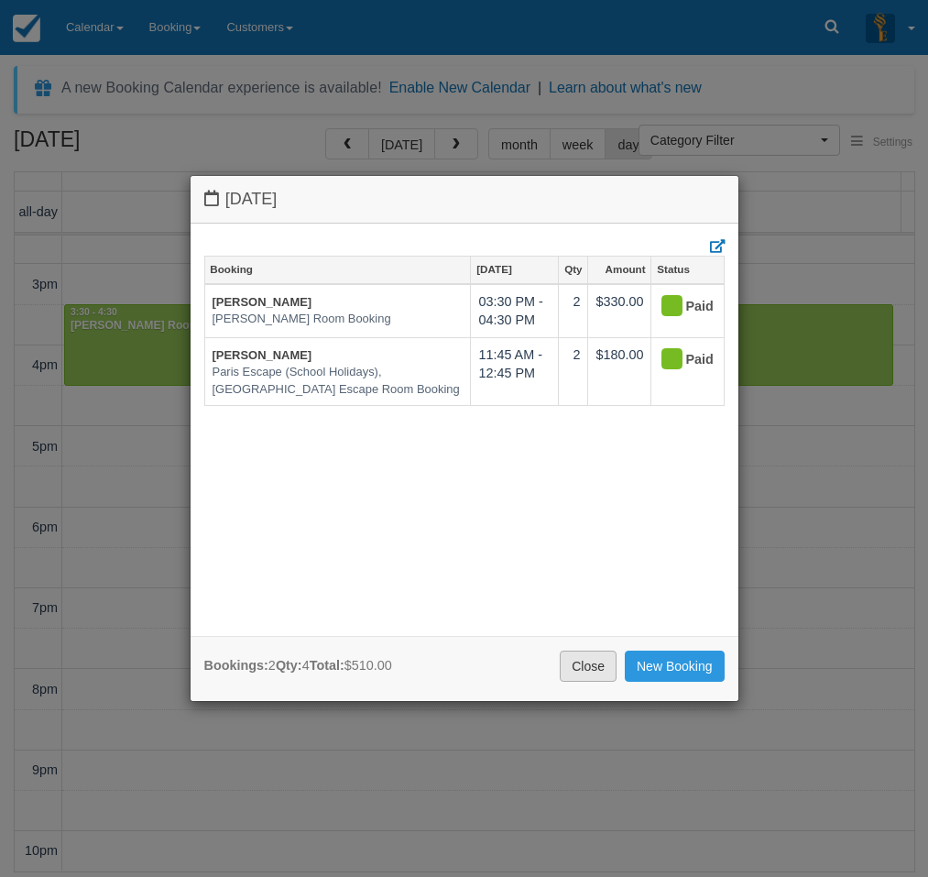
click at [581, 659] on link "Close" at bounding box center [588, 666] width 57 height 31
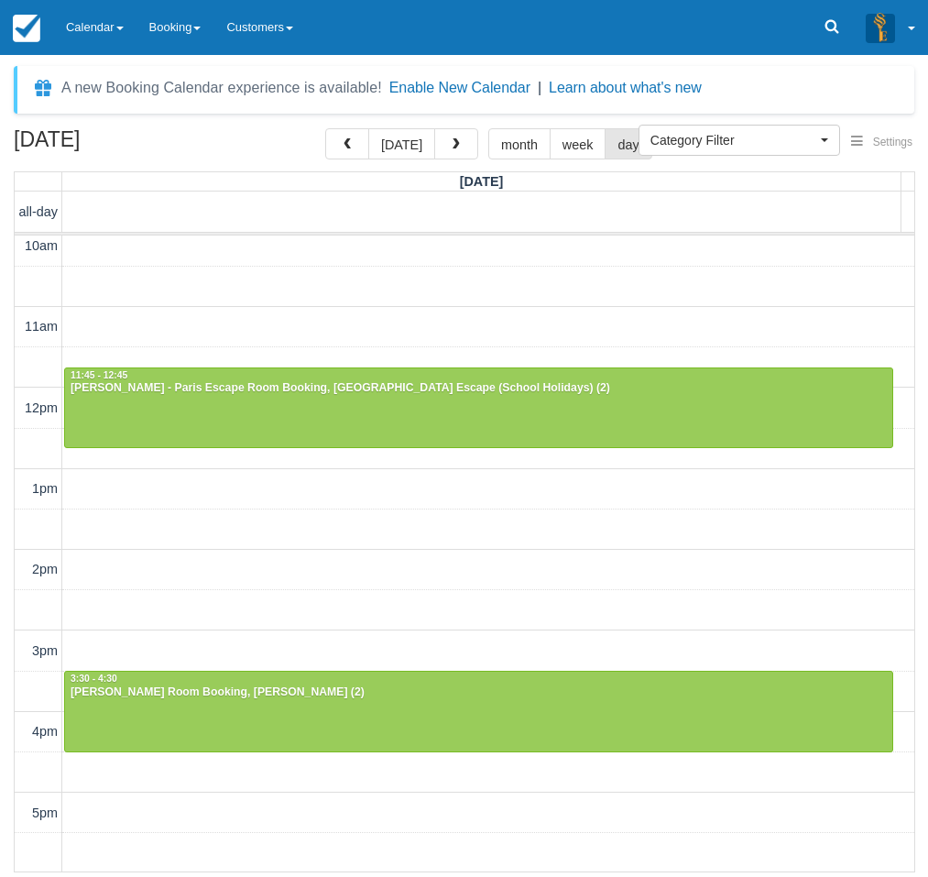
scroll to position [0, 0]
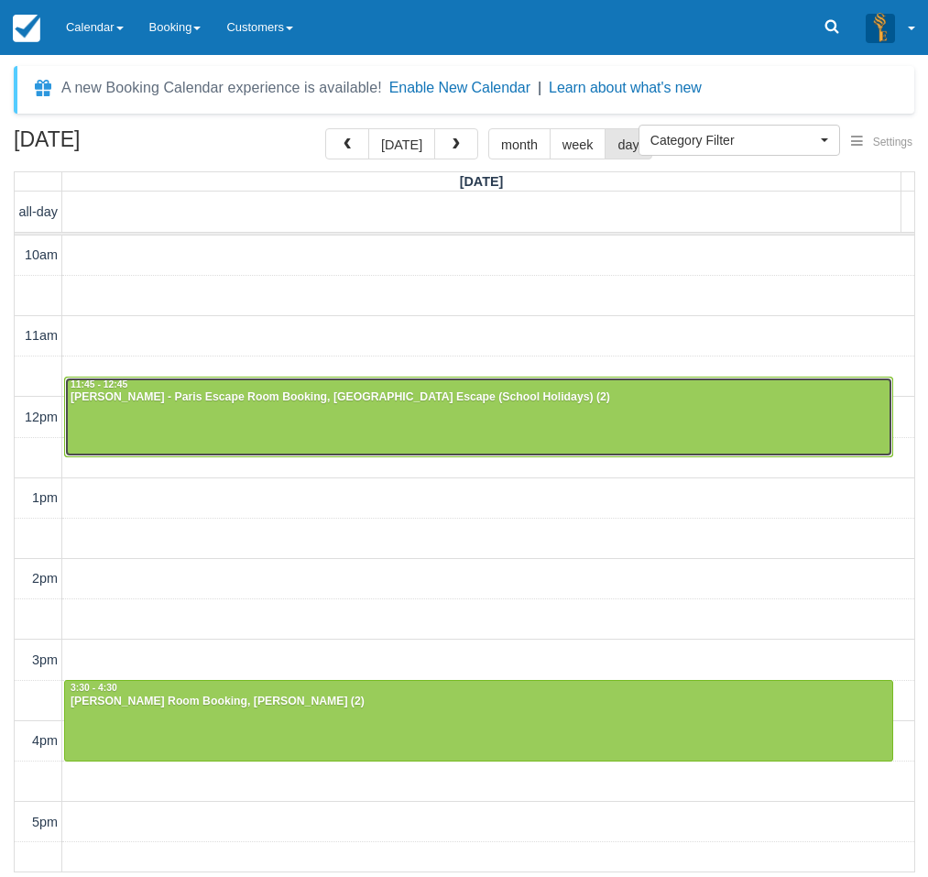
click at [400, 424] on div at bounding box center [479, 417] width 828 height 79
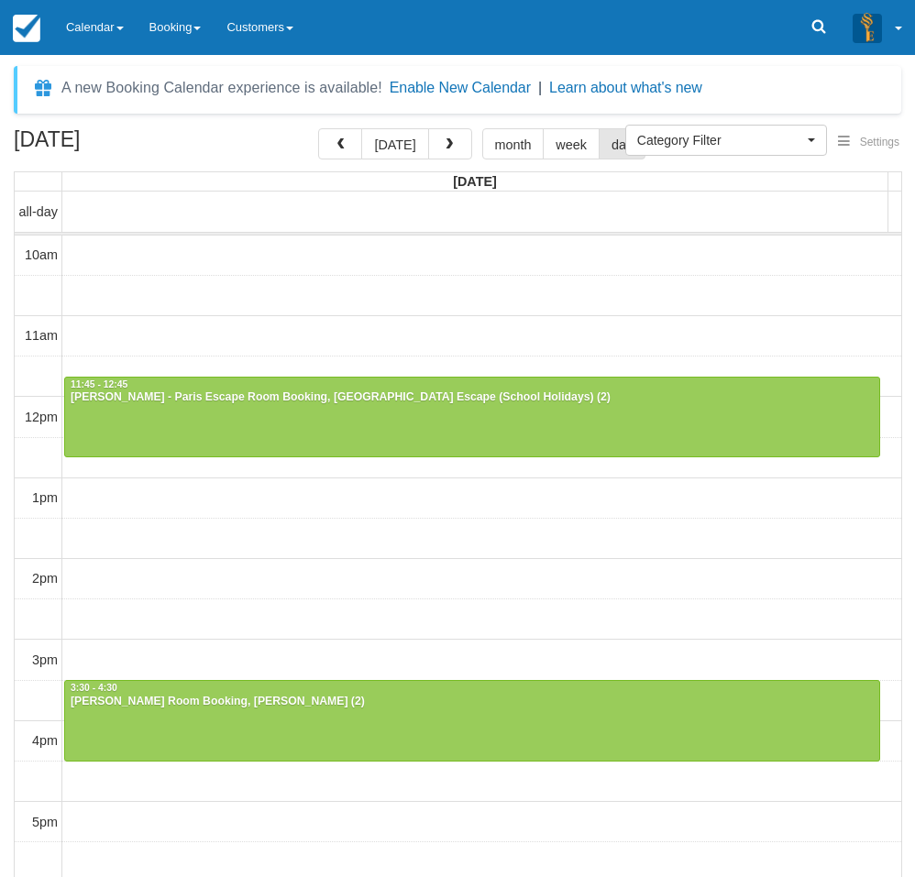
select select
